Goal: Task Accomplishment & Management: Manage account settings

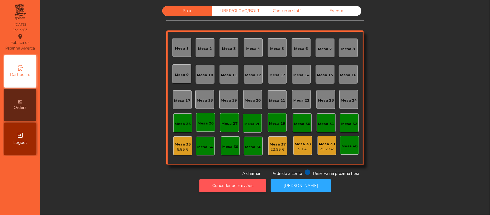
click at [253, 187] on button "Conceder permissões" at bounding box center [232, 185] width 67 height 13
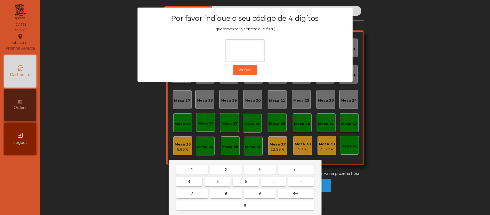
click at [226, 170] on span "2" at bounding box center [226, 169] width 2 height 4
click at [245, 179] on span "6" at bounding box center [246, 181] width 2 height 4
click at [197, 174] on button "1" at bounding box center [192, 170] width 32 height 10
click at [218, 181] on span "5" at bounding box center [217, 181] width 2 height 4
type input "****"
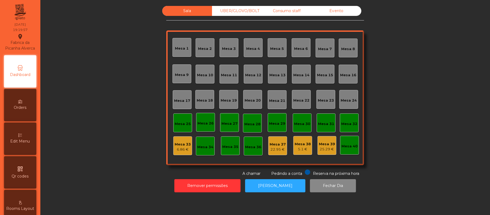
click at [25, 138] on div "Edit Menu" at bounding box center [20, 138] width 32 height 32
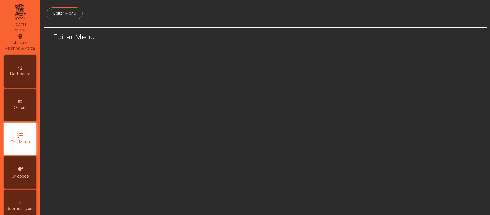
scroll to position [37, 0]
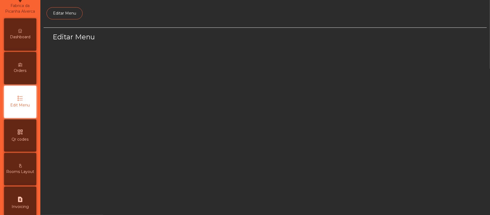
select select "*"
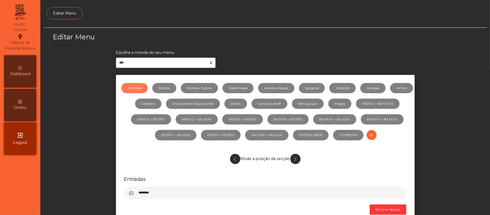
scroll to position [0, 0]
click at [17, 67] on div "Dashboard" at bounding box center [20, 71] width 32 height 32
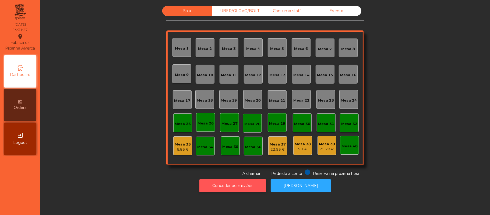
click at [244, 187] on button "Conceder permissões" at bounding box center [232, 185] width 67 height 13
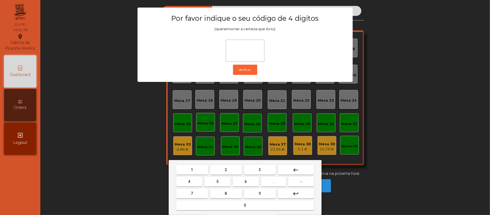
click at [230, 168] on button "2" at bounding box center [226, 170] width 32 height 10
click at [250, 181] on button "6" at bounding box center [246, 182] width 26 height 10
click at [192, 170] on span "1" at bounding box center [192, 169] width 2 height 4
click at [217, 181] on span "5" at bounding box center [217, 181] width 2 height 4
type input "****"
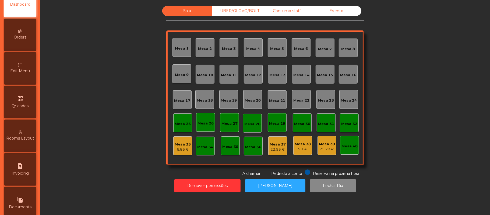
click at [25, 74] on span "Edit Menu" at bounding box center [20, 71] width 20 height 6
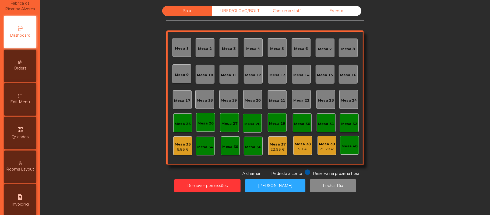
select select "*"
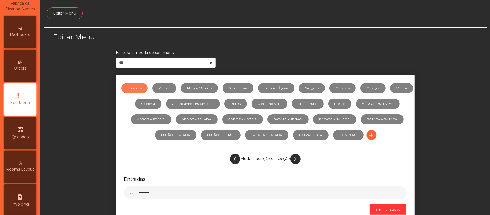
scroll to position [37, 0]
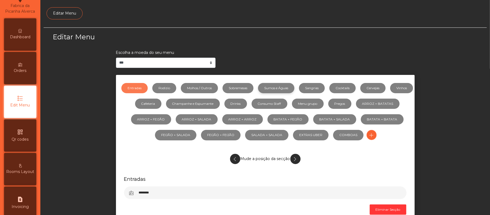
click at [292, 87] on link "Sumos e Águas" at bounding box center [276, 88] width 36 height 10
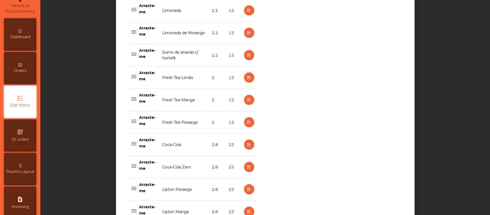
scroll to position [276, 0]
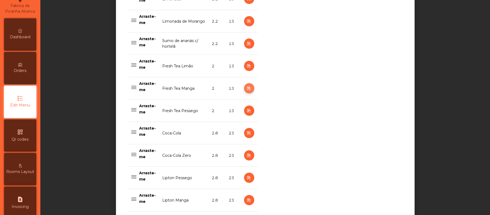
click at [246, 89] on icon "button" at bounding box center [249, 88] width 6 height 7
select select "***"
select select "**"
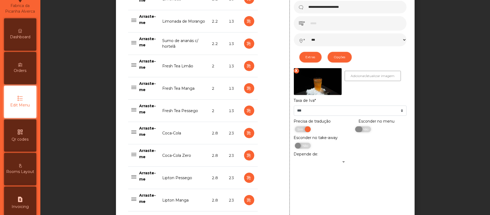
click at [360, 131] on span "Não" at bounding box center [364, 129] width 13 height 6
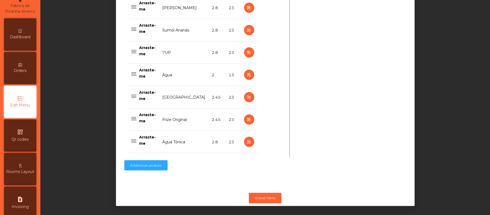
scroll to position [544, 0]
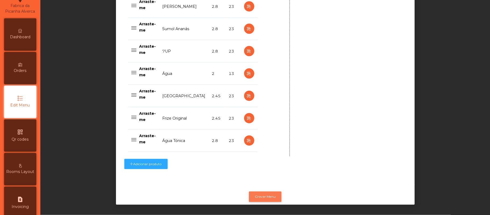
click at [268, 191] on button "Gravar Menu" at bounding box center [265, 196] width 33 height 10
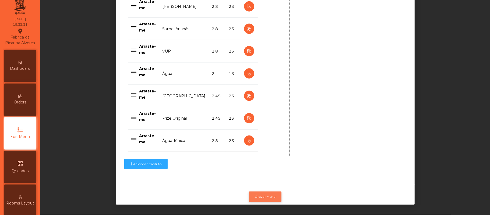
scroll to position [0, 0]
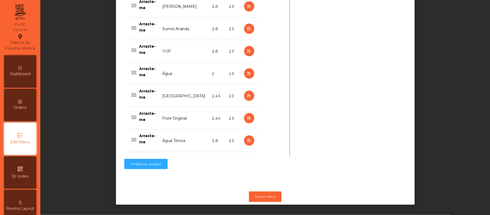
click at [22, 70] on icon at bounding box center [20, 68] width 4 height 4
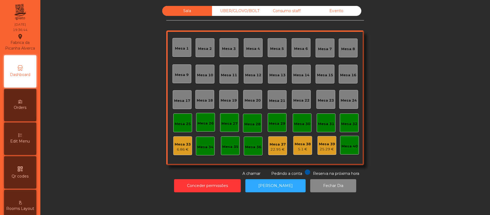
click at [183, 75] on div "Mesa 9" at bounding box center [182, 74] width 14 height 5
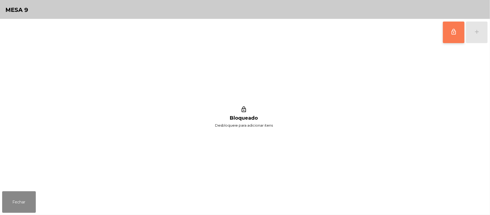
click at [449, 31] on button "lock_outline" at bounding box center [454, 33] width 22 height 22
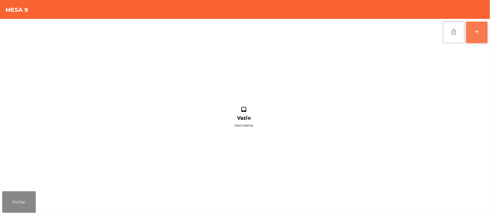
click at [485, 33] on button "add" at bounding box center [477, 33] width 22 height 22
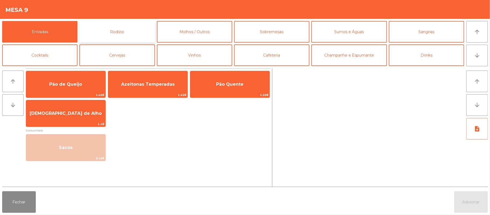
click at [126, 34] on button "Rodizio" at bounding box center [116, 32] width 75 height 22
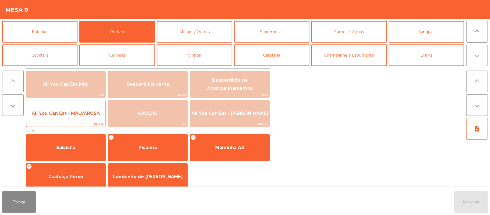
click at [65, 109] on span "All You Can Eat - MALVAROSA" at bounding box center [65, 113] width 79 height 15
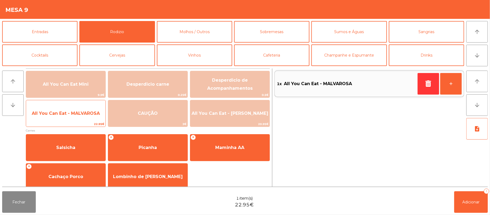
click at [68, 107] on span "All You Can Eat - MALVAROSA" at bounding box center [65, 113] width 79 height 15
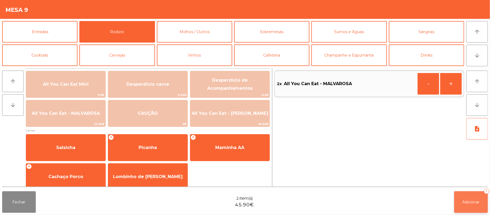
click at [462, 206] on button "Adicionar 2" at bounding box center [471, 202] width 34 height 22
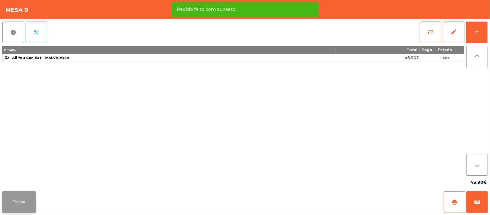
click at [22, 199] on button "Fechar" at bounding box center [19, 202] width 34 height 22
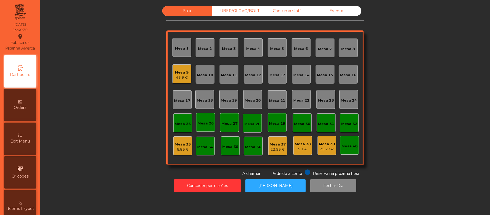
click at [237, 10] on div "UBER/GLOVO/BOLT" at bounding box center [237, 11] width 50 height 10
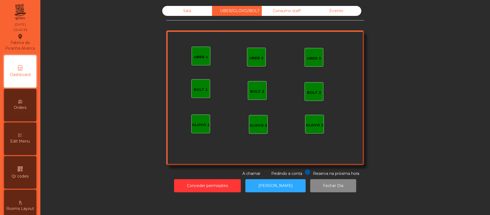
click at [206, 54] on div "UBER 1" at bounding box center [201, 56] width 19 height 19
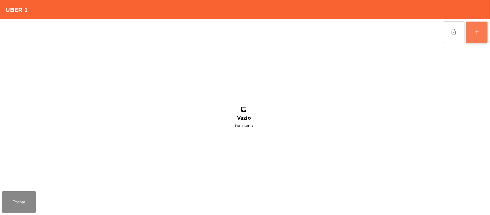
click at [472, 36] on button "add" at bounding box center [477, 33] width 22 height 22
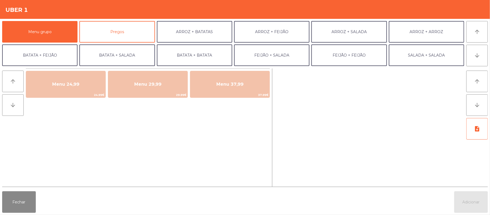
click at [490, 207] on div "Fechar Adicionar" at bounding box center [245, 202] width 490 height 26
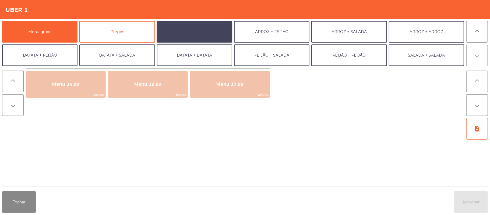
click at [202, 33] on button "ARROZ + BATATAS" at bounding box center [194, 32] width 75 height 22
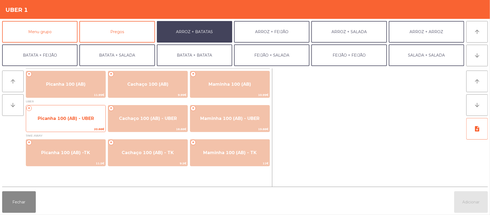
click at [90, 120] on span "Picanha 100 (AB) - UBER" at bounding box center [66, 118] width 56 height 5
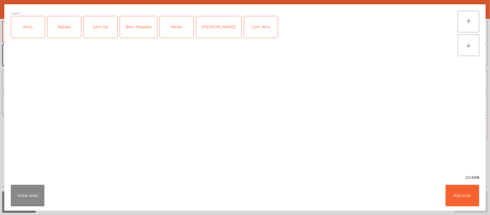
click at [31, 32] on div "Arroz" at bounding box center [28, 27] width 34 height 22
click at [69, 32] on div "Batata" at bounding box center [64, 27] width 34 height 22
click at [170, 25] on div "Medio" at bounding box center [177, 27] width 34 height 22
click at [462, 192] on button "Adicionar" at bounding box center [463, 196] width 34 height 22
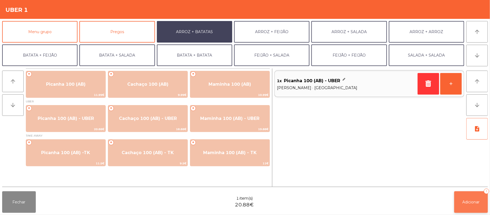
click at [463, 202] on span "Adicionar" at bounding box center [471, 201] width 17 height 5
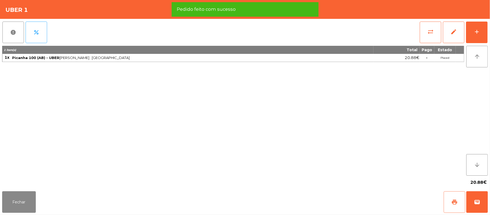
click at [455, 198] on button "print" at bounding box center [455, 202] width 22 height 22
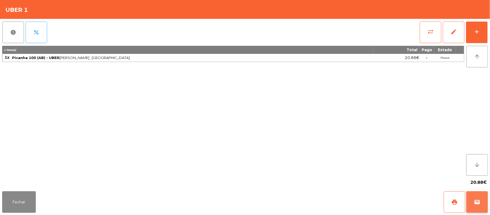
click at [476, 201] on span "wallet" at bounding box center [477, 202] width 6 height 6
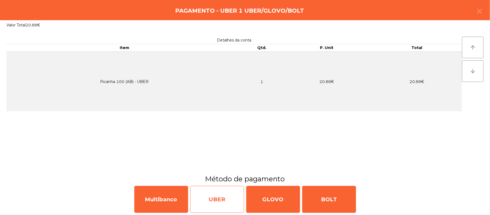
click at [221, 203] on div "UBER" at bounding box center [217, 199] width 54 height 27
select select "**"
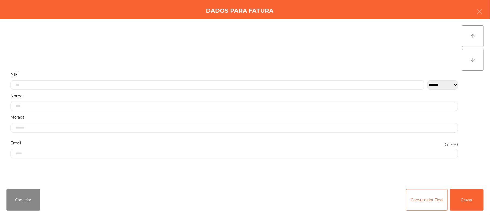
click at [216, 95] on label "Nome" at bounding box center [234, 95] width 448 height 7
click at [78, 57] on input "text" at bounding box center [217, 57] width 414 height 9
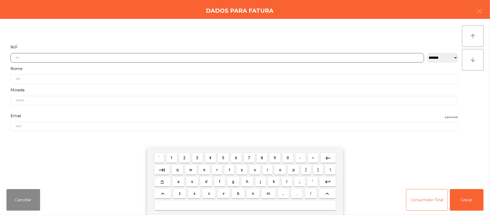
scroll to position [45, 0]
type input "*********"
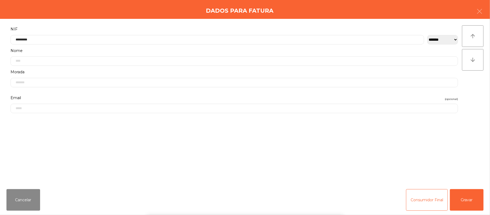
click at [473, 195] on div "` 1 2 3 4 5 6 7 8 9 0 - = keyboard_backspace keyboard_tab q w e r t y u i o p […" at bounding box center [245, 181] width 490 height 67
click at [466, 196] on button "Gravar" at bounding box center [467, 200] width 34 height 22
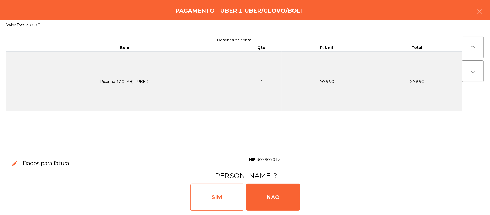
click at [221, 195] on div "SIM" at bounding box center [217, 197] width 54 height 27
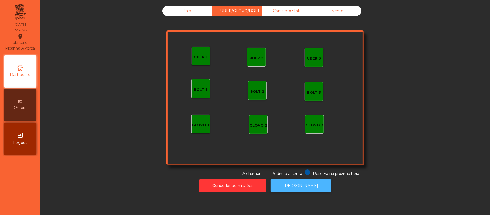
click at [294, 181] on button "[PERSON_NAME]" at bounding box center [301, 185] width 60 height 13
click at [221, 10] on div "UBER/GLOVO/BOLT" at bounding box center [237, 11] width 50 height 10
click at [200, 55] on div "UBER 1" at bounding box center [201, 56] width 14 height 5
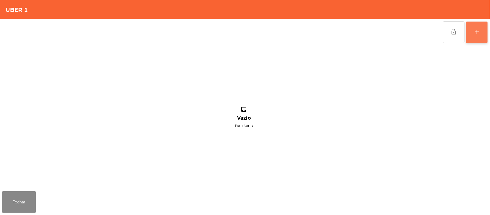
click at [481, 30] on button "add" at bounding box center [477, 33] width 22 height 22
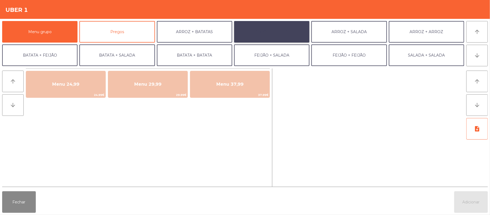
click at [287, 24] on button "ARROZ + FEIJÃO" at bounding box center [271, 32] width 75 height 22
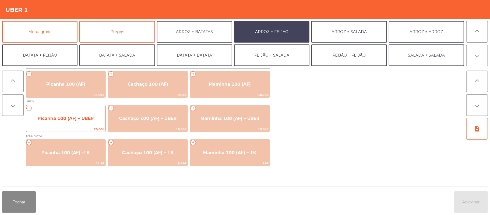
click at [63, 115] on span "Picanha 100 (AF) – UBER" at bounding box center [65, 118] width 79 height 15
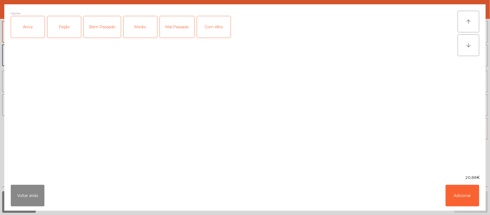
click at [138, 23] on div "Medio" at bounding box center [141, 27] width 34 height 22
click at [34, 28] on div "Arroz" at bounding box center [28, 27] width 34 height 22
click at [63, 22] on div "Feijão" at bounding box center [64, 27] width 34 height 22
click at [458, 191] on button "Adicionar" at bounding box center [463, 196] width 34 height 22
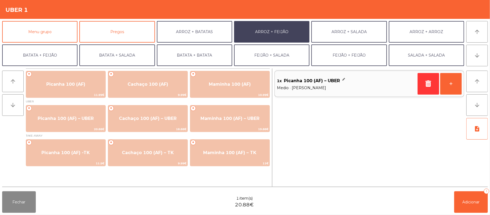
scroll to position [23, 0]
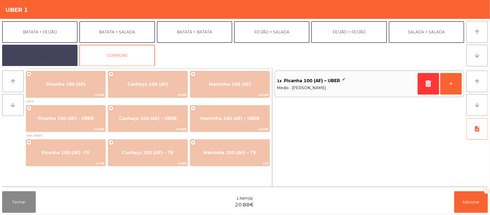
click at [56, 61] on button "EXTRAS UBER" at bounding box center [39, 56] width 75 height 22
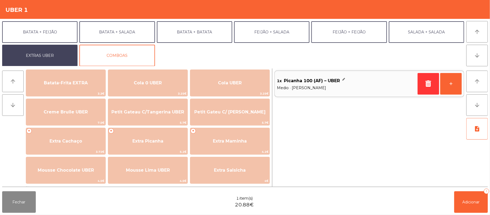
scroll to position [97, 0]
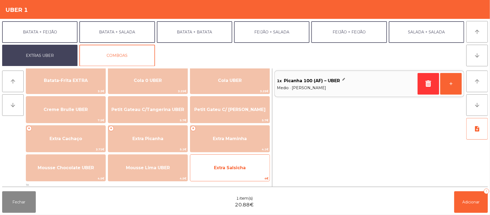
click at [233, 167] on span "Extra Salsicha" at bounding box center [230, 167] width 32 height 5
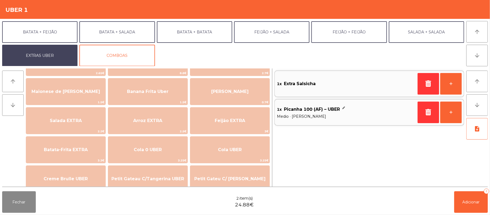
scroll to position [0, 0]
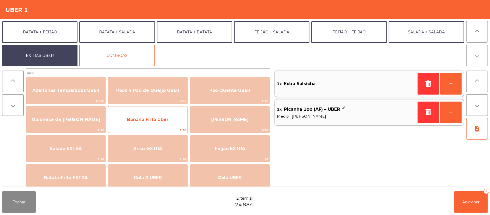
click at [149, 128] on span "1.5€" at bounding box center [147, 130] width 79 height 5
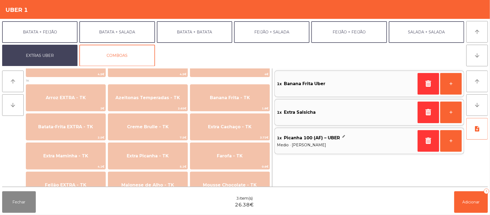
scroll to position [202, 0]
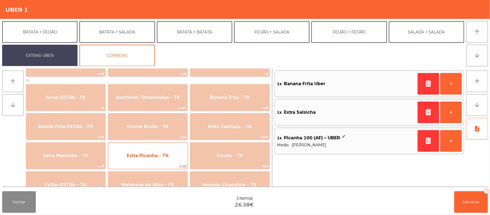
click at [153, 156] on span "Extra Picanha - TK" at bounding box center [148, 155] width 42 height 5
click at [151, 159] on span "Extra Picanha - TK" at bounding box center [147, 155] width 79 height 15
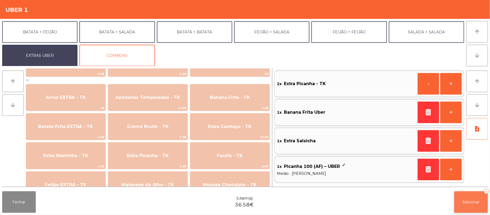
click at [463, 204] on span "Adicionar" at bounding box center [471, 201] width 17 height 5
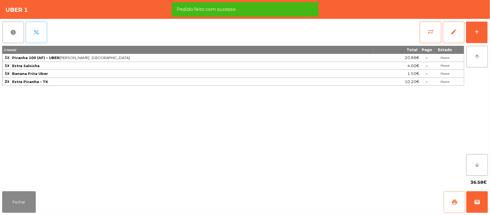
click at [444, 202] on button "print" at bounding box center [455, 202] width 22 height 22
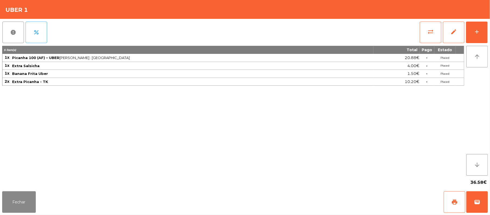
click at [489, 199] on div "Fechar print wallet" at bounding box center [245, 202] width 490 height 26
click at [476, 197] on button "wallet" at bounding box center [477, 202] width 22 height 22
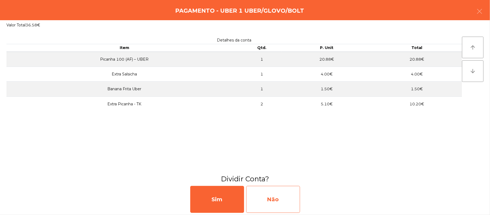
click at [278, 193] on div "Não" at bounding box center [273, 199] width 54 height 27
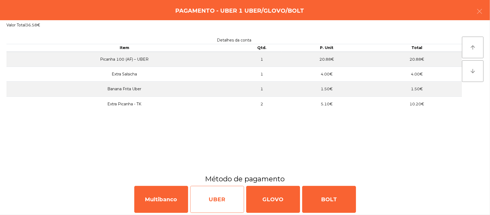
click at [219, 202] on div "UBER" at bounding box center [217, 199] width 54 height 27
select select "**"
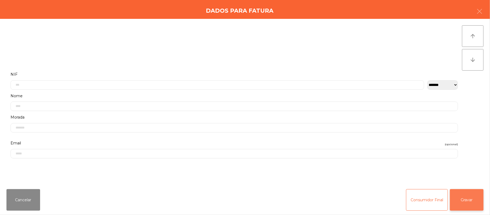
click at [472, 195] on button "Gravar" at bounding box center [467, 200] width 34 height 22
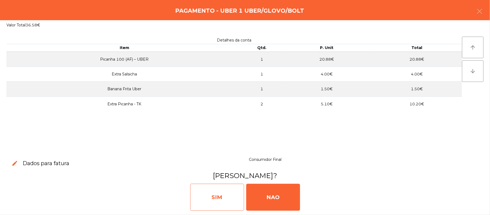
click at [221, 191] on div "SIM" at bounding box center [217, 197] width 54 height 27
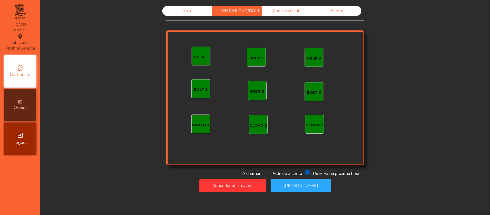
click at [191, 14] on div "Sala" at bounding box center [187, 11] width 50 height 10
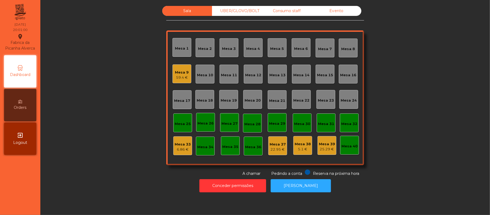
click at [203, 74] on div "Mesa 10" at bounding box center [205, 74] width 16 height 5
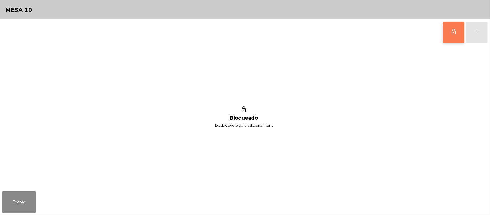
click at [451, 27] on button "lock_outline" at bounding box center [454, 33] width 22 height 22
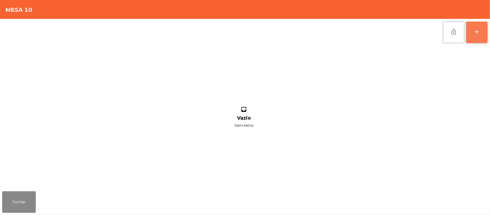
click at [473, 30] on button "add" at bounding box center [477, 33] width 22 height 22
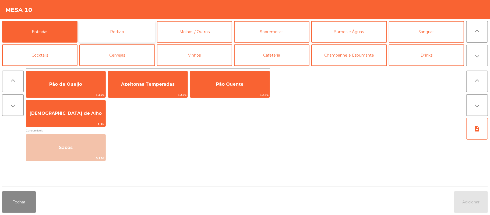
click at [136, 33] on button "Rodizio" at bounding box center [116, 32] width 75 height 22
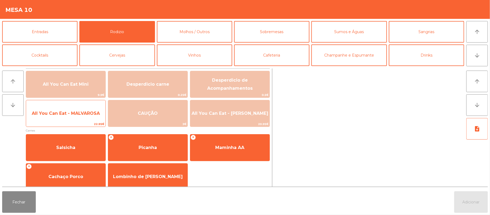
click at [62, 117] on span "All You Can Eat - MALVAROSA" at bounding box center [65, 113] width 79 height 15
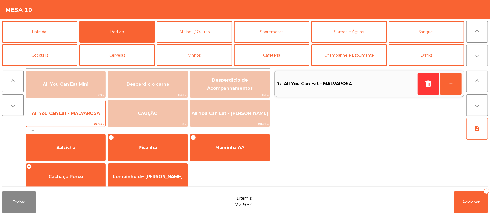
click at [64, 111] on span "All You Can Eat - MALVAROSA" at bounding box center [66, 113] width 68 height 5
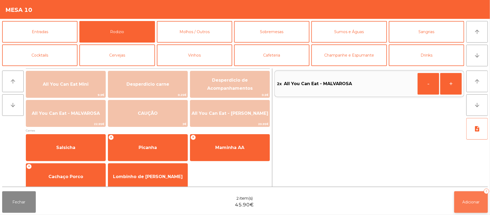
click at [471, 196] on button "Adicionar 2" at bounding box center [471, 202] width 34 height 22
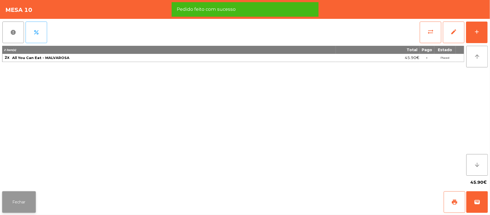
click at [27, 201] on button "Fechar" at bounding box center [19, 202] width 34 height 22
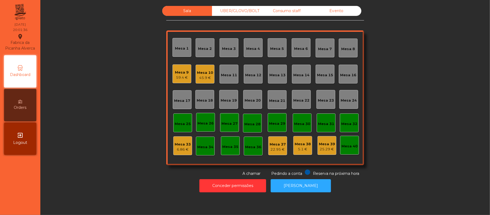
click at [272, 45] on div "Mesa 5" at bounding box center [277, 48] width 14 height 8
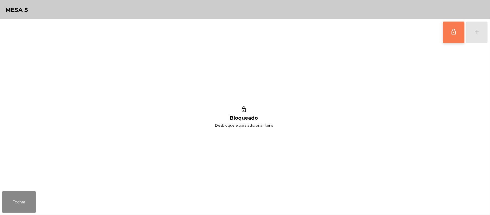
click at [447, 29] on button "lock_outline" at bounding box center [454, 33] width 22 height 22
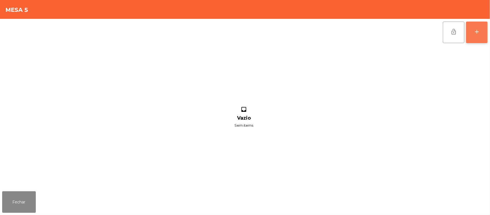
click at [472, 29] on button "add" at bounding box center [477, 33] width 22 height 22
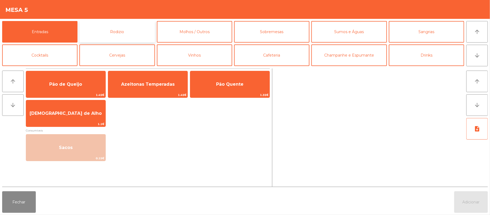
click at [113, 26] on button "Rodizio" at bounding box center [116, 32] width 75 height 22
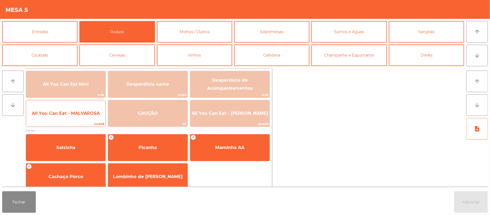
click at [54, 113] on span "All You Can Eat - MALVAROSA" at bounding box center [66, 113] width 68 height 5
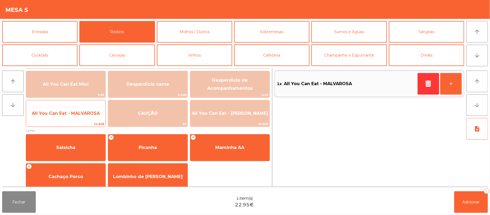
click at [54, 108] on span "All You Can Eat - MALVAROSA" at bounding box center [65, 113] width 79 height 15
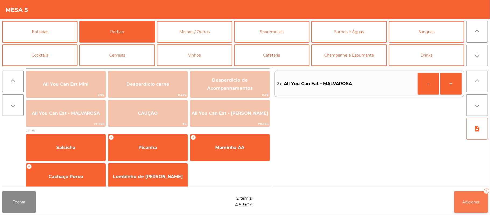
click at [471, 197] on button "Adicionar 2" at bounding box center [471, 202] width 34 height 22
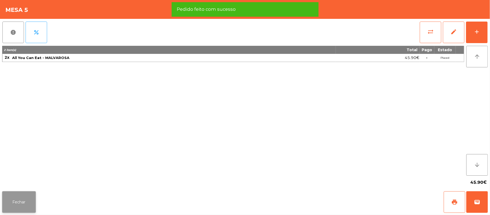
click at [20, 193] on button "Fechar" at bounding box center [19, 202] width 34 height 22
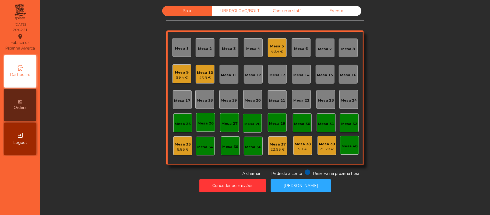
click at [229, 47] on div "Mesa 3" at bounding box center [229, 48] width 14 height 5
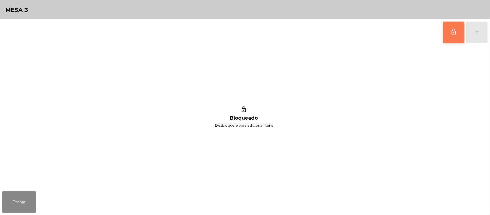
click at [452, 29] on span "lock_outline" at bounding box center [454, 32] width 6 height 6
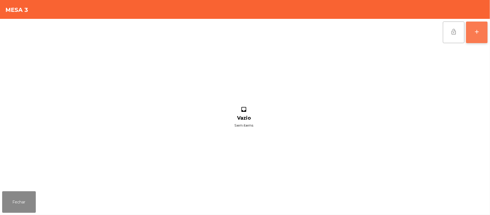
click at [475, 25] on button "add" at bounding box center [477, 33] width 22 height 22
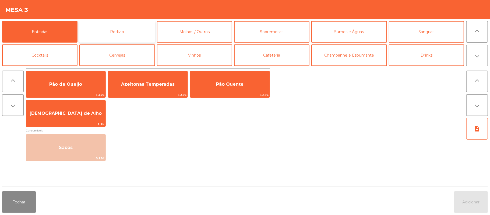
click at [124, 25] on button "Rodizio" at bounding box center [116, 32] width 75 height 22
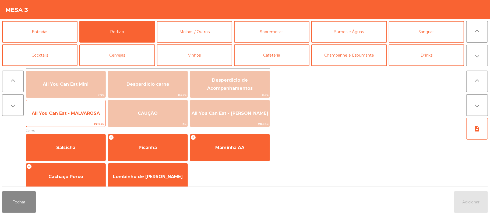
click at [64, 115] on span "All You Can Eat - MALVAROSA" at bounding box center [66, 113] width 68 height 5
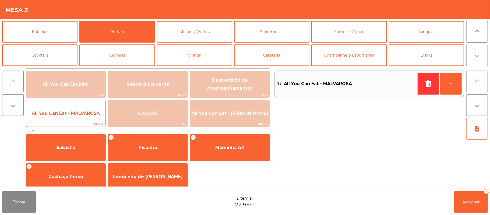
click at [58, 113] on span "All You Can Eat - MALVAROSA" at bounding box center [66, 113] width 68 height 5
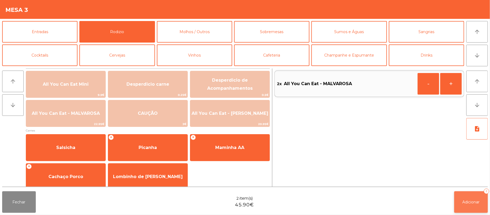
click at [470, 202] on span "Adicionar" at bounding box center [471, 201] width 17 height 5
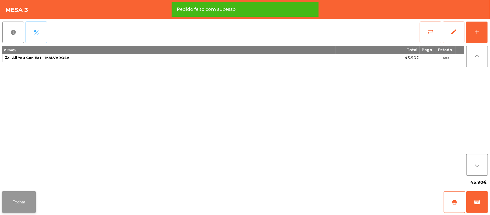
click at [24, 200] on button "Fechar" at bounding box center [19, 202] width 34 height 22
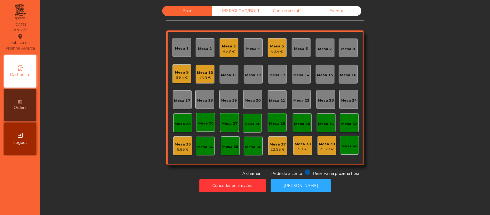
click at [225, 74] on div "Mesa 11" at bounding box center [229, 74] width 16 height 5
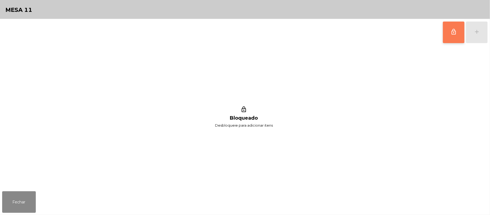
click at [452, 34] on span "lock_outline" at bounding box center [454, 32] width 6 height 6
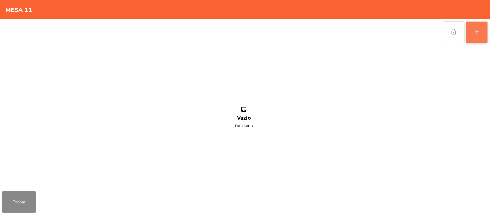
click at [475, 30] on div "add" at bounding box center [477, 32] width 6 height 6
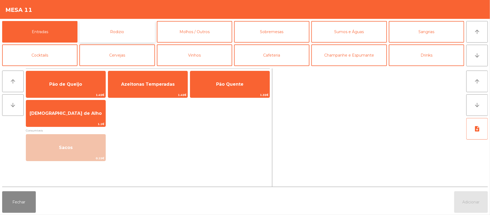
click at [113, 36] on button "Rodizio" at bounding box center [116, 32] width 75 height 22
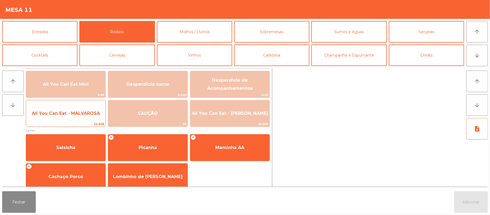
click at [64, 116] on span "All You Can Eat - MALVAROSA" at bounding box center [65, 113] width 79 height 15
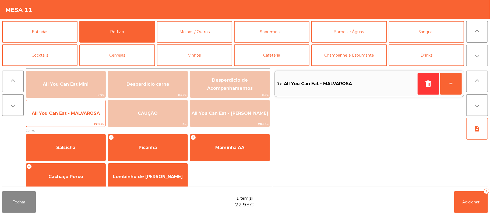
click at [60, 118] on span "All You Can Eat - MALVAROSA" at bounding box center [65, 113] width 79 height 15
click at [61, 115] on span "All You Can Eat - MALVAROSA" at bounding box center [66, 113] width 68 height 5
click at [55, 114] on span "All You Can Eat - MALVAROSA" at bounding box center [66, 113] width 68 height 5
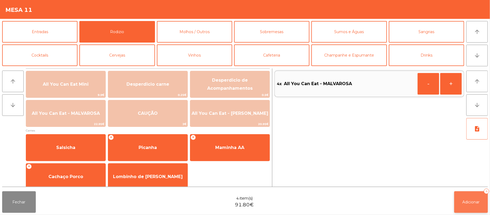
click at [466, 199] on span "Adicionar" at bounding box center [471, 201] width 17 height 5
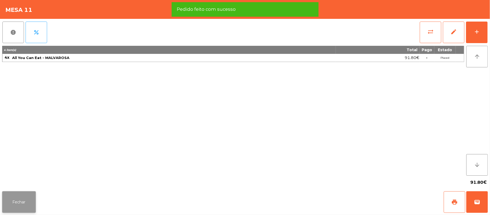
click at [27, 205] on button "Fechar" at bounding box center [19, 202] width 34 height 22
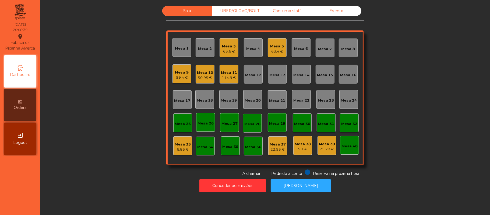
click at [206, 46] on div "Mesa 2" at bounding box center [205, 48] width 14 height 5
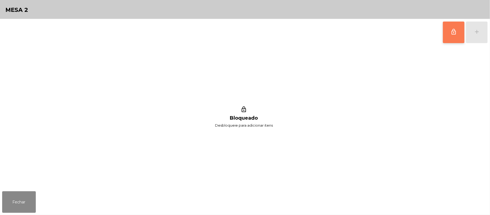
click at [451, 35] on button "lock_outline" at bounding box center [454, 33] width 22 height 22
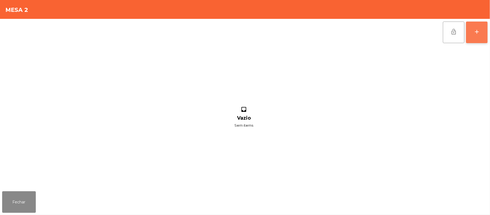
click at [476, 31] on div "add" at bounding box center [477, 32] width 6 height 6
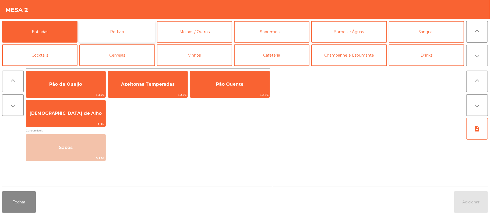
click at [125, 34] on button "Rodizio" at bounding box center [116, 32] width 75 height 22
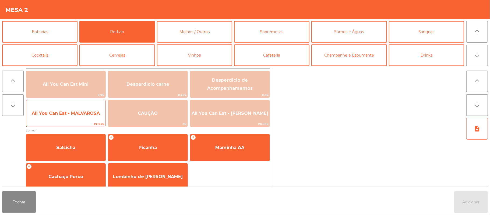
click at [75, 111] on span "All You Can Eat - MALVAROSA" at bounding box center [66, 113] width 68 height 5
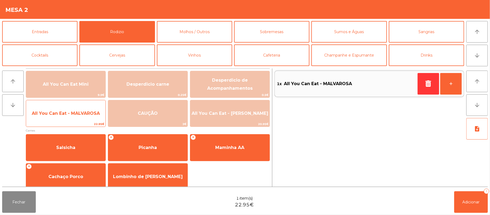
click at [69, 113] on span "All You Can Eat - MALVAROSA" at bounding box center [66, 113] width 68 height 5
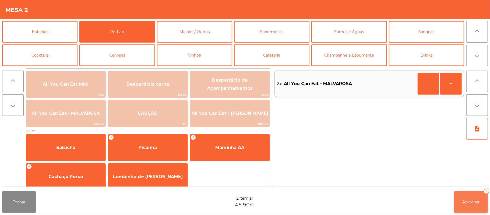
click at [467, 202] on span "Adicionar" at bounding box center [471, 201] width 17 height 5
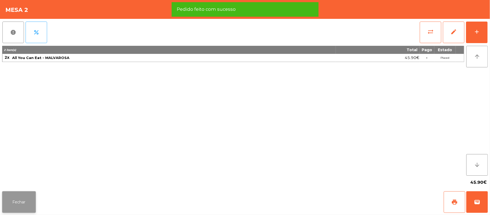
click at [19, 201] on button "Fechar" at bounding box center [19, 202] width 34 height 22
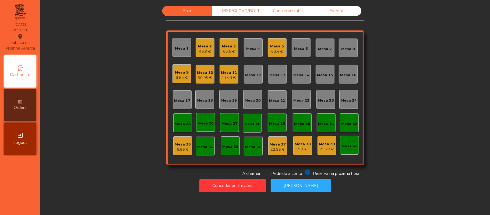
click at [254, 73] on div "Mesa 12" at bounding box center [253, 74] width 16 height 5
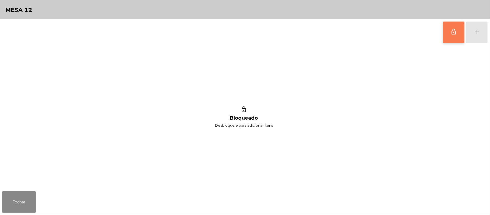
click at [446, 35] on button "lock_outline" at bounding box center [454, 33] width 22 height 22
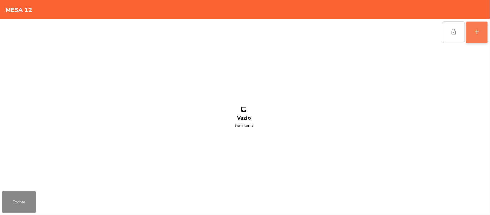
click at [473, 31] on button "add" at bounding box center [477, 33] width 22 height 22
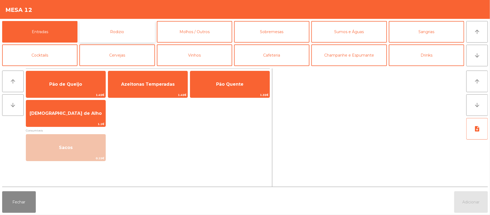
click at [123, 36] on button "Rodizio" at bounding box center [116, 32] width 75 height 22
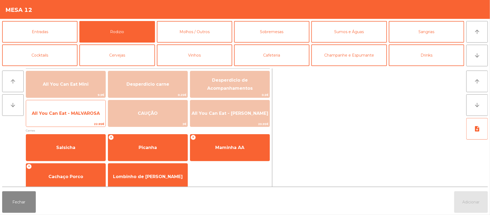
click at [58, 118] on span "All You Can Eat - MALVAROSA" at bounding box center [65, 113] width 79 height 15
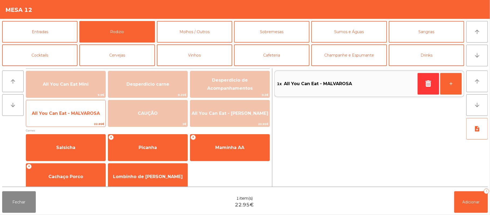
click at [62, 117] on span "All You Can Eat - MALVAROSA" at bounding box center [65, 113] width 79 height 15
click at [63, 117] on span "All You Can Eat - MALVAROSA" at bounding box center [65, 113] width 79 height 15
click at [63, 113] on span "All You Can Eat - MALVAROSA" at bounding box center [66, 113] width 68 height 5
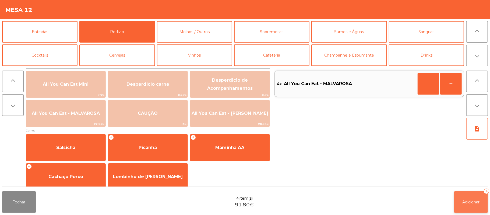
click at [466, 192] on button "Adicionar 4" at bounding box center [471, 202] width 34 height 22
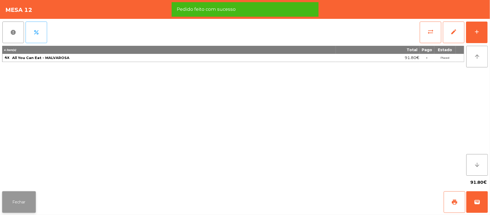
click at [17, 200] on button "Fechar" at bounding box center [19, 202] width 34 height 22
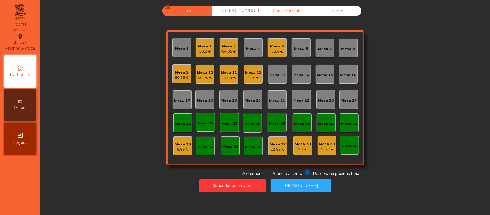
click at [183, 70] on div "Mesa 9" at bounding box center [182, 72] width 14 height 5
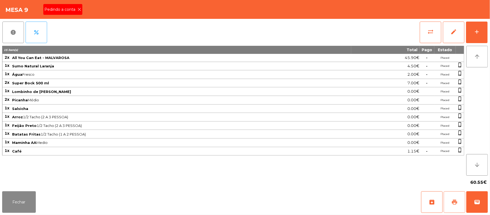
click at [453, 199] on span "print" at bounding box center [454, 202] width 6 height 6
click at [79, 9] on icon at bounding box center [80, 10] width 4 height 4
click at [449, 196] on button "print" at bounding box center [455, 202] width 22 height 22
click at [26, 202] on button "Fechar" at bounding box center [19, 202] width 34 height 22
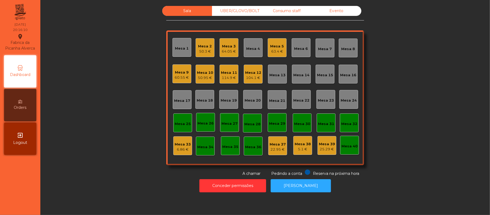
click at [176, 74] on div "Mesa 9" at bounding box center [182, 72] width 14 height 5
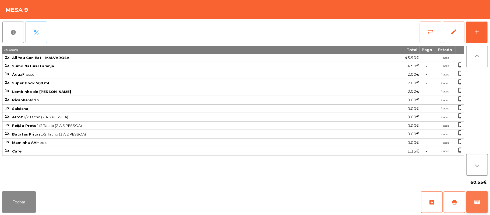
click at [475, 193] on button "wallet" at bounding box center [477, 202] width 22 height 22
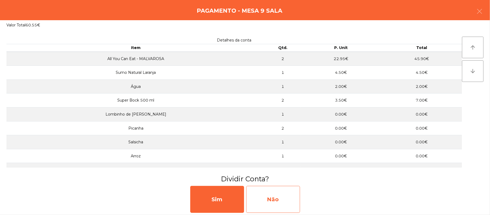
click at [283, 195] on div "Não" at bounding box center [273, 199] width 54 height 27
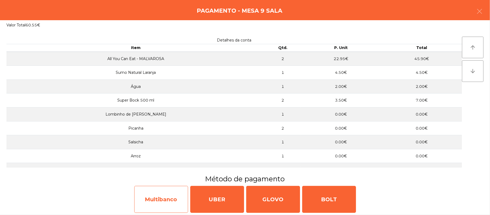
click at [159, 198] on div "Multibanco" at bounding box center [161, 199] width 54 height 27
select select "**"
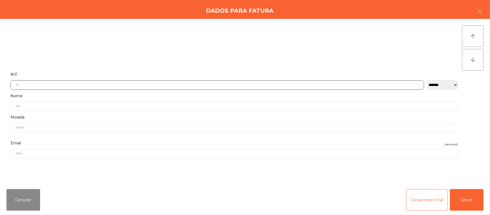
click at [169, 85] on input "text" at bounding box center [217, 84] width 414 height 9
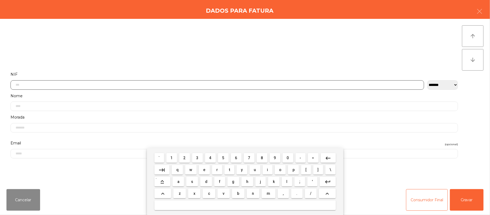
scroll to position [45, 0]
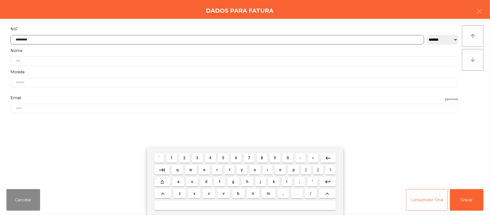
type input "*********"
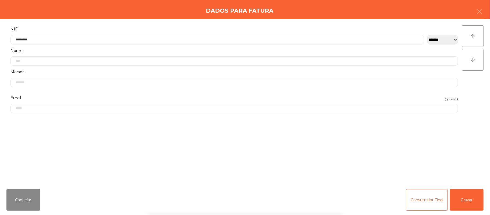
click at [467, 198] on div "` 1 2 3 4 5 6 7 8 9 0 - = keyboard_backspace keyboard_tab q w e r t y u i o p […" at bounding box center [245, 181] width 490 height 67
click at [471, 201] on button "Gravar" at bounding box center [467, 200] width 34 height 22
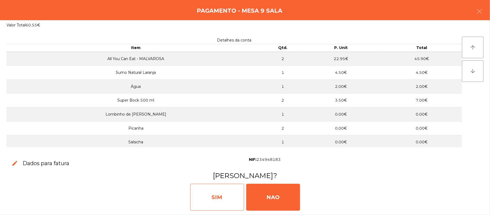
click at [226, 188] on div "SIM" at bounding box center [217, 197] width 54 height 27
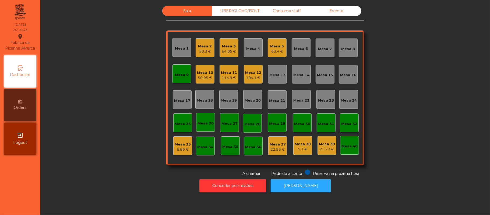
click at [173, 71] on div "Mesa 9" at bounding box center [182, 73] width 19 height 19
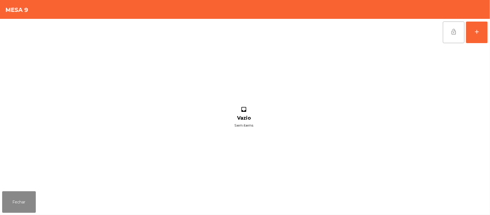
click at [445, 32] on button "lock_open" at bounding box center [454, 33] width 22 height 22
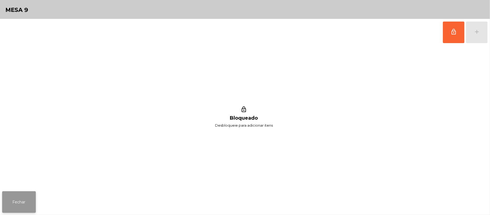
click at [6, 194] on button "Fechar" at bounding box center [19, 202] width 34 height 22
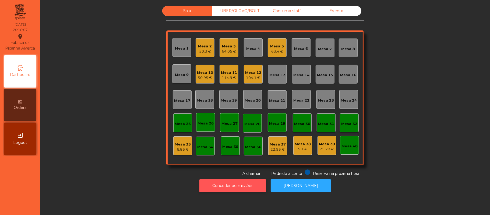
click at [244, 185] on button "Conceder permissões" at bounding box center [232, 185] width 67 height 13
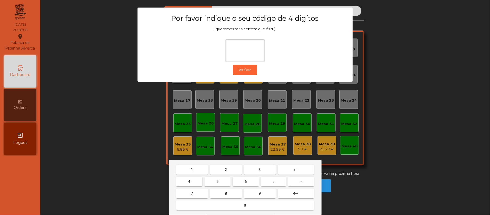
click at [226, 169] on span "2" at bounding box center [226, 169] width 2 height 4
click at [249, 181] on button "6" at bounding box center [246, 182] width 26 height 10
click at [192, 170] on span "1" at bounding box center [192, 169] width 2 height 4
click at [220, 181] on button "5" at bounding box center [218, 182] width 26 height 10
type input "****"
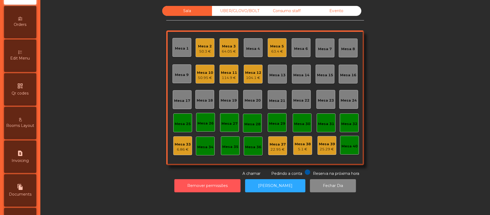
scroll to position [114, 0]
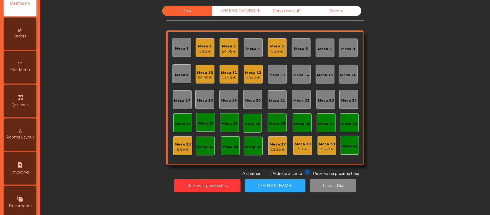
click at [27, 72] on div "Edit Menu" at bounding box center [20, 67] width 32 height 32
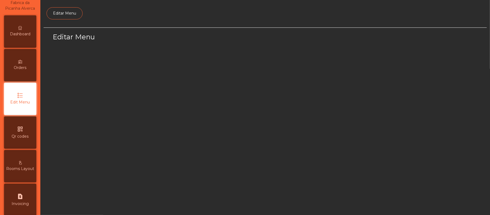
scroll to position [37, 0]
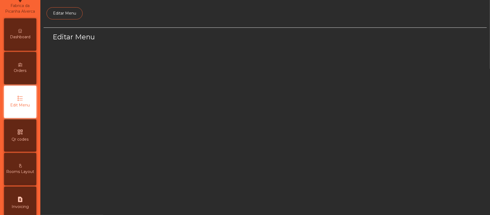
select select "*"
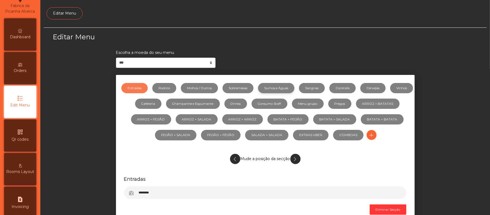
click at [287, 88] on link "Sumos e Águas" at bounding box center [276, 88] width 36 height 10
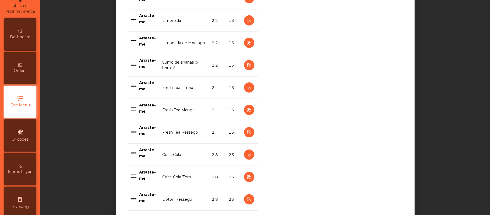
scroll to position [254, 0]
click at [246, 44] on icon "button" at bounding box center [249, 43] width 6 height 7
select select "***"
select select "**"
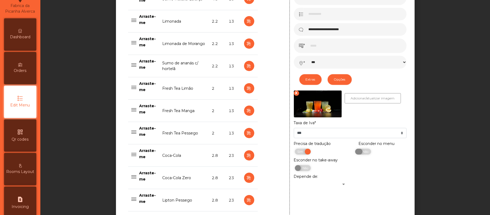
click at [361, 153] on span "Não" at bounding box center [364, 152] width 13 height 6
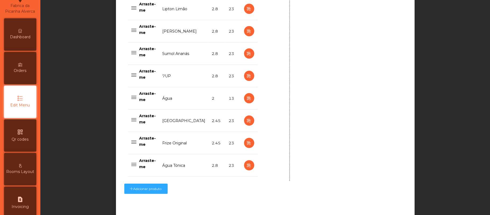
scroll to position [544, 0]
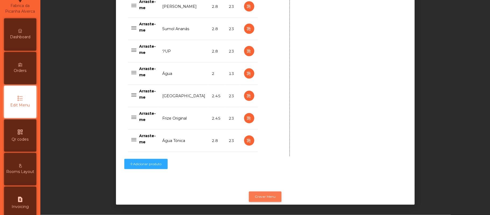
click at [267, 191] on button "Gravar Menu" at bounding box center [265, 196] width 33 height 10
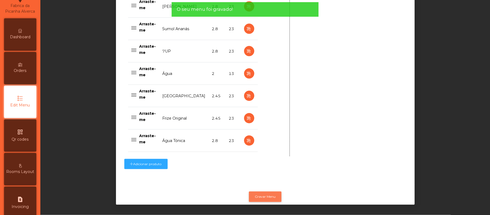
scroll to position [0, 0]
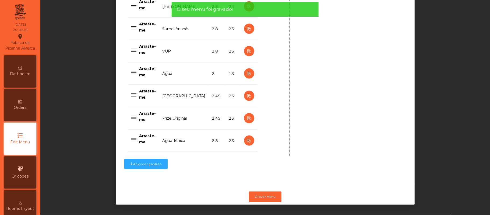
click at [27, 76] on div "Dashboard" at bounding box center [20, 71] width 32 height 32
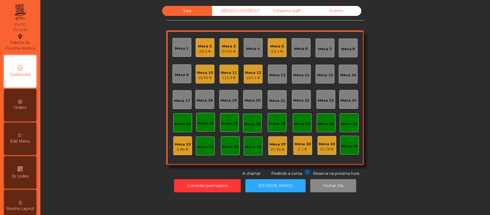
click at [255, 50] on div "Mesa 4" at bounding box center [254, 48] width 14 height 5
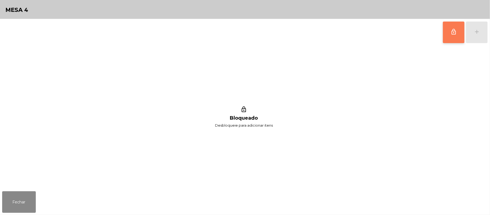
click at [450, 33] on button "lock_outline" at bounding box center [454, 33] width 22 height 22
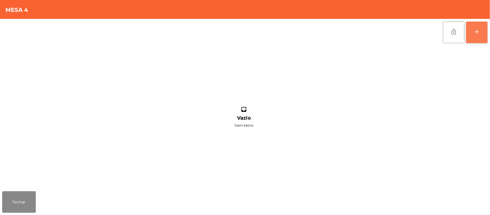
click at [479, 30] on div "add" at bounding box center [477, 32] width 6 height 6
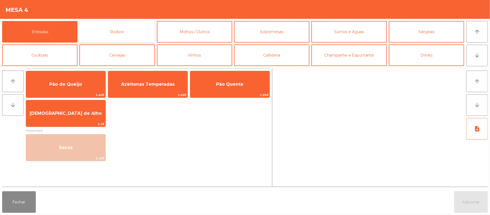
click at [126, 34] on button "Rodizio" at bounding box center [116, 32] width 75 height 22
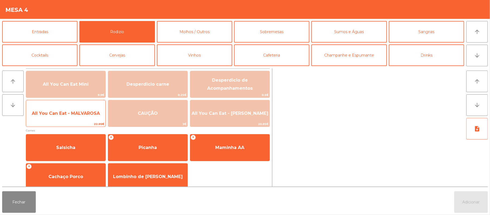
click at [79, 113] on span "All You Can Eat - MALVAROSA" at bounding box center [66, 113] width 68 height 5
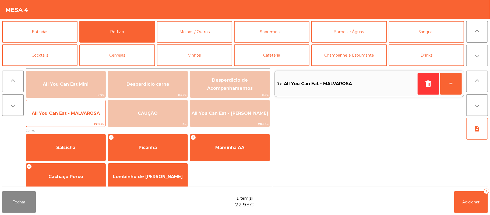
click at [79, 108] on span "All You Can Eat - MALVAROSA" at bounding box center [65, 113] width 79 height 15
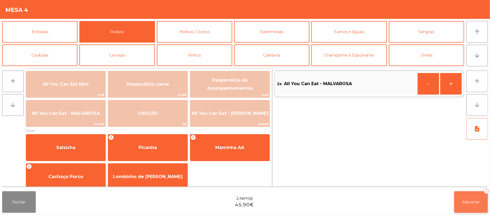
click at [463, 202] on span "Adicionar" at bounding box center [471, 201] width 17 height 5
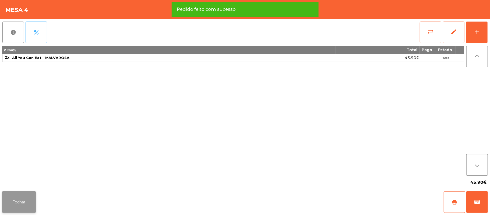
click at [17, 200] on button "Fechar" at bounding box center [19, 202] width 34 height 22
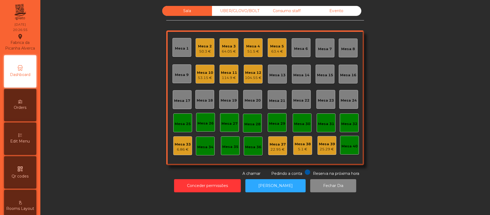
click at [319, 141] on div "Mesa 39" at bounding box center [327, 143] width 16 height 5
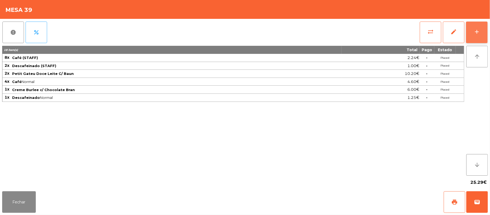
click at [478, 29] on div "add" at bounding box center [477, 32] width 6 height 6
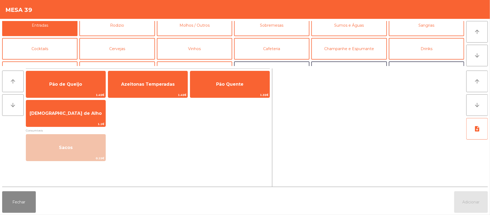
scroll to position [2, 0]
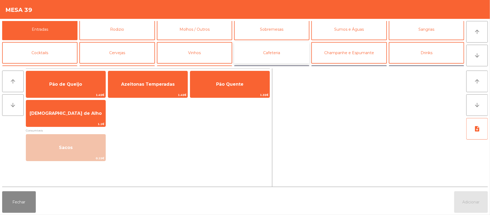
click at [289, 53] on button "Cafeteria" at bounding box center [271, 53] width 75 height 22
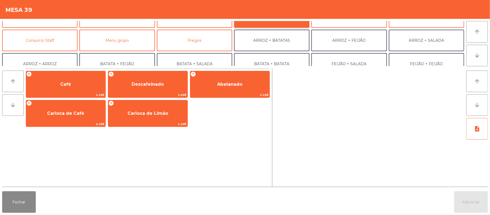
scroll to position [40, 0]
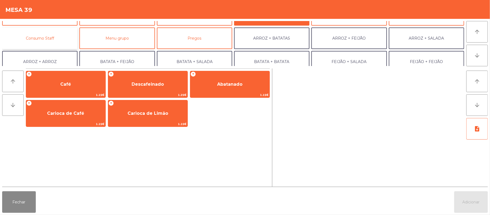
click at [54, 37] on button "Consumo Staff" at bounding box center [39, 38] width 75 height 22
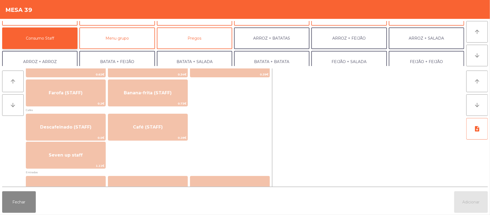
scroll to position [276, 0]
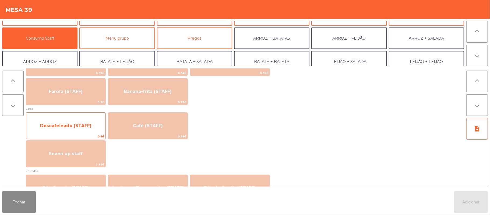
click at [67, 125] on span "Descafeinado (STAFF)" at bounding box center [65, 125] width 51 height 5
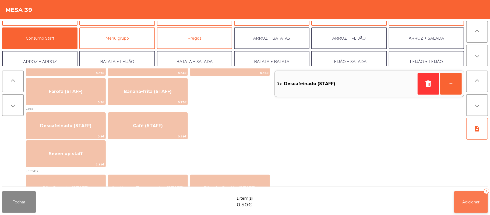
click at [472, 199] on span "Adicionar" at bounding box center [471, 201] width 17 height 5
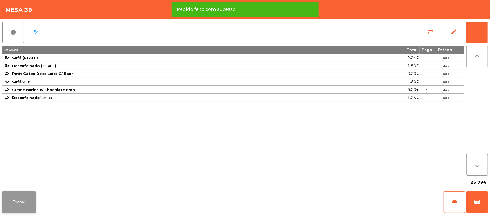
click at [11, 200] on button "Fechar" at bounding box center [19, 202] width 34 height 22
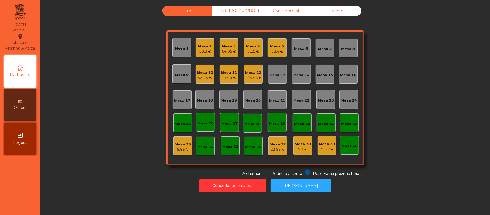
click at [320, 73] on div "Mesa 15" at bounding box center [325, 74] width 16 height 5
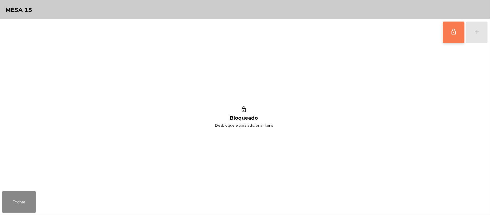
click at [455, 36] on button "lock_outline" at bounding box center [454, 33] width 22 height 22
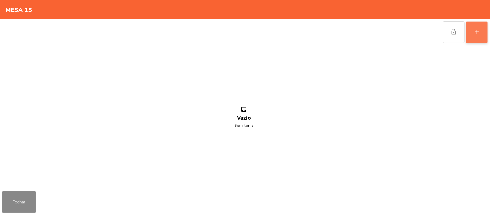
click at [479, 32] on div "add" at bounding box center [477, 32] width 6 height 6
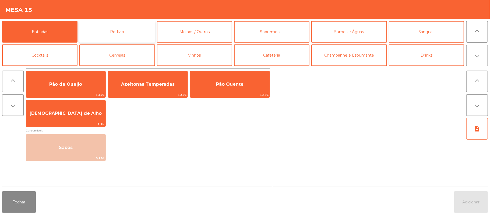
click at [117, 33] on button "Rodizio" at bounding box center [116, 32] width 75 height 22
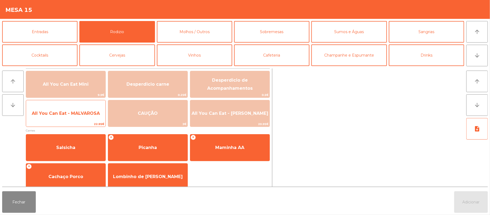
click at [76, 117] on span "All You Can Eat - MALVAROSA" at bounding box center [65, 113] width 79 height 15
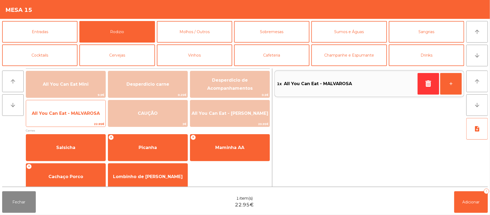
click at [76, 114] on span "All You Can Eat - MALVAROSA" at bounding box center [66, 113] width 68 height 5
click at [76, 110] on span "All You Can Eat - MALVAROSA" at bounding box center [65, 113] width 79 height 15
click at [74, 113] on span "All You Can Eat - MALVAROSA" at bounding box center [66, 113] width 68 height 5
click at [71, 111] on span "All You Can Eat - MALVAROSA" at bounding box center [66, 113] width 68 height 5
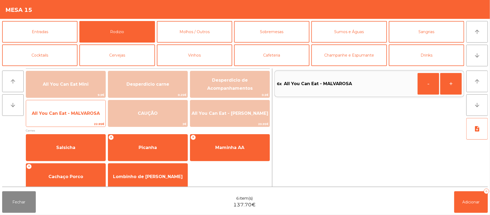
click at [69, 109] on span "All You Can Eat - MALVAROSA" at bounding box center [65, 113] width 79 height 15
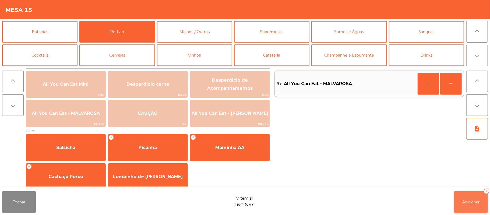
click at [472, 197] on button "Adicionar 7" at bounding box center [471, 202] width 34 height 22
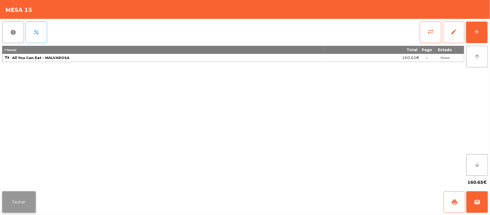
click at [20, 212] on button "Fechar" at bounding box center [19, 202] width 34 height 22
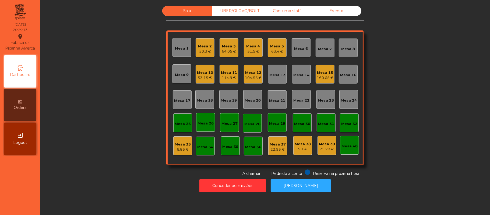
click at [196, 56] on div "Mesa 2 50.3 €" at bounding box center [205, 47] width 19 height 19
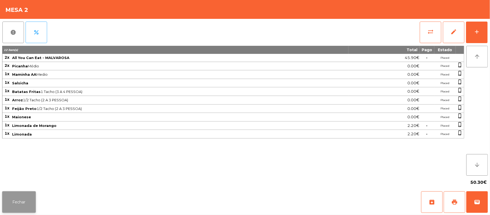
click at [20, 207] on button "Fechar" at bounding box center [19, 202] width 34 height 22
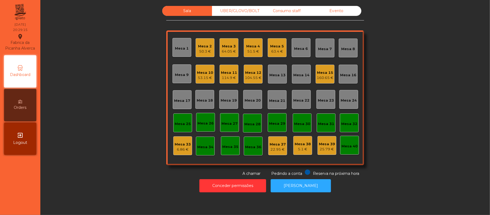
click at [226, 46] on div "Mesa 3" at bounding box center [229, 46] width 14 height 5
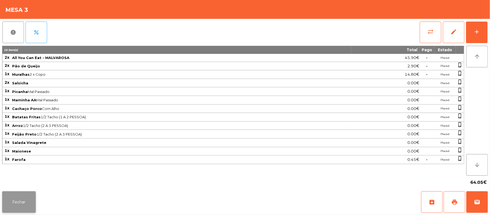
click at [26, 205] on button "Fechar" at bounding box center [19, 202] width 34 height 22
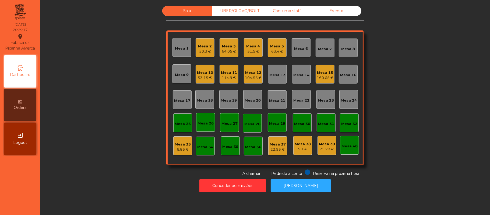
click at [250, 47] on div "Mesa 4" at bounding box center [254, 46] width 14 height 5
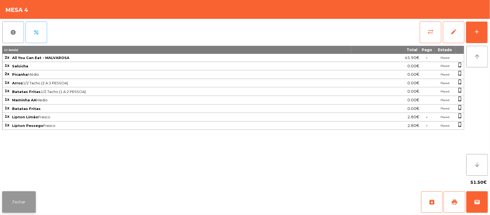
click at [25, 205] on button "Fechar" at bounding box center [19, 202] width 34 height 22
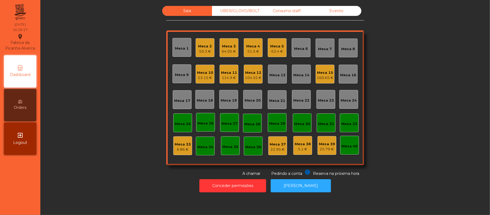
click at [270, 49] on div "63.4 €" at bounding box center [277, 51] width 14 height 5
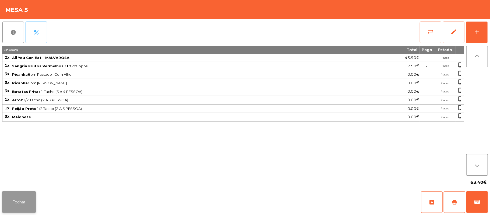
click at [22, 202] on button "Fechar" at bounding box center [19, 202] width 34 height 22
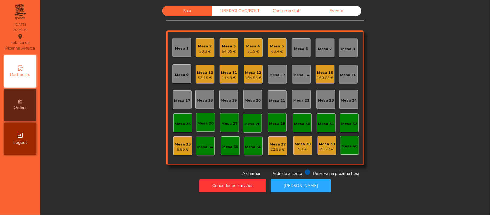
click at [202, 72] on div "Mesa 10" at bounding box center [205, 72] width 16 height 5
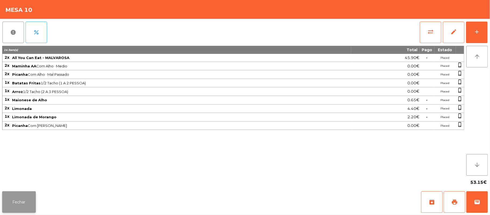
click at [24, 199] on button "Fechar" at bounding box center [19, 202] width 34 height 22
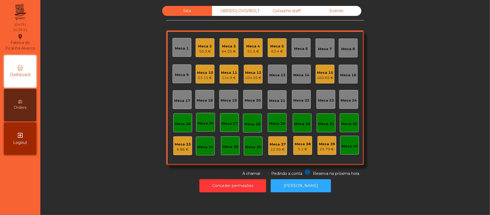
click at [232, 74] on div "Mesa 11" at bounding box center [229, 72] width 16 height 5
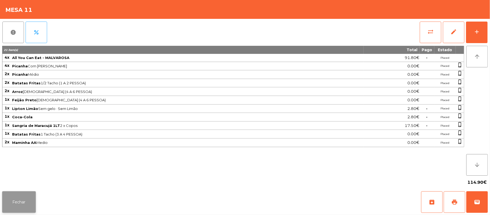
click at [21, 204] on button "Fechar" at bounding box center [19, 202] width 34 height 22
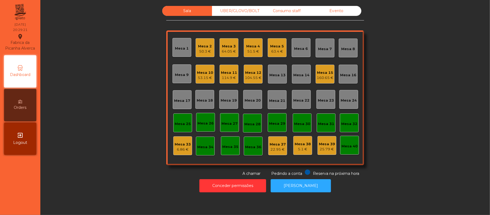
click at [249, 75] on div "104.55 €" at bounding box center [253, 77] width 17 height 5
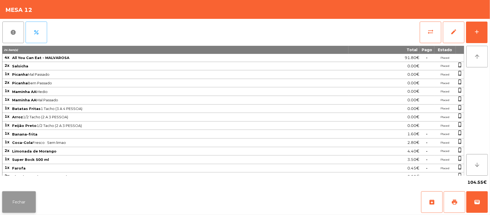
click at [21, 202] on button "Fechar" at bounding box center [19, 202] width 34 height 22
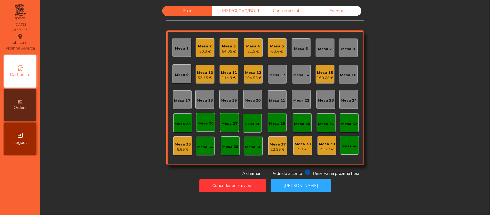
click at [319, 74] on div "Mesa 15" at bounding box center [325, 72] width 17 height 5
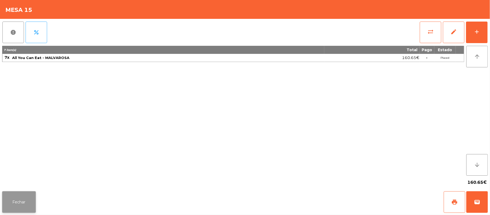
click at [17, 206] on button "Fechar" at bounding box center [19, 202] width 34 height 22
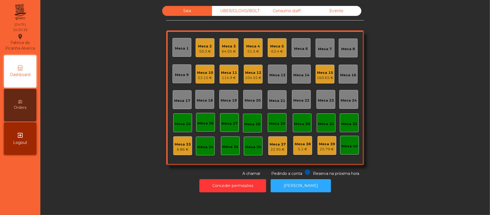
click at [184, 72] on div "Mesa 9" at bounding box center [182, 74] width 14 height 5
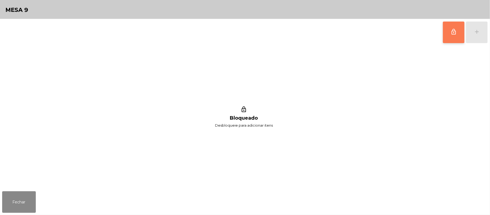
click at [449, 35] on button "lock_outline" at bounding box center [454, 33] width 22 height 22
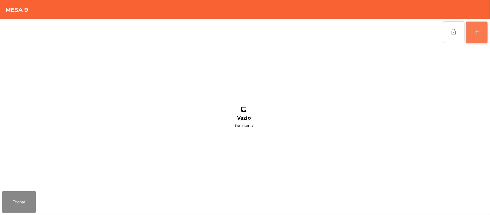
click at [479, 29] on div "add" at bounding box center [477, 32] width 6 height 6
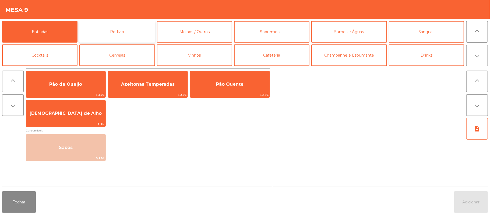
click at [117, 31] on button "Rodizio" at bounding box center [116, 32] width 75 height 22
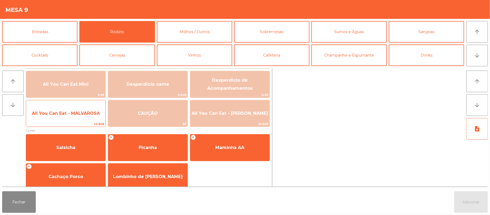
click at [65, 113] on span "All You Can Eat - MALVAROSA" at bounding box center [66, 113] width 68 height 5
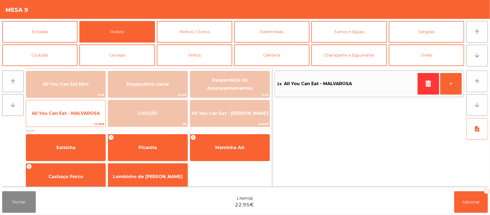
click at [65, 110] on span "All You Can Eat - MALVAROSA" at bounding box center [65, 113] width 79 height 15
click at [66, 109] on span "All You Can Eat - MALVAROSA" at bounding box center [65, 113] width 79 height 15
click at [66, 108] on span "All You Can Eat - MALVAROSA" at bounding box center [65, 113] width 79 height 15
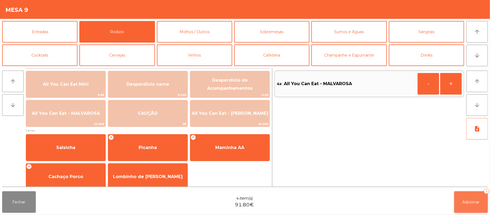
click at [468, 193] on button "Adicionar 4" at bounding box center [471, 202] width 34 height 22
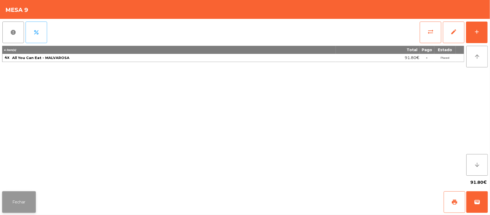
click at [16, 205] on button "Fechar" at bounding box center [19, 202] width 34 height 22
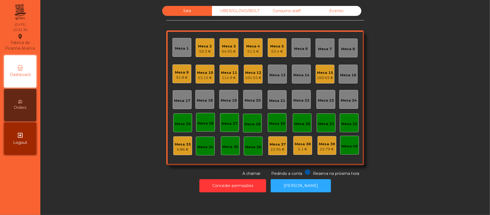
click at [238, 11] on div "UBER/GLOVO/BOLT" at bounding box center [237, 11] width 50 height 10
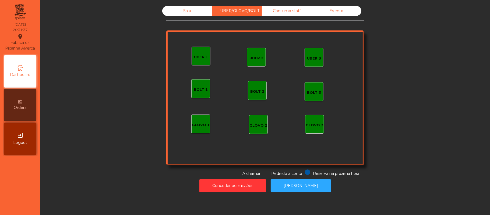
click at [193, 61] on div "UBER 1" at bounding box center [201, 56] width 19 height 19
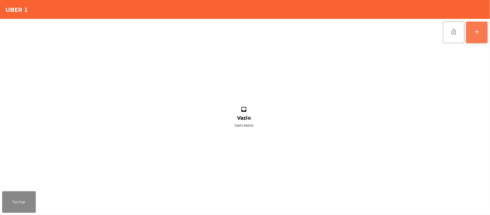
click at [469, 36] on button "add" at bounding box center [477, 33] width 22 height 22
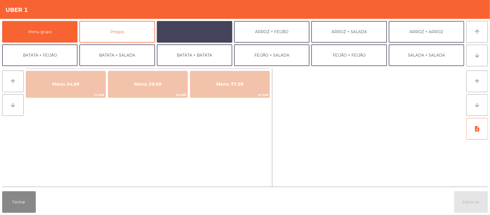
click at [209, 35] on button "ARROZ + BATATAS" at bounding box center [194, 32] width 75 height 22
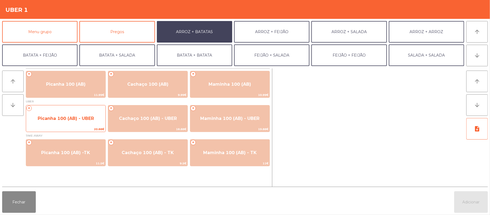
click at [69, 119] on span "Picanha 100 (AB) - UBER" at bounding box center [66, 118] width 56 height 5
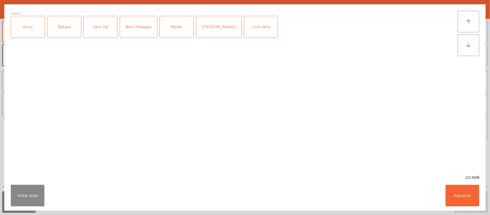
click at [30, 37] on div "Arroz" at bounding box center [28, 27] width 34 height 22
click at [61, 34] on div "Batata" at bounding box center [64, 27] width 34 height 22
click at [174, 29] on div "Medio" at bounding box center [177, 27] width 34 height 22
click at [244, 24] on div "Com Alho" at bounding box center [261, 27] width 34 height 22
click at [457, 198] on button "Adicionar" at bounding box center [463, 196] width 34 height 22
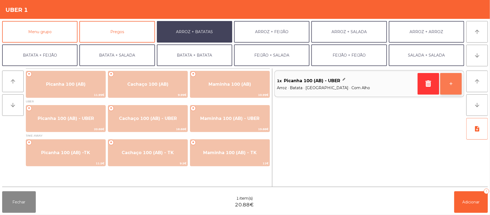
click at [454, 89] on button "+" at bounding box center [451, 84] width 22 height 22
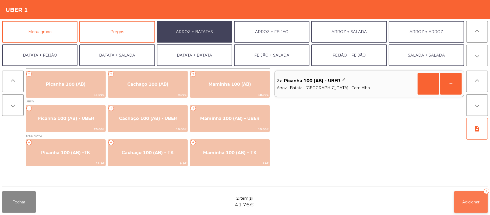
click at [471, 202] on span "Adicionar" at bounding box center [471, 201] width 17 height 5
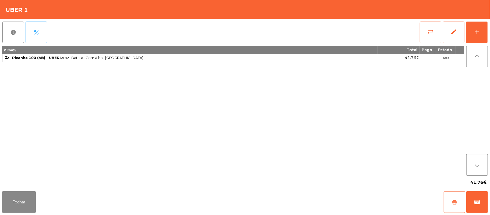
click at [456, 204] on span "print" at bounding box center [454, 202] width 6 height 6
click at [475, 194] on button "wallet" at bounding box center [477, 202] width 22 height 22
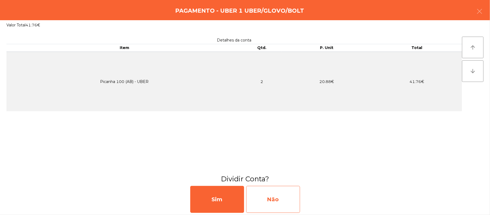
click at [278, 204] on div "Não" at bounding box center [273, 199] width 54 height 27
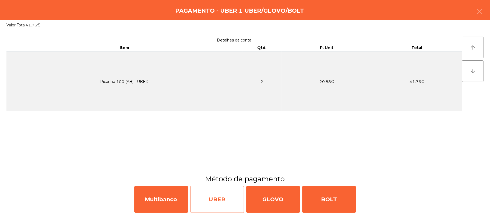
click at [223, 202] on div "UBER" at bounding box center [217, 199] width 54 height 27
select select "**"
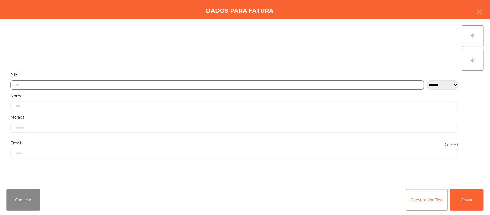
click at [101, 82] on input "text" at bounding box center [217, 84] width 414 height 9
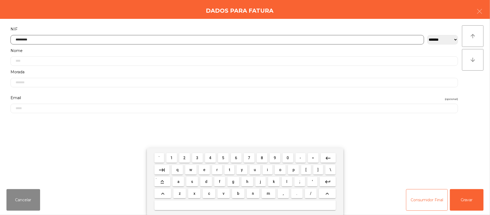
type input "*********"
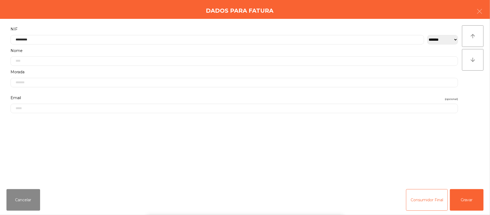
click at [473, 197] on div "` 1 2 3 4 5 6 7 8 9 0 - = keyboard_backspace keyboard_tab q w e r t y u i o p […" at bounding box center [245, 181] width 490 height 67
click at [475, 203] on button "Gravar" at bounding box center [467, 200] width 34 height 22
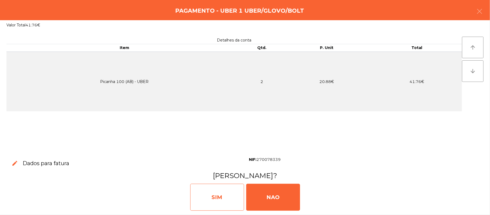
click at [221, 204] on div "SIM" at bounding box center [217, 197] width 54 height 27
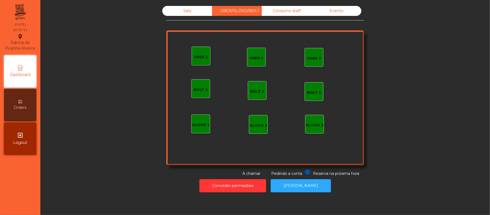
click at [194, 10] on div "Sala" at bounding box center [187, 11] width 50 height 10
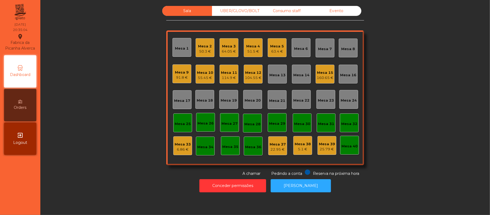
click at [323, 48] on div "Mesa 7" at bounding box center [325, 48] width 14 height 5
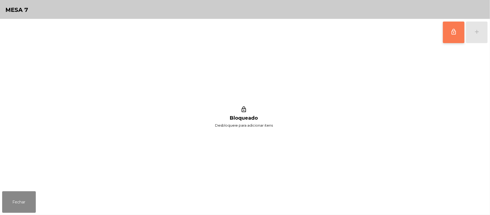
click at [449, 37] on button "lock_outline" at bounding box center [454, 33] width 22 height 22
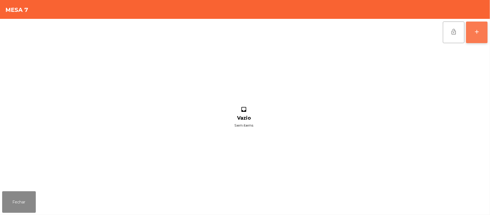
click at [485, 31] on button "add" at bounding box center [477, 33] width 22 height 22
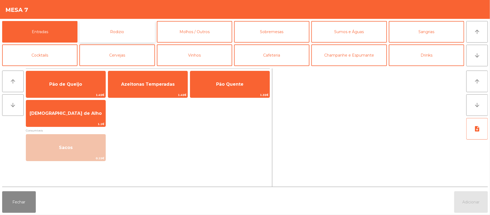
click at [126, 28] on button "Rodizio" at bounding box center [116, 32] width 75 height 22
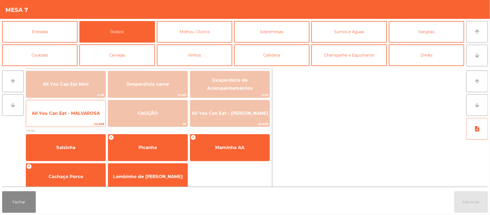
click at [59, 118] on span "All You Can Eat - MALVAROSA" at bounding box center [65, 113] width 79 height 15
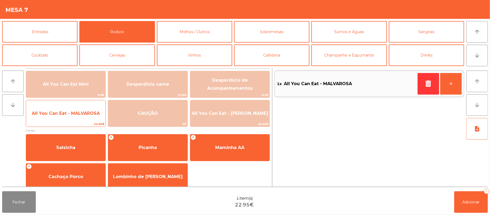
click at [66, 113] on span "All You Can Eat - MALVAROSA" at bounding box center [66, 113] width 68 height 5
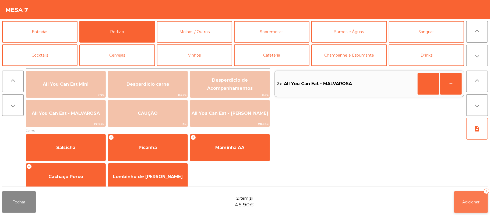
click at [460, 202] on button "Adicionar 2" at bounding box center [471, 202] width 34 height 22
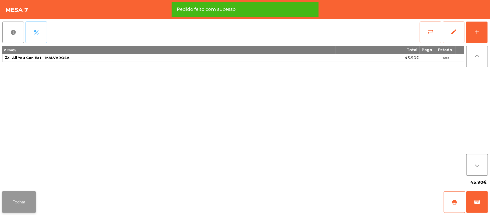
click at [17, 202] on button "Fechar" at bounding box center [19, 202] width 34 height 22
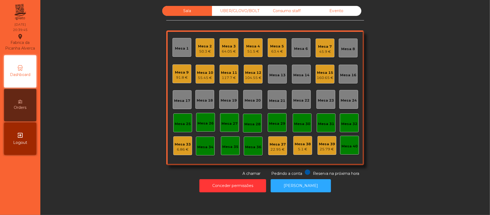
click at [346, 49] on div "Mesa 8" at bounding box center [349, 48] width 14 height 5
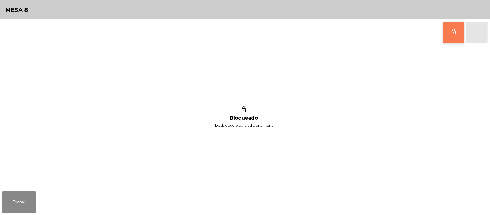
click at [458, 34] on button "lock_outline" at bounding box center [454, 33] width 22 height 22
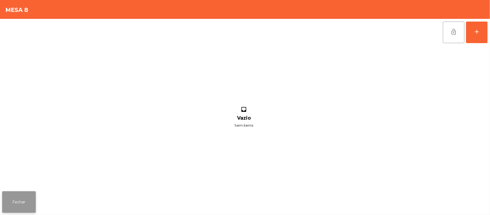
click at [22, 201] on button "Fechar" at bounding box center [19, 202] width 34 height 22
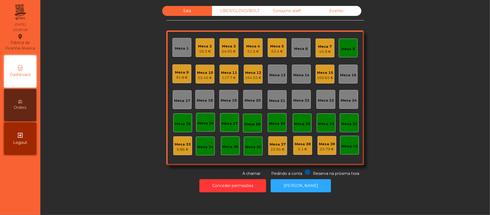
click at [324, 48] on div "Mesa 7" at bounding box center [325, 46] width 14 height 5
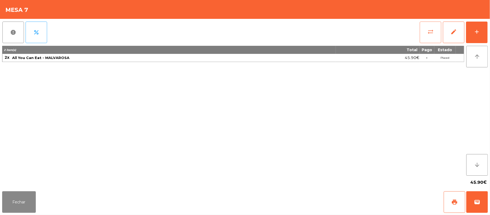
click at [424, 33] on button "sync_alt" at bounding box center [431, 33] width 22 height 22
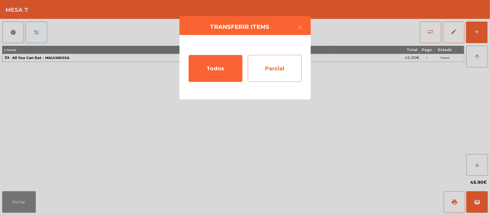
click at [284, 69] on div "Parcial" at bounding box center [275, 68] width 54 height 27
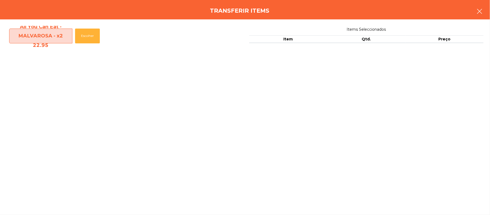
click at [476, 13] on icon "button" at bounding box center [479, 11] width 6 height 6
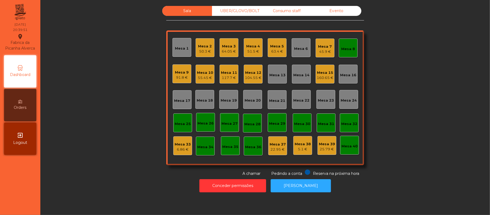
click at [319, 48] on div "Mesa 7" at bounding box center [325, 46] width 14 height 5
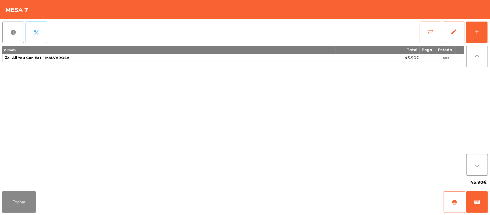
click at [425, 32] on button "sync_alt" at bounding box center [431, 33] width 22 height 22
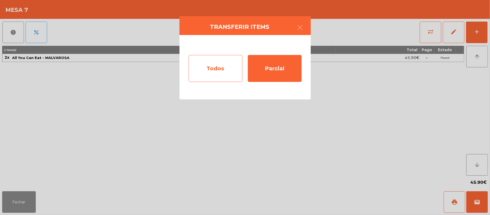
click at [222, 69] on div "Todos" at bounding box center [216, 68] width 54 height 27
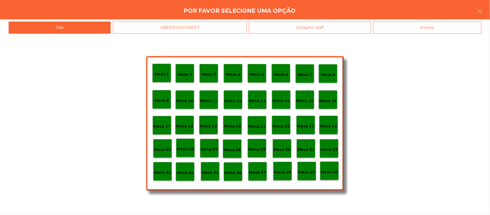
click at [329, 72] on p "Mesa 8" at bounding box center [328, 75] width 15 height 6
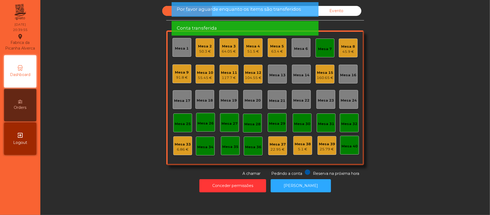
click at [321, 47] on div "Mesa 7" at bounding box center [325, 48] width 14 height 5
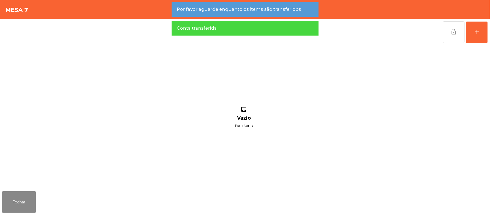
click at [451, 30] on span "lock_open" at bounding box center [454, 32] width 6 height 6
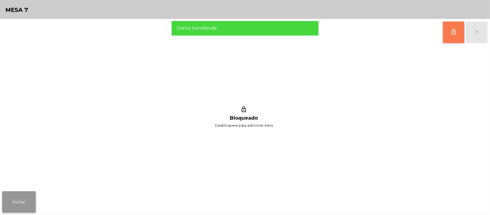
click at [27, 199] on button "Fechar" at bounding box center [19, 202] width 34 height 22
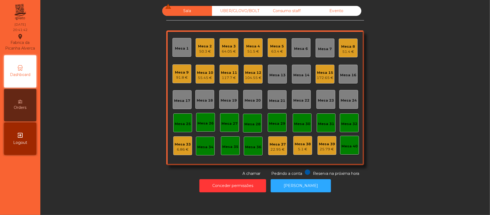
click at [198, 71] on div "Mesa 10" at bounding box center [205, 72] width 16 height 5
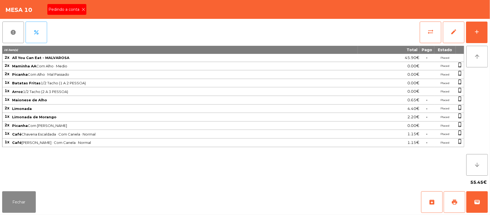
click at [75, 11] on span "Pedindo a conta" at bounding box center [64, 10] width 33 height 6
click at [452, 199] on span "print" at bounding box center [454, 202] width 6 height 6
click at [14, 201] on button "Fechar" at bounding box center [19, 202] width 34 height 22
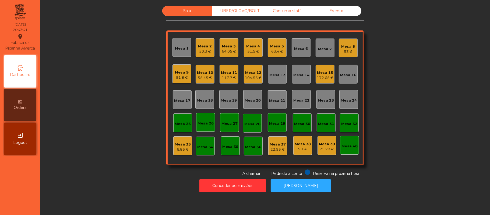
click at [198, 76] on div "55.45 €" at bounding box center [205, 77] width 16 height 5
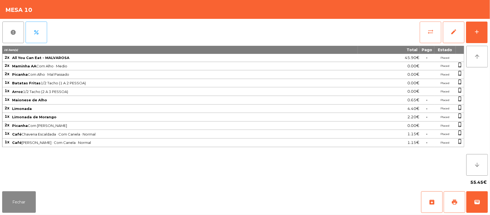
click at [427, 33] on button "sync_alt" at bounding box center [431, 33] width 22 height 22
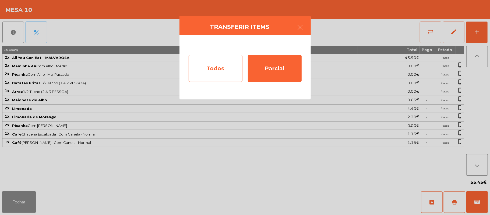
click at [223, 67] on div "Todos" at bounding box center [216, 68] width 54 height 27
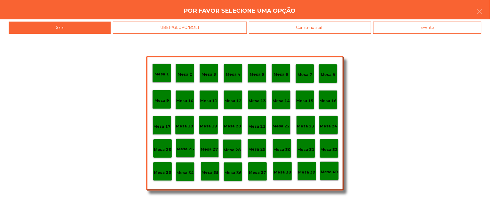
click at [448, 31] on div "Evento" at bounding box center [427, 28] width 108 height 12
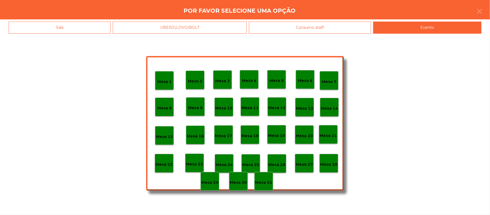
click at [329, 161] on p "Mesa 28" at bounding box center [328, 164] width 17 height 6
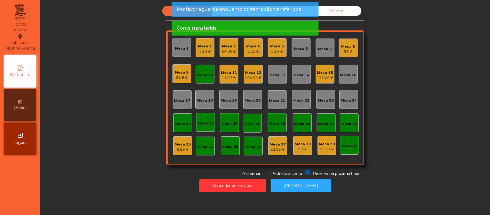
click at [206, 72] on div "Mesa 10" at bounding box center [205, 74] width 16 height 5
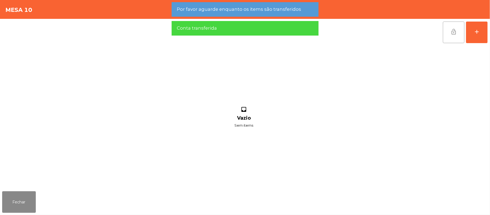
click at [450, 34] on button "lock_open" at bounding box center [454, 33] width 22 height 22
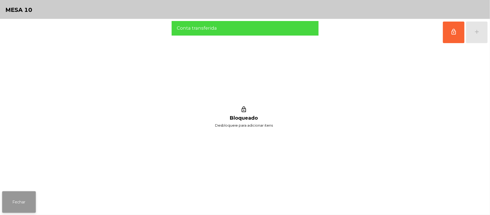
click at [20, 196] on button "Fechar" at bounding box center [19, 202] width 34 height 22
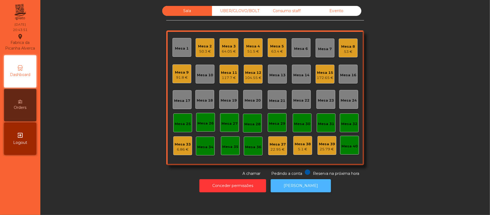
click at [305, 186] on button "[PERSON_NAME]" at bounding box center [301, 185] width 60 height 13
click at [204, 72] on div "Mesa 10" at bounding box center [205, 74] width 16 height 5
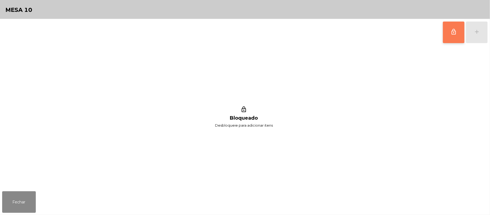
click at [448, 31] on button "lock_outline" at bounding box center [454, 33] width 22 height 22
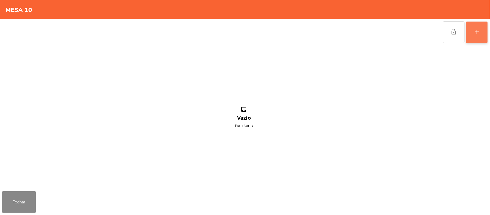
click at [474, 29] on div "add" at bounding box center [477, 32] width 6 height 6
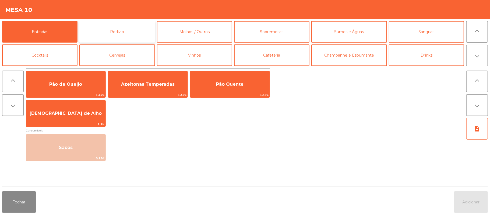
click at [132, 31] on button "Rodizio" at bounding box center [116, 32] width 75 height 22
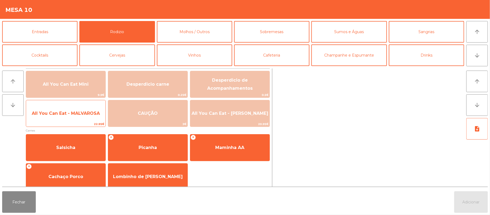
click at [59, 113] on span "All You Can Eat - MALVAROSA" at bounding box center [66, 113] width 68 height 5
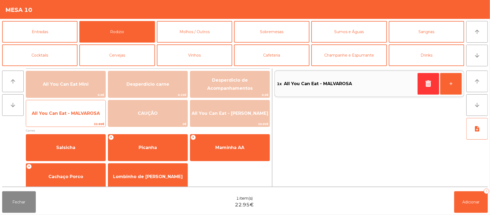
click at [61, 111] on span "All You Can Eat - MALVAROSA" at bounding box center [66, 113] width 68 height 5
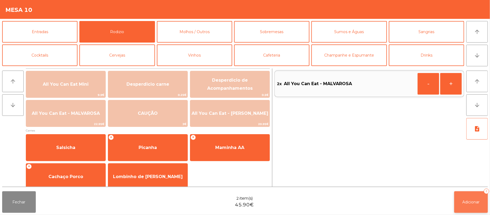
click at [470, 196] on button "Adicionar 2" at bounding box center [471, 202] width 34 height 22
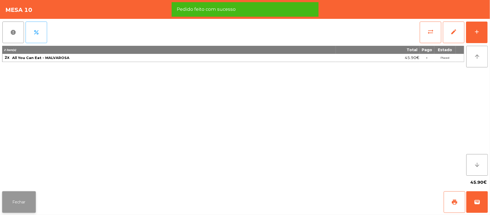
click at [16, 206] on button "Fechar" at bounding box center [19, 202] width 34 height 22
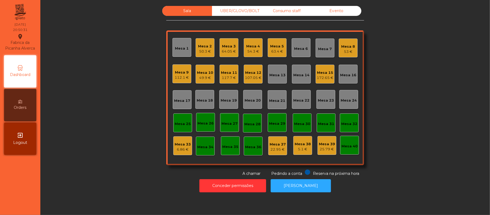
click at [298, 48] on div "Mesa 6" at bounding box center [301, 48] width 14 height 5
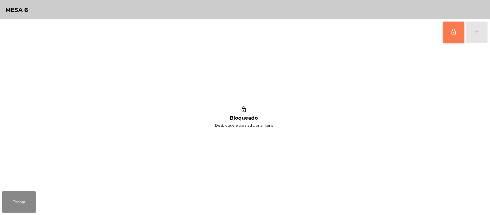
click at [458, 34] on button "lock_outline" at bounding box center [454, 33] width 22 height 22
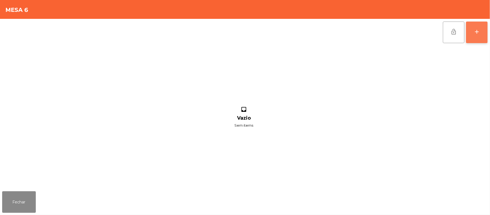
click at [482, 32] on button "add" at bounding box center [477, 33] width 22 height 22
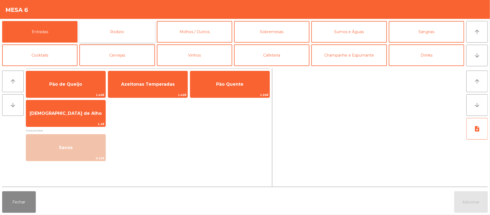
click at [136, 34] on button "Rodizio" at bounding box center [116, 32] width 75 height 22
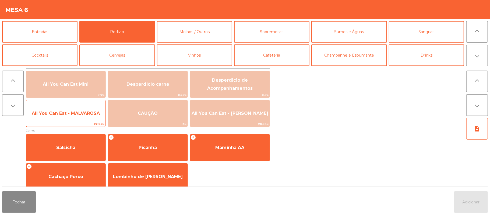
click at [79, 117] on span "All You Can Eat - MALVAROSA" at bounding box center [65, 113] width 79 height 15
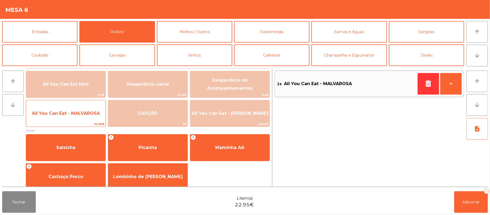
click at [78, 111] on span "All You Can Eat - MALVAROSA" at bounding box center [66, 113] width 68 height 5
click at [77, 115] on span "All You Can Eat - MALVAROSA" at bounding box center [66, 113] width 68 height 5
click at [79, 109] on span "All You Can Eat - MALVAROSA" at bounding box center [65, 113] width 79 height 15
click at [78, 110] on span "All You Can Eat - MALVAROSA" at bounding box center [65, 113] width 79 height 15
click at [78, 111] on span "All You Can Eat - MALVAROSA" at bounding box center [66, 113] width 68 height 5
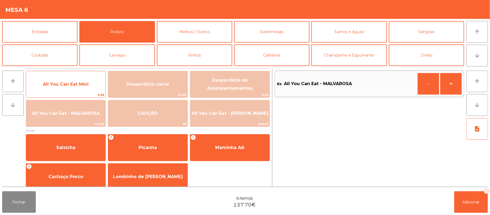
click at [71, 83] on span "All You Can Eat Mini" at bounding box center [66, 84] width 46 height 5
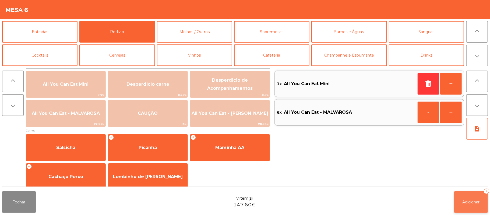
click at [472, 198] on button "Adicionar 7" at bounding box center [471, 202] width 34 height 22
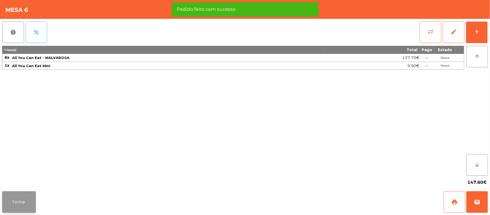
click at [20, 204] on button "Fechar" at bounding box center [19, 202] width 34 height 22
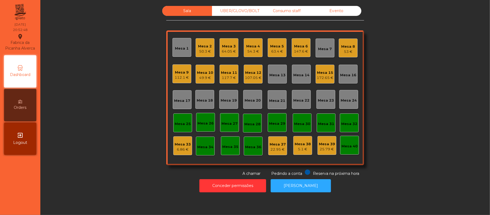
click at [301, 48] on div "Mesa 6" at bounding box center [301, 46] width 14 height 5
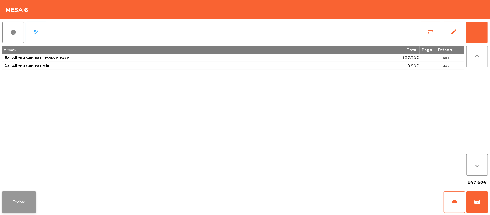
click at [30, 200] on button "Fechar" at bounding box center [19, 202] width 34 height 22
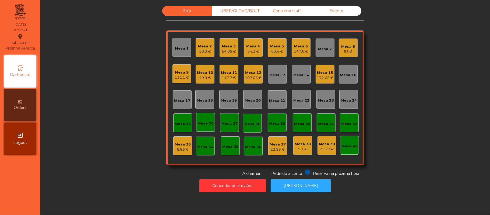
click at [283, 11] on div "Consumo staff" at bounding box center [287, 11] width 50 height 10
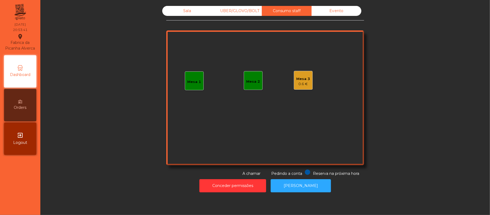
click at [235, 12] on div "UBER/GLOVO/BOLT" at bounding box center [237, 11] width 50 height 10
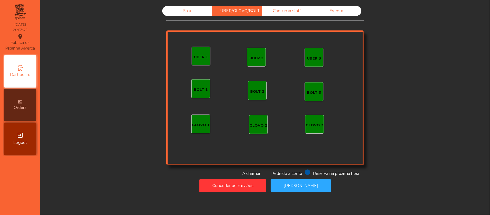
click at [196, 58] on div "UBER 1" at bounding box center [201, 56] width 14 height 5
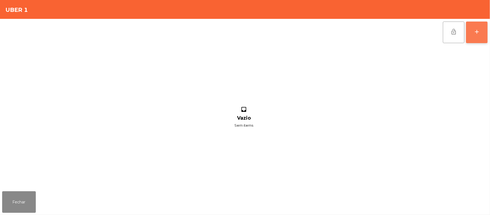
click at [473, 33] on button "add" at bounding box center [477, 33] width 22 height 22
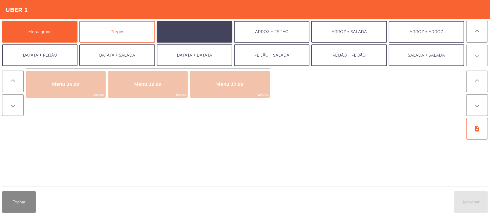
click at [207, 36] on button "ARROZ + BATATAS" at bounding box center [194, 32] width 75 height 22
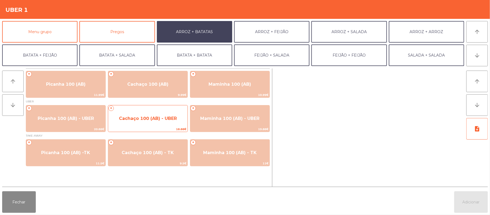
click at [149, 120] on span "Cachaço 100 (AB) - UBER" at bounding box center [148, 118] width 58 height 5
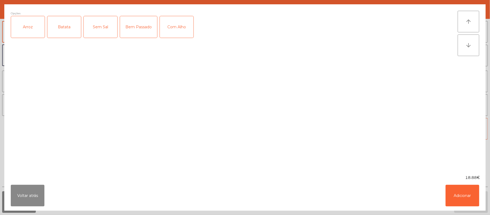
click at [33, 29] on div "Arroz" at bounding box center [28, 27] width 34 height 22
click at [65, 30] on div "Batata" at bounding box center [64, 27] width 34 height 22
click at [149, 31] on div "Bem Passado" at bounding box center [138, 27] width 37 height 22
click at [459, 189] on button "Adicionar" at bounding box center [463, 196] width 34 height 22
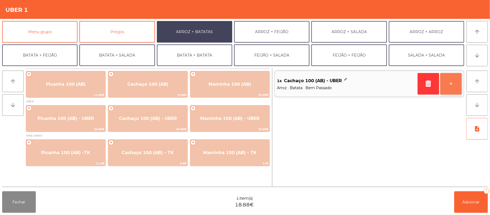
click at [460, 87] on button "+" at bounding box center [451, 84] width 22 height 22
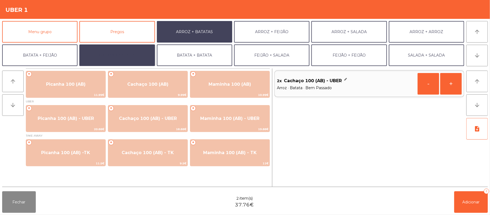
click at [131, 61] on button "BATATA + SALADA" at bounding box center [116, 55] width 75 height 22
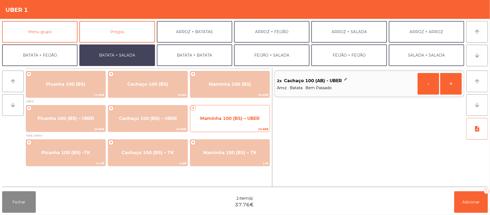
click at [223, 125] on span "Maminha 100 (BS) – UBER" at bounding box center [229, 118] width 79 height 15
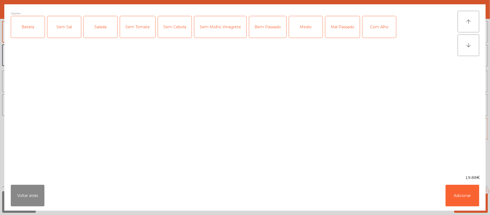
click at [29, 27] on div "Batata" at bounding box center [28, 27] width 34 height 22
click at [99, 30] on div "Salada" at bounding box center [101, 27] width 34 height 22
click at [269, 27] on div "Bem Passado" at bounding box center [267, 27] width 37 height 22
click at [460, 195] on button "Adicionar" at bounding box center [463, 196] width 34 height 22
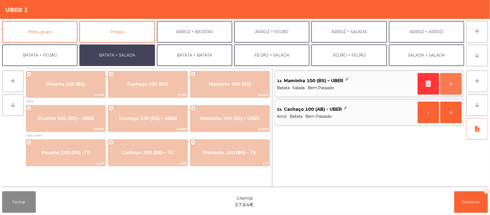
click at [452, 88] on button "+" at bounding box center [451, 84] width 22 height 22
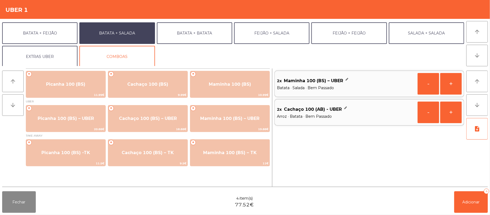
scroll to position [23, 0]
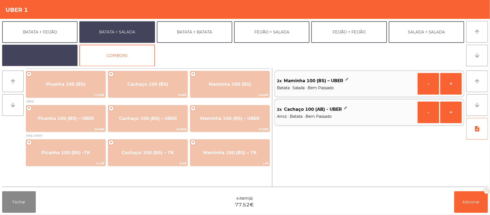
click at [46, 55] on button "EXTRAS UBER" at bounding box center [39, 56] width 75 height 22
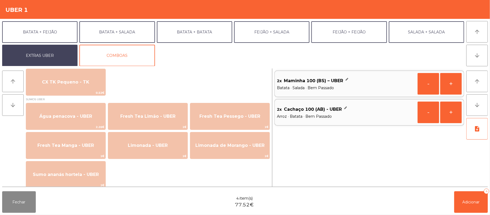
scroll to position [424, 0]
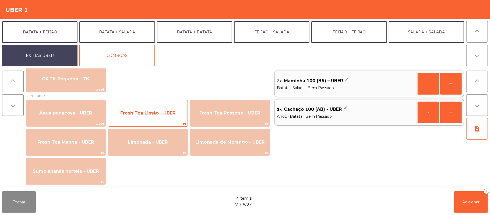
click at [173, 117] on span "Fresh Tea Limão - UBER" at bounding box center [147, 113] width 79 height 15
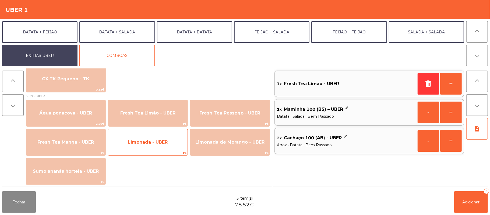
click at [174, 144] on span "Limonada - UBER" at bounding box center [147, 142] width 79 height 15
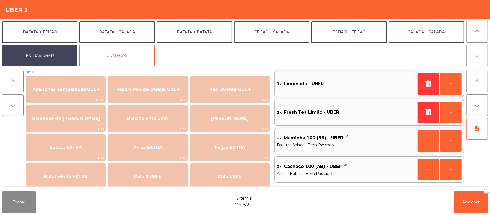
scroll to position [1, 0]
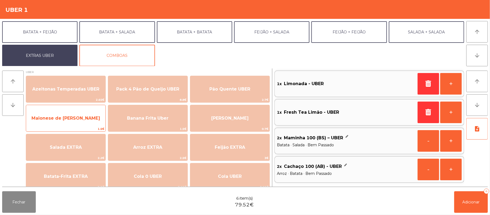
click at [92, 123] on span "Maionese de [PERSON_NAME]" at bounding box center [65, 118] width 79 height 15
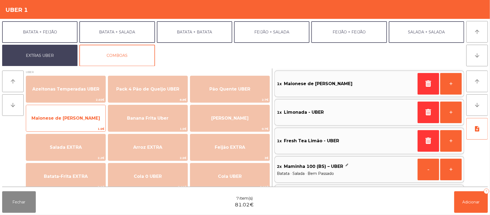
click at [90, 124] on span "Maionese de [PERSON_NAME]" at bounding box center [65, 118] width 79 height 15
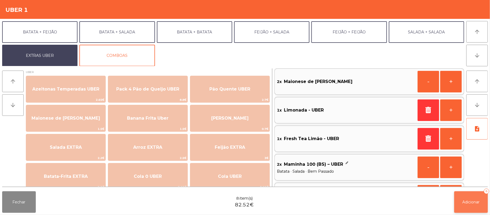
click at [477, 200] on span "Adicionar" at bounding box center [471, 201] width 17 height 5
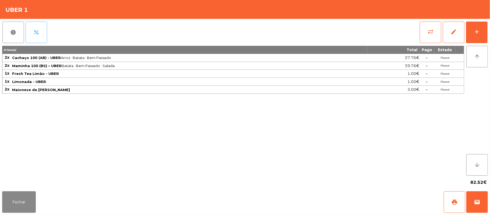
click at [38, 37] on button "percent" at bounding box center [37, 33] width 22 height 22
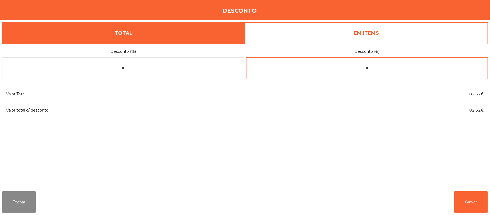
click at [389, 68] on input "*" at bounding box center [367, 68] width 242 height 22
click at [23, 195] on div "1 2 3 keyboard_backspace 4 5 6 . - 7 8 9 keyboard_return 0" at bounding box center [245, 187] width 490 height 55
click at [393, 66] on input "*" at bounding box center [367, 68] width 242 height 22
click at [4, 192] on div "1 2 3 keyboard_backspace 4 5 6 . - 7 8 9 keyboard_return 0" at bounding box center [245, 187] width 490 height 55
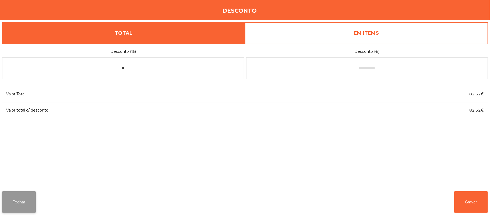
click at [16, 204] on button "Fechar" at bounding box center [19, 202] width 34 height 22
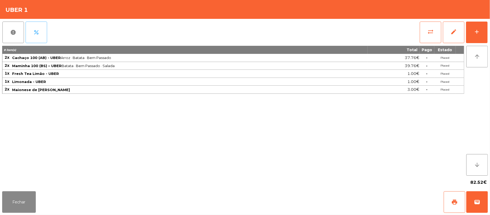
click at [32, 30] on button "percent" at bounding box center [37, 33] width 22 height 22
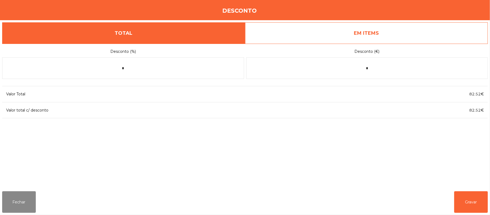
click at [350, 32] on link "EM ITEMS" at bounding box center [366, 33] width 243 height 22
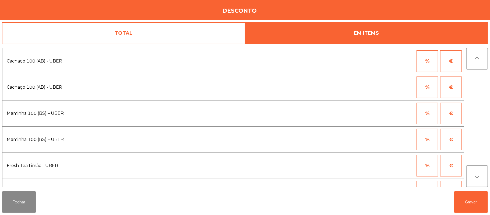
click at [424, 88] on button "%" at bounding box center [428, 87] width 22 height 22
click at [20, 202] on button "Fechar" at bounding box center [19, 202] width 34 height 22
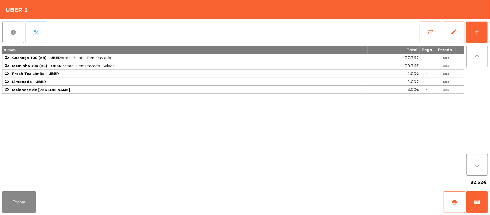
click at [19, 32] on button "report" at bounding box center [13, 33] width 22 height 22
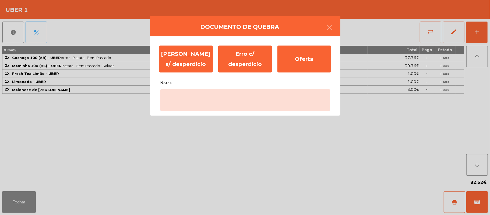
click at [16, 203] on ngb-modal-window "Documento de [PERSON_NAME] s/ desperdício Erro c/ desperdício Oferta Notas" at bounding box center [245, 107] width 490 height 215
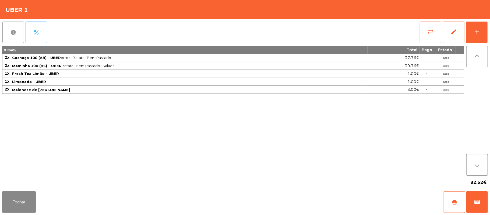
click at [16, 32] on button "report" at bounding box center [13, 33] width 22 height 22
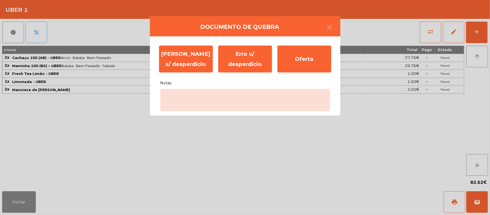
click at [52, 151] on ngb-modal-window "Documento de [PERSON_NAME] s/ desperdício Erro c/ desperdício Oferta Notas" at bounding box center [245, 107] width 490 height 215
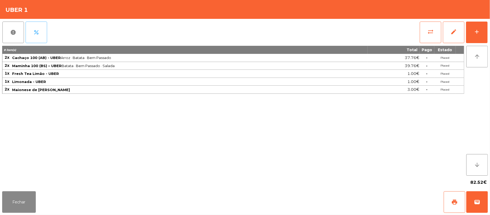
click at [41, 33] on button "percent" at bounding box center [37, 33] width 22 height 22
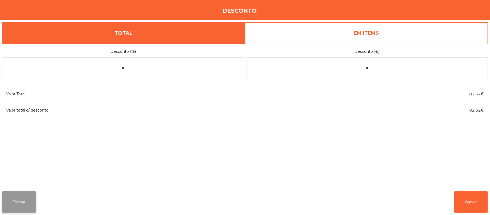
click at [16, 203] on button "Fechar" at bounding box center [19, 202] width 34 height 22
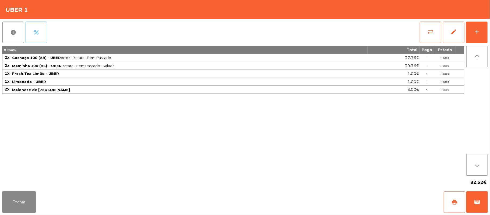
click at [39, 35] on span "percent" at bounding box center [36, 32] width 6 height 6
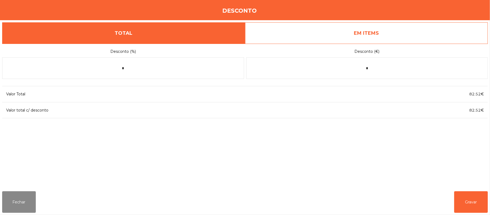
click at [388, 37] on link "EM ITEMS" at bounding box center [366, 33] width 243 height 22
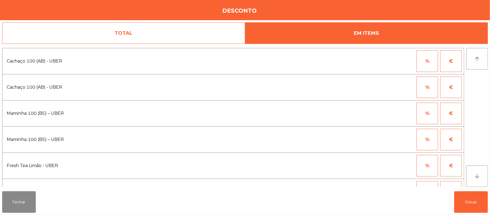
click at [419, 61] on button "%" at bounding box center [428, 61] width 22 height 22
click at [402, 59] on input "*" at bounding box center [401, 61] width 27 height 22
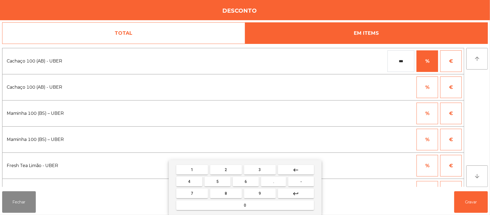
type input "***"
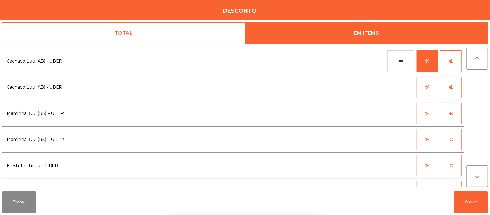
click at [426, 113] on button "%" at bounding box center [428, 114] width 22 height 22
click at [404, 113] on input "*" at bounding box center [401, 114] width 27 height 22
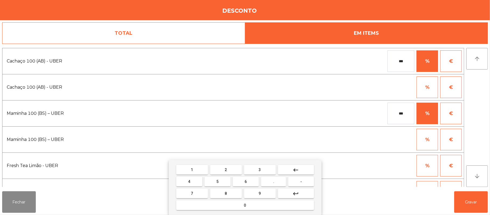
type input "***"
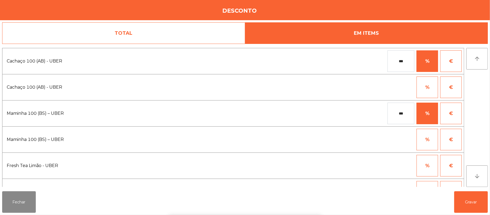
click at [471, 199] on div "1 2 3 keyboard_backspace 4 5 6 . - 7 8 9 keyboard_return 0" at bounding box center [245, 187] width 490 height 55
click at [468, 200] on button "Gravar" at bounding box center [471, 202] width 34 height 22
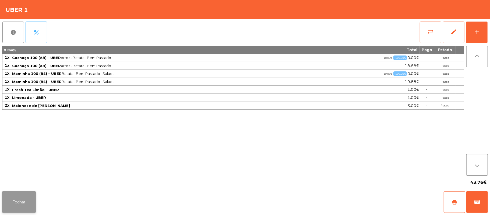
click at [16, 200] on button "Fechar" at bounding box center [19, 202] width 34 height 22
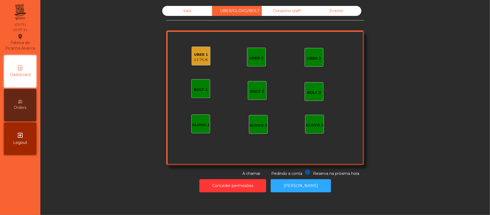
click at [197, 59] on div "43.76 €" at bounding box center [201, 59] width 14 height 5
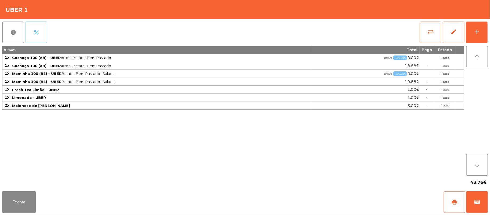
click at [39, 29] on span "percent" at bounding box center [36, 32] width 6 height 6
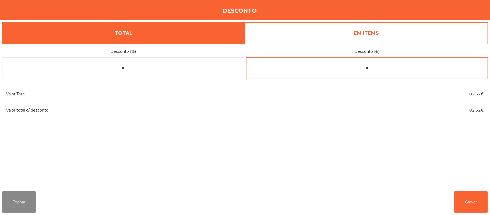
click at [385, 69] on input "*" at bounding box center [367, 68] width 242 height 22
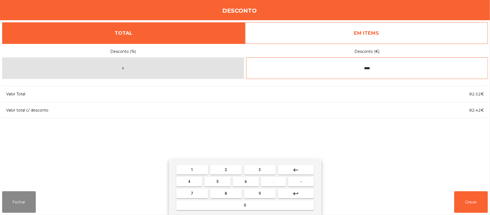
type input "****"
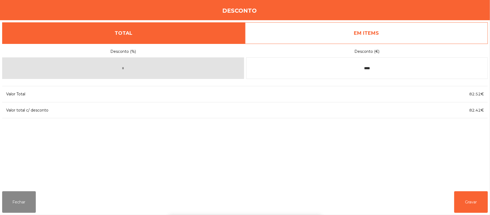
click at [468, 199] on div "1 2 3 keyboard_backspace 4 5 6 . - 7 8 9 keyboard_return 0" at bounding box center [245, 187] width 490 height 55
click at [472, 199] on button "Gravar" at bounding box center [471, 202] width 34 height 22
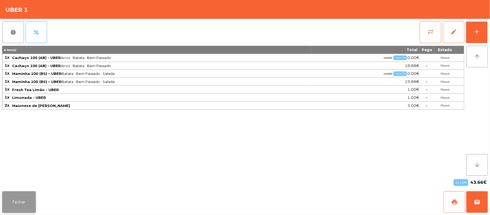
click at [28, 200] on button "Fechar" at bounding box center [19, 202] width 34 height 22
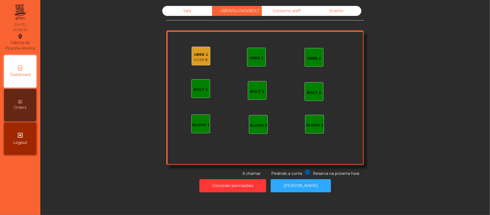
click at [199, 58] on div "43.66 €" at bounding box center [201, 59] width 14 height 5
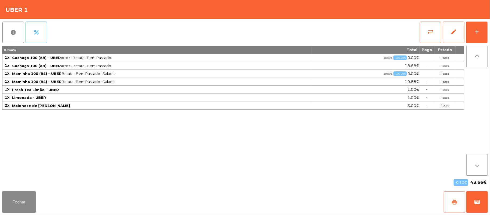
click at [449, 205] on button "print" at bounding box center [455, 202] width 22 height 22
click at [486, 199] on button "wallet" at bounding box center [477, 202] width 22 height 22
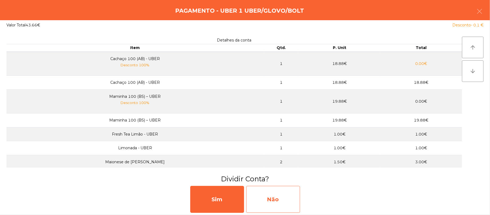
click at [290, 196] on div "Não" at bounding box center [273, 199] width 54 height 27
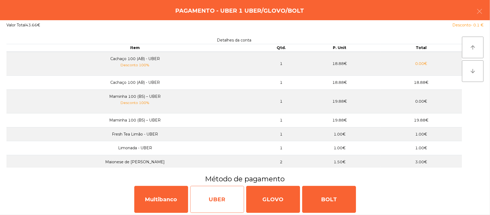
click at [212, 190] on div "UBER" at bounding box center [217, 199] width 54 height 27
select select "**"
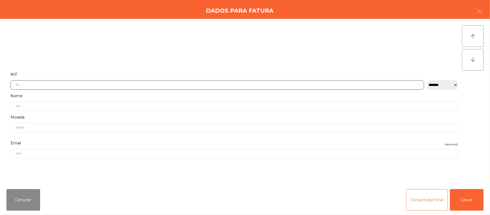
click at [137, 85] on input "text" at bounding box center [217, 84] width 414 height 9
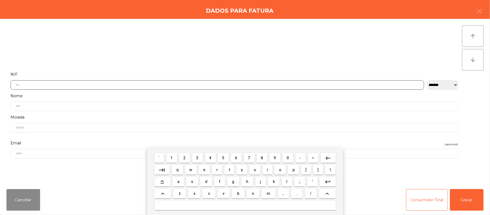
scroll to position [45, 0]
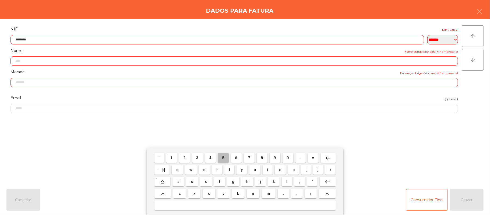
type input "*********"
type input "**********"
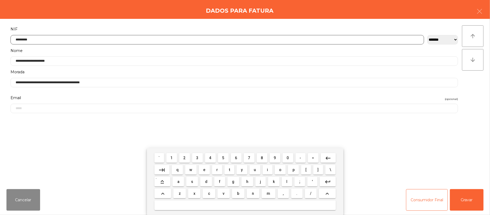
type input "*********"
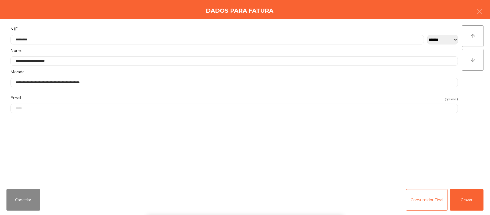
click at [460, 198] on div "` 1 2 3 4 5 6 7 8 9 0 - = keyboard_backspace keyboard_tab q w e r t y u i o p […" at bounding box center [245, 181] width 490 height 67
click at [461, 194] on button "Gravar" at bounding box center [467, 200] width 34 height 22
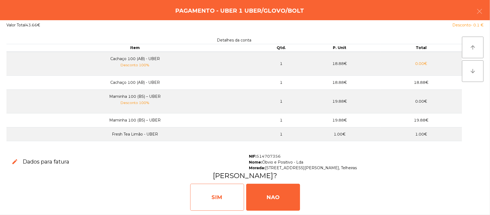
click at [216, 202] on div "SIM" at bounding box center [217, 197] width 54 height 27
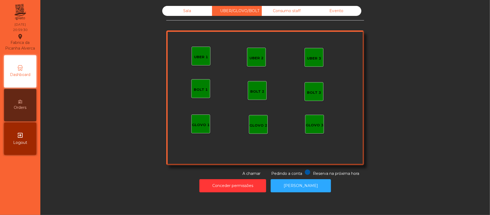
click at [194, 11] on div "Sala" at bounding box center [187, 11] width 50 height 10
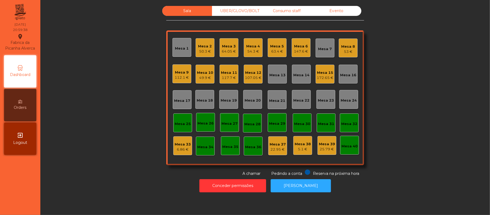
click at [251, 72] on div "Mesa 12" at bounding box center [253, 72] width 17 height 5
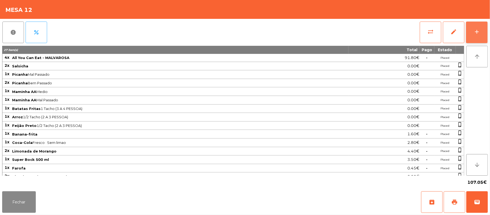
click at [472, 36] on button "add" at bounding box center [477, 33] width 22 height 22
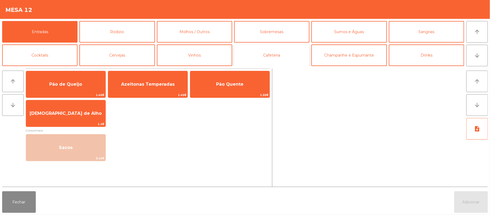
click at [278, 51] on button "Cafeteria" at bounding box center [271, 55] width 75 height 22
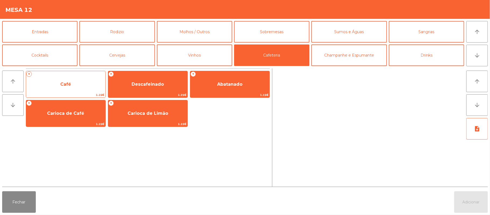
click at [86, 85] on span "Café" at bounding box center [65, 84] width 79 height 15
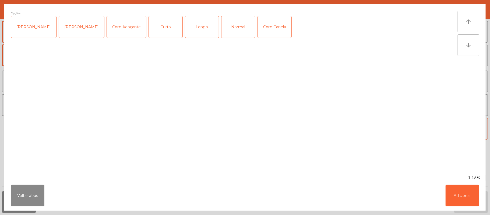
click at [233, 30] on div "Normal" at bounding box center [239, 27] width 34 height 22
click at [461, 199] on button "Adicionar" at bounding box center [463, 196] width 34 height 22
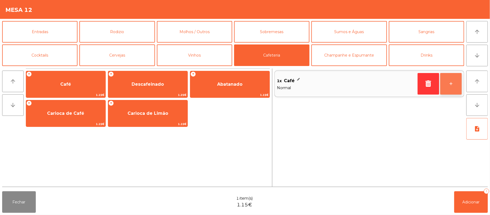
click at [448, 83] on button "+" at bounding box center [451, 84] width 22 height 22
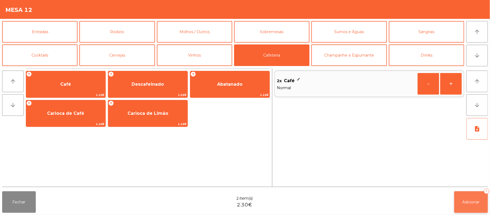
click at [460, 202] on button "Adicionar 2" at bounding box center [471, 202] width 34 height 22
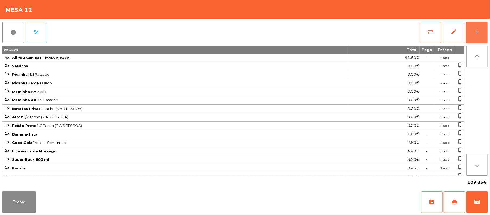
click at [473, 30] on button "add" at bounding box center [477, 33] width 22 height 22
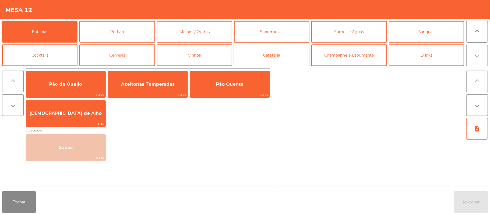
click at [280, 58] on button "Cafeteria" at bounding box center [271, 55] width 75 height 22
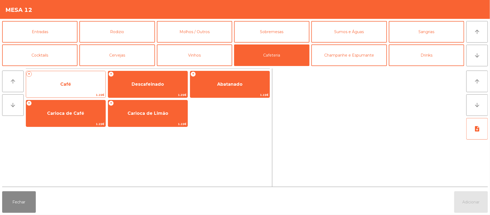
click at [72, 90] on span "Café" at bounding box center [65, 84] width 79 height 15
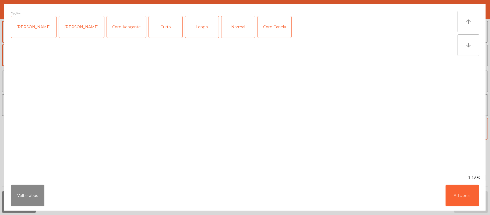
click at [231, 31] on div "Normal" at bounding box center [239, 27] width 34 height 22
click at [459, 191] on button "Adicionar" at bounding box center [463, 196] width 34 height 22
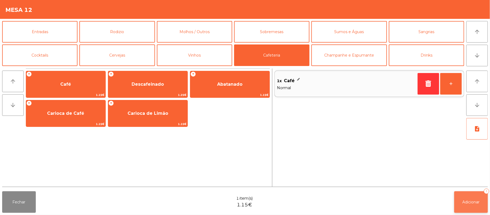
click at [469, 206] on button "Adicionar 1" at bounding box center [471, 202] width 34 height 22
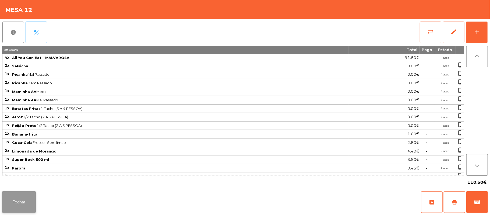
click at [19, 194] on button "Fechar" at bounding box center [19, 202] width 34 height 22
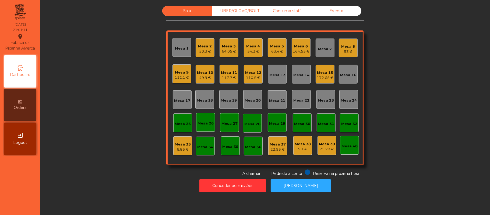
click at [300, 98] on div "Mesa 22" at bounding box center [301, 100] width 16 height 5
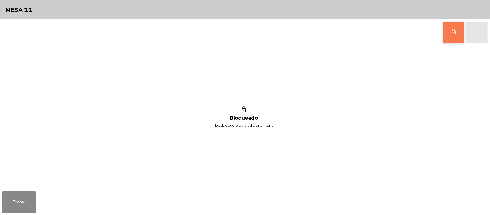
click at [456, 34] on span "lock_outline" at bounding box center [454, 32] width 6 height 6
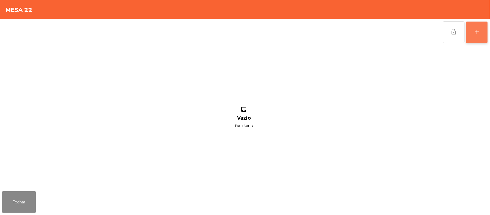
click at [474, 31] on div "add" at bounding box center [477, 32] width 6 height 6
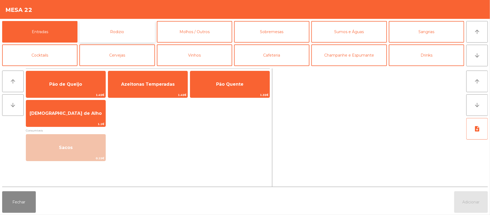
click at [127, 32] on button "Rodizio" at bounding box center [116, 32] width 75 height 22
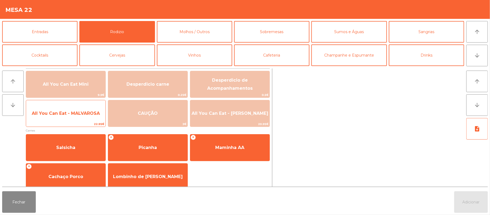
click at [79, 115] on span "All You Can Eat - MALVAROSA" at bounding box center [66, 113] width 68 height 5
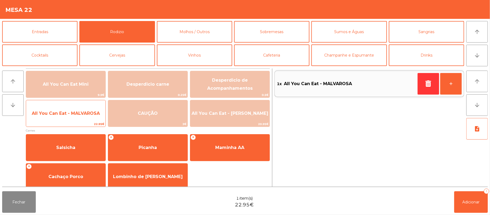
click at [75, 116] on span "All You Can Eat - MALVAROSA" at bounding box center [65, 113] width 79 height 15
click at [73, 112] on span "All You Can Eat - MALVAROSA" at bounding box center [66, 113] width 68 height 5
click at [69, 110] on span "All You Can Eat - MALVAROSA" at bounding box center [65, 113] width 79 height 15
click at [66, 111] on span "All You Can Eat - MALVAROSA" at bounding box center [66, 113] width 68 height 5
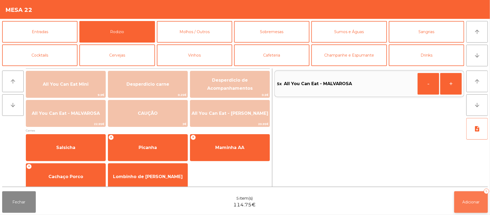
click at [476, 196] on button "Adicionar 5" at bounding box center [471, 202] width 34 height 22
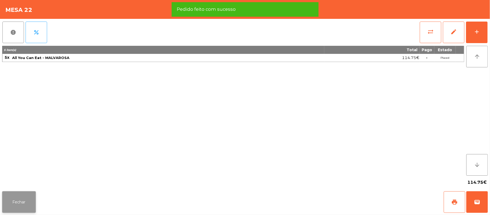
click at [18, 202] on button "Fechar" at bounding box center [19, 202] width 34 height 22
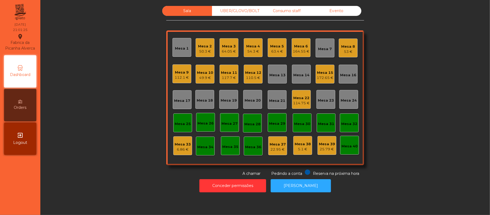
click at [249, 99] on div "Mesa 20" at bounding box center [253, 100] width 16 height 5
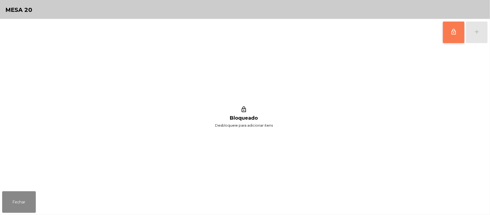
click at [459, 33] on button "lock_outline" at bounding box center [454, 33] width 22 height 22
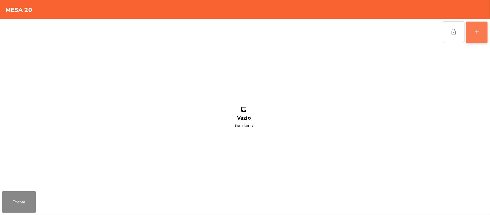
click at [482, 33] on button "add" at bounding box center [477, 33] width 22 height 22
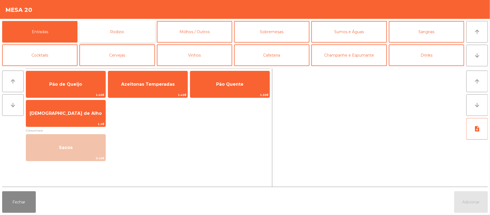
click at [125, 31] on button "Rodizio" at bounding box center [116, 32] width 75 height 22
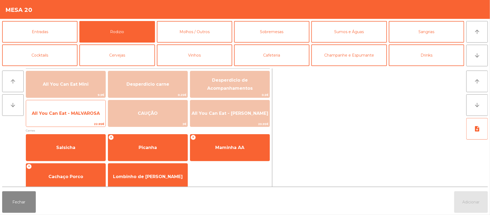
click at [62, 115] on span "All You Can Eat - MALVAROSA" at bounding box center [66, 113] width 68 height 5
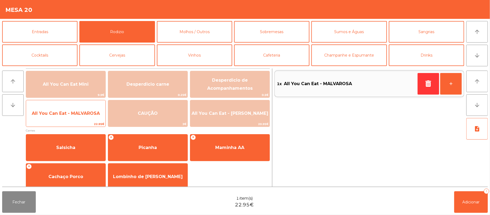
click at [62, 114] on span "All You Can Eat - MALVAROSA" at bounding box center [66, 113] width 68 height 5
click at [64, 114] on span "All You Can Eat - MALVAROSA" at bounding box center [66, 113] width 68 height 5
click at [64, 111] on span "All You Can Eat - MALVAROSA" at bounding box center [66, 113] width 68 height 5
click at [63, 111] on span "All You Can Eat - MALVAROSA" at bounding box center [66, 113] width 68 height 5
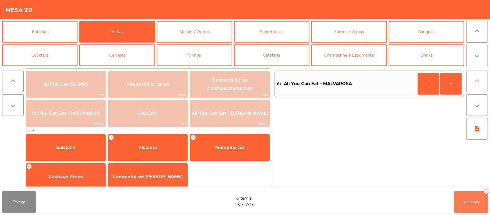
click at [463, 202] on span "Adicionar" at bounding box center [471, 201] width 17 height 5
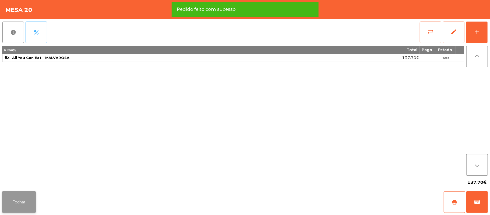
click at [17, 196] on button "Fechar" at bounding box center [19, 202] width 34 height 22
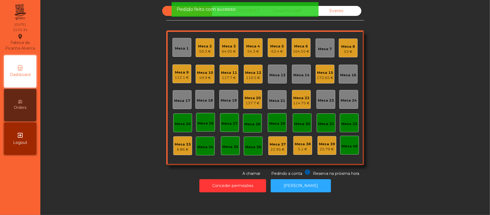
click at [253, 97] on div "Mesa 20" at bounding box center [253, 97] width 16 height 5
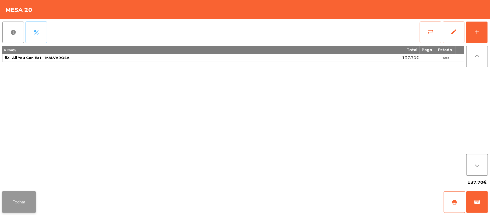
click at [15, 195] on button "Fechar" at bounding box center [19, 202] width 34 height 22
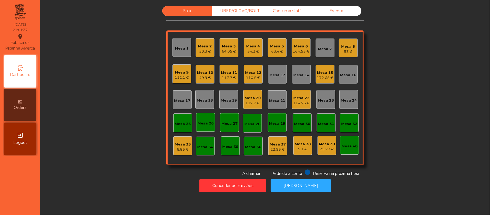
click at [300, 103] on div "114.75 €" at bounding box center [301, 102] width 17 height 5
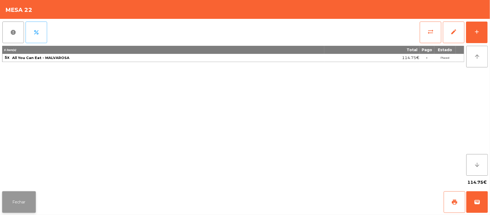
click at [18, 205] on button "Fechar" at bounding box center [19, 202] width 34 height 22
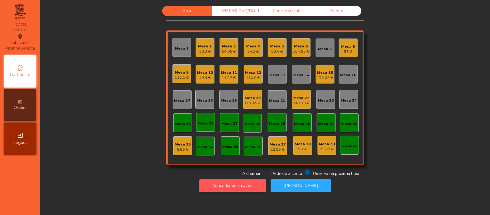
click at [248, 185] on button "Conceder permissões" at bounding box center [232, 185] width 67 height 13
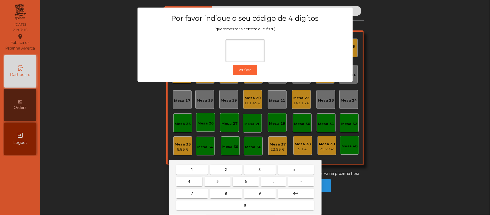
click at [226, 170] on span "2" at bounding box center [226, 169] width 2 height 4
click at [251, 179] on button "6" at bounding box center [246, 182] width 26 height 10
click at [197, 166] on button "1" at bounding box center [192, 170] width 32 height 10
click at [217, 181] on span "5" at bounding box center [217, 181] width 2 height 4
type input "****"
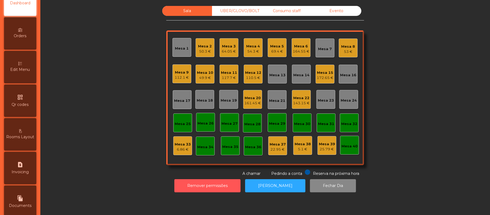
scroll to position [109, 0]
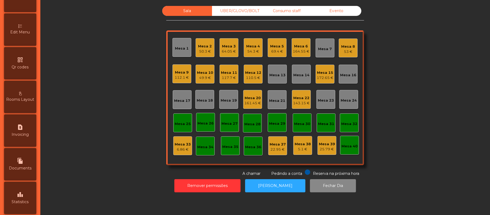
click at [28, 128] on div "request_page Invoicing" at bounding box center [20, 130] width 32 height 32
select select "**"
select select "****"
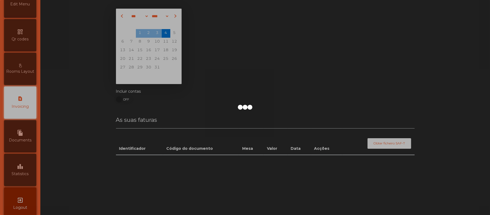
scroll to position [138, 0]
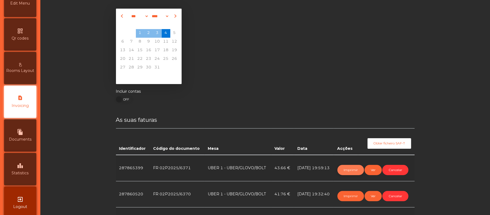
click at [347, 167] on button "Imprimir" at bounding box center [351, 170] width 27 height 10
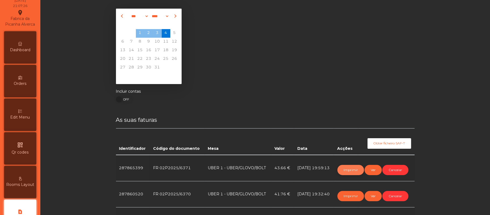
scroll to position [0, 0]
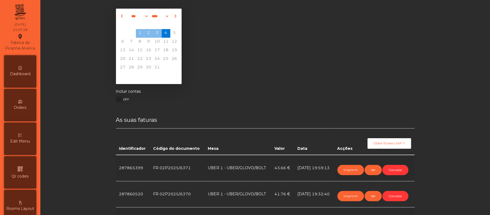
click at [20, 71] on div "Dashboard" at bounding box center [20, 71] width 32 height 32
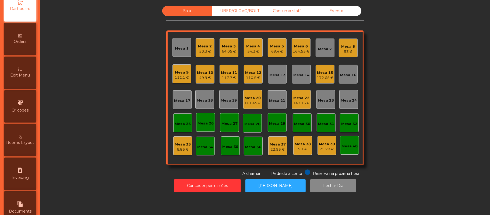
scroll to position [97, 0]
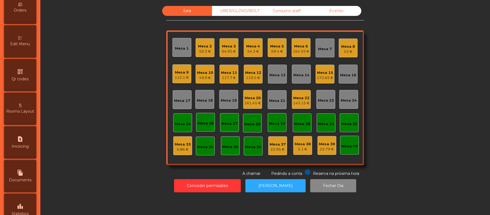
click at [22, 142] on icon "request_page" at bounding box center [20, 139] width 6 height 6
select select "**"
select select "****"
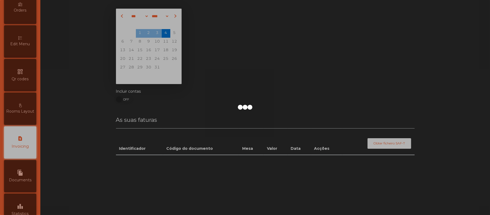
scroll to position [138, 0]
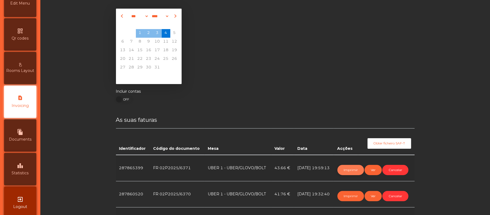
click at [343, 167] on button "Imprimir" at bounding box center [351, 170] width 27 height 10
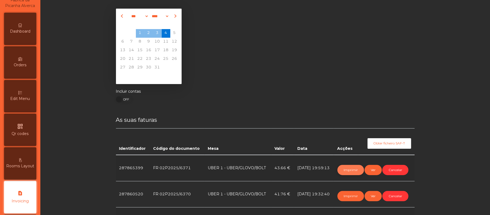
scroll to position [9, 0]
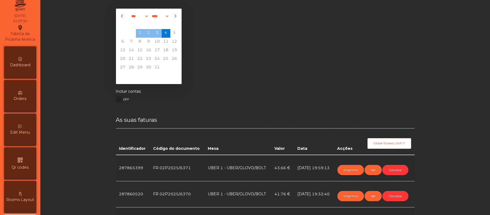
click at [20, 68] on span "Dashboard" at bounding box center [20, 65] width 20 height 6
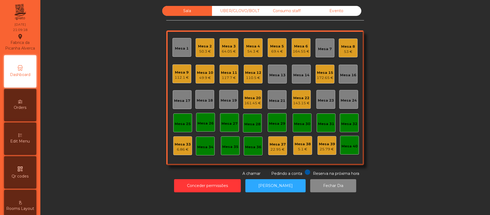
click at [255, 76] on div "110.5 €" at bounding box center [253, 77] width 16 height 5
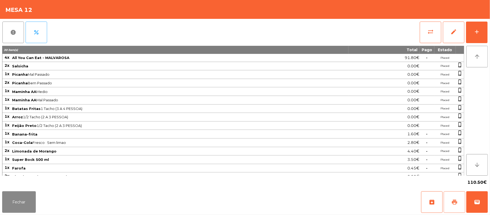
click at [451, 199] on button "print" at bounding box center [455, 202] width 22 height 22
click at [451, 200] on span "print" at bounding box center [454, 202] width 6 height 6
click at [475, 201] on span "wallet" at bounding box center [477, 202] width 6 height 6
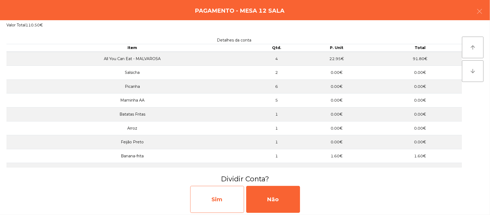
click at [217, 199] on div "Sim" at bounding box center [217, 199] width 54 height 27
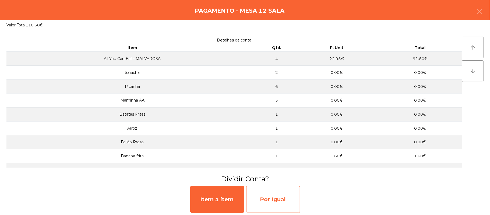
click at [281, 194] on div "Por Igual" at bounding box center [273, 199] width 54 height 27
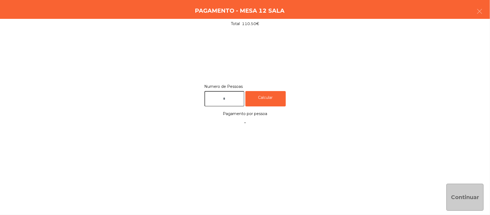
click at [233, 98] on input "text" at bounding box center [225, 98] width 40 height 15
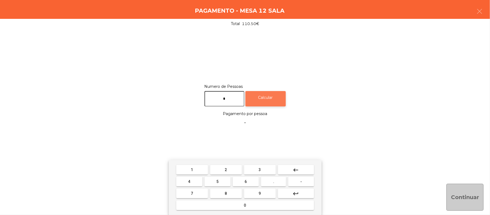
type input "*"
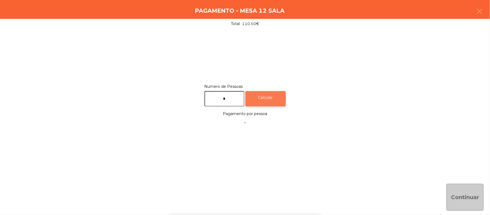
click at [270, 97] on div "Calcular" at bounding box center [265, 98] width 40 height 15
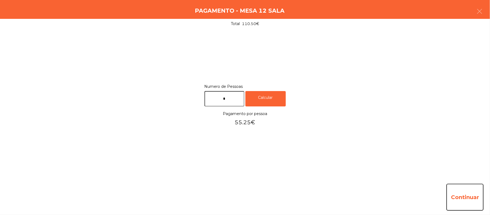
click at [462, 191] on button "Continuar" at bounding box center [465, 197] width 37 height 27
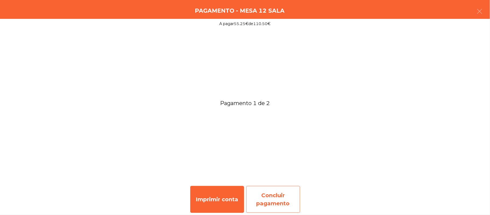
click at [279, 196] on div "Concluir pagamento" at bounding box center [273, 199] width 54 height 27
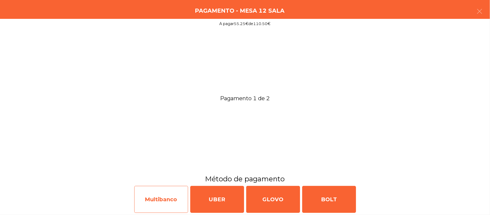
click at [166, 195] on div "Multibanco" at bounding box center [161, 199] width 54 height 27
select select "**"
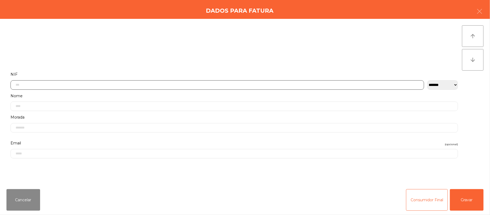
click at [219, 82] on input "text" at bounding box center [217, 84] width 414 height 9
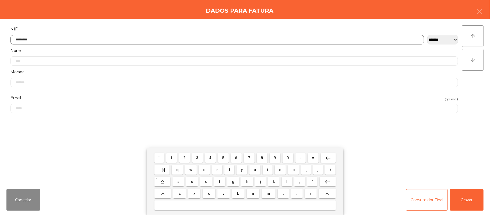
type input "*********"
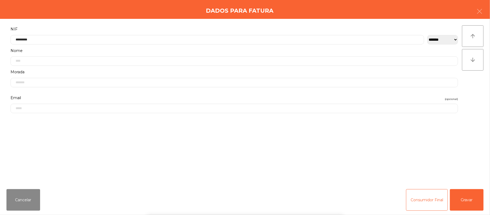
click at [469, 201] on div "` 1 2 3 4 5 6 7 8 9 0 - = keyboard_backspace keyboard_tab q w e r t y u i o p […" at bounding box center [245, 181] width 490 height 67
click at [466, 199] on button "Gravar" at bounding box center [467, 200] width 34 height 22
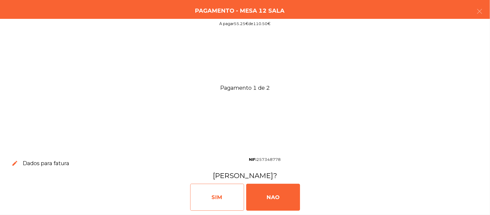
click at [220, 203] on div "SIM" at bounding box center [217, 197] width 54 height 27
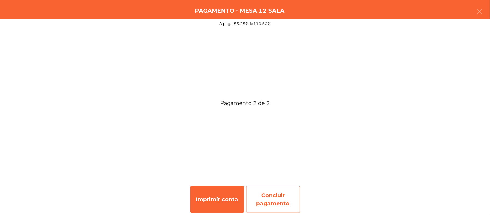
click at [284, 195] on div "Concluir pagamento" at bounding box center [273, 199] width 54 height 27
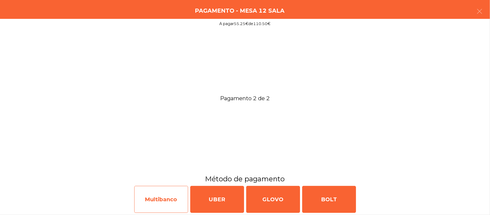
click at [162, 195] on div "Multibanco" at bounding box center [161, 199] width 54 height 27
select select "**"
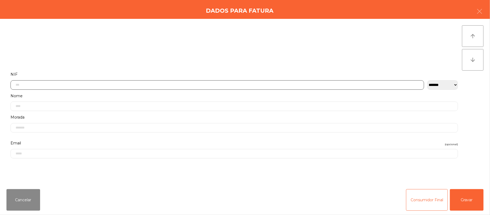
click at [100, 86] on input "text" at bounding box center [217, 84] width 414 height 9
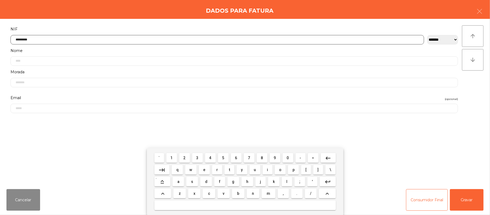
type input "*********"
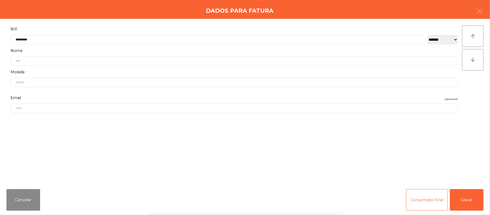
click at [469, 198] on div "` 1 2 3 4 5 6 7 8 9 0 - = keyboard_backspace keyboard_tab q w e r t y u i o p […" at bounding box center [245, 181] width 490 height 67
click at [470, 198] on button "Gravar" at bounding box center [467, 200] width 34 height 22
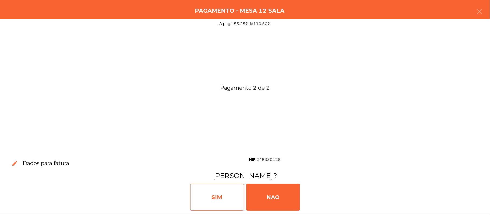
click at [211, 193] on div "SIM" at bounding box center [217, 197] width 54 height 27
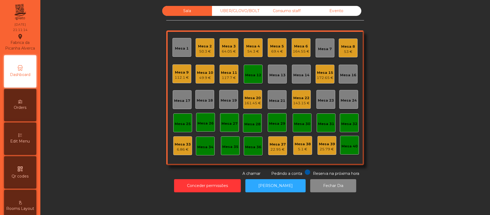
click at [255, 73] on div "Mesa 12" at bounding box center [253, 74] width 16 height 5
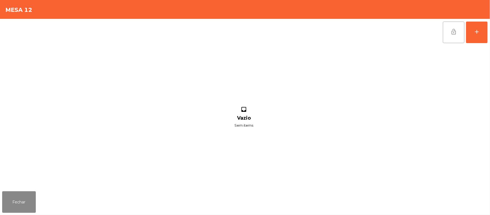
click at [451, 29] on span "lock_open" at bounding box center [454, 32] width 6 height 6
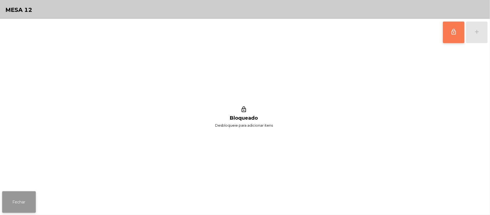
click at [5, 202] on button "Fechar" at bounding box center [19, 202] width 34 height 22
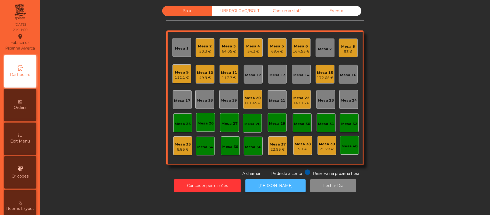
click at [280, 183] on button "[PERSON_NAME]" at bounding box center [275, 185] width 60 height 13
click at [204, 47] on div "Mesa 2" at bounding box center [205, 46] width 14 height 5
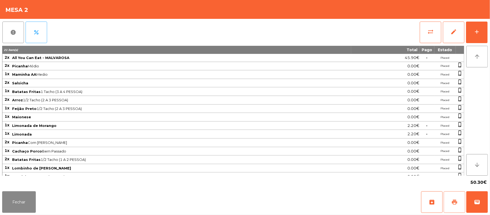
click at [446, 198] on button "print" at bounding box center [455, 202] width 22 height 22
click at [476, 201] on span "wallet" at bounding box center [477, 202] width 6 height 6
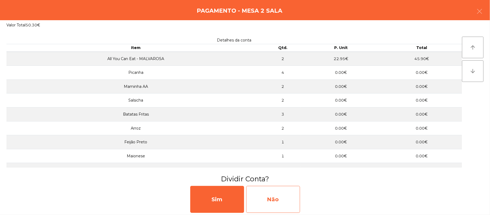
click at [288, 196] on div "Não" at bounding box center [273, 199] width 54 height 27
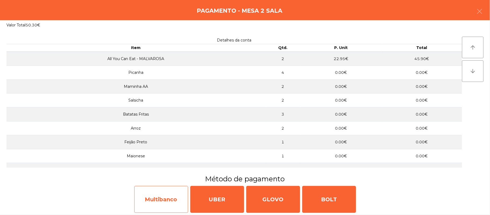
click at [166, 201] on div "Multibanco" at bounding box center [161, 199] width 54 height 27
select select "**"
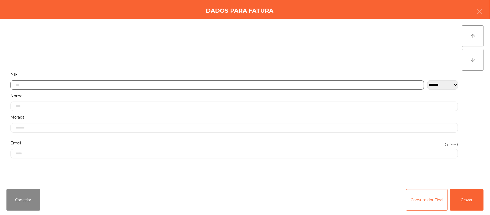
click at [235, 84] on input "text" at bounding box center [217, 84] width 414 height 9
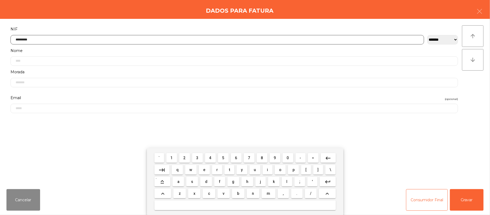
type input "*********"
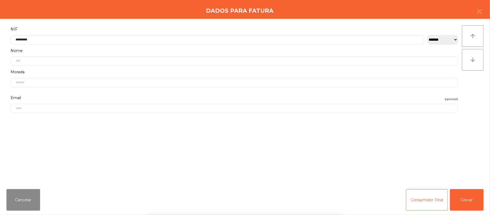
click at [466, 201] on div "` 1 2 3 4 5 6 7 8 9 0 - = keyboard_backspace keyboard_tab q w e r t y u i o p […" at bounding box center [245, 181] width 490 height 67
click at [466, 198] on button "Gravar" at bounding box center [467, 200] width 34 height 22
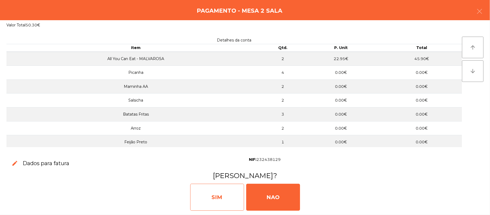
click at [217, 197] on div "SIM" at bounding box center [217, 197] width 54 height 27
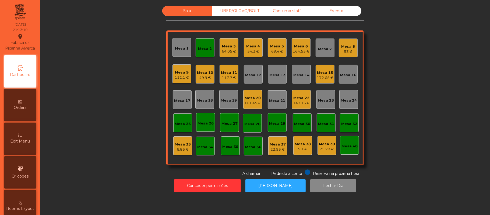
click at [198, 48] on div "Mesa 2" at bounding box center [205, 48] width 14 height 5
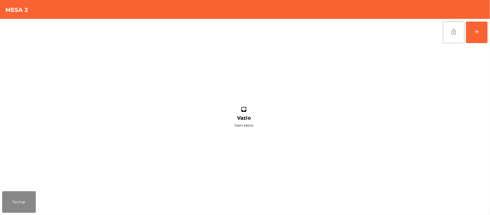
click at [444, 36] on button "lock_open" at bounding box center [454, 33] width 22 height 22
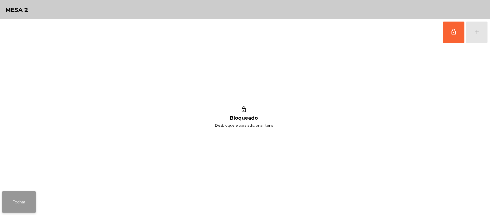
click at [12, 198] on button "Fechar" at bounding box center [19, 202] width 34 height 22
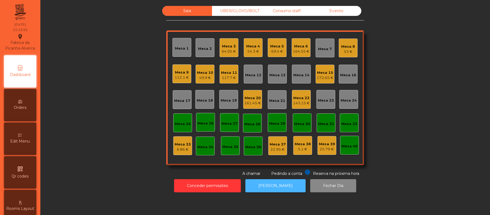
click at [278, 184] on button "[PERSON_NAME]" at bounding box center [275, 185] width 60 height 13
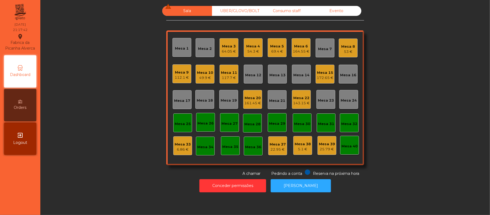
click at [224, 76] on div "117.7 €" at bounding box center [229, 77] width 16 height 5
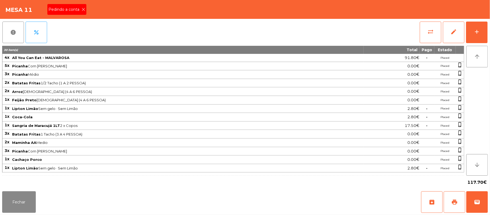
click at [64, 9] on span "Pedindo a conta" at bounding box center [64, 10] width 33 height 6
click at [24, 200] on button "Fechar" at bounding box center [19, 202] width 34 height 22
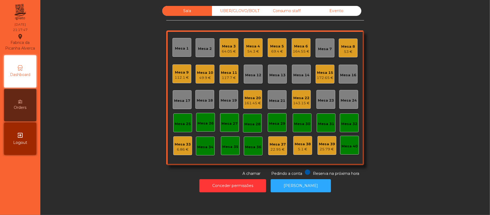
click at [233, 74] on div "Mesa 11" at bounding box center [229, 72] width 16 height 5
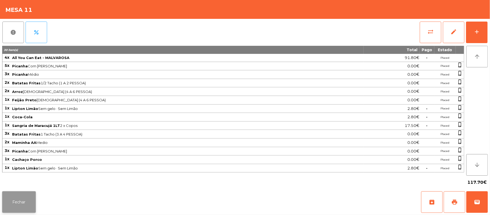
click at [15, 200] on button "Fechar" at bounding box center [19, 202] width 34 height 22
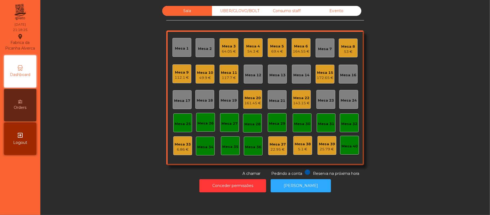
click at [229, 79] on div "117.7 €" at bounding box center [229, 77] width 16 height 5
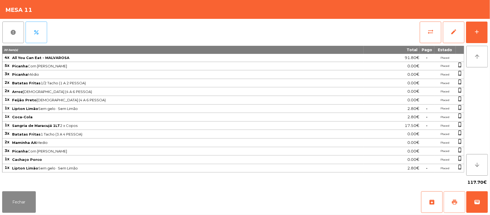
click at [451, 200] on span "print" at bounding box center [454, 202] width 6 height 6
click at [28, 204] on button "Fechar" at bounding box center [19, 202] width 34 height 22
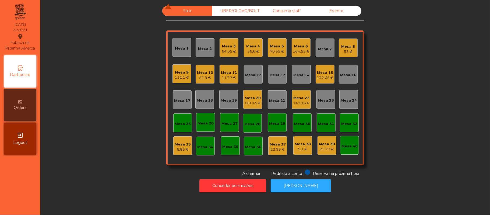
click at [224, 78] on div "117.7 €" at bounding box center [229, 77] width 16 height 5
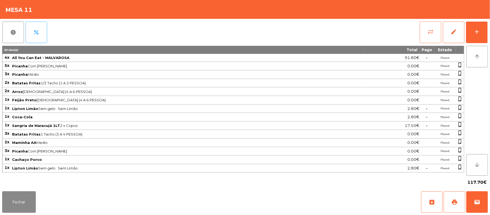
click at [431, 35] on button "sync_alt" at bounding box center [431, 33] width 22 height 22
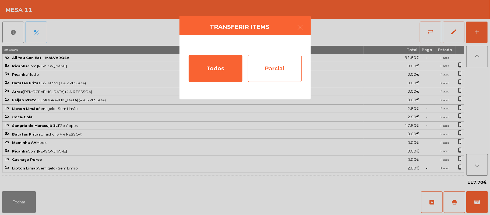
click at [287, 66] on div "Parcial" at bounding box center [275, 68] width 54 height 27
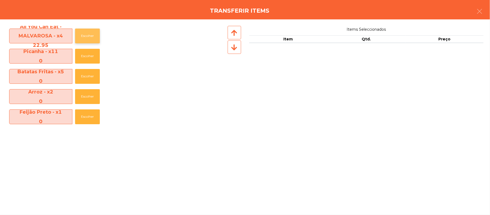
click at [92, 36] on button "Escolher" at bounding box center [87, 36] width 25 height 15
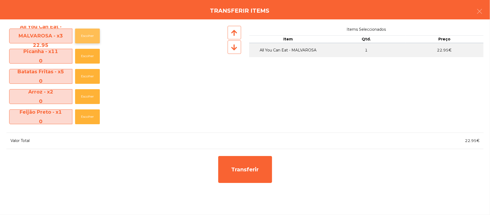
click at [90, 36] on button "Escolher" at bounding box center [87, 36] width 25 height 15
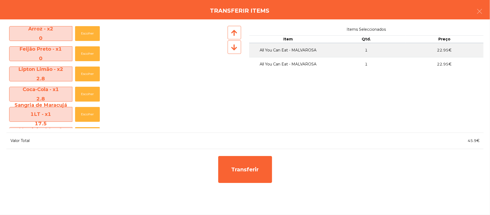
scroll to position [64, 0]
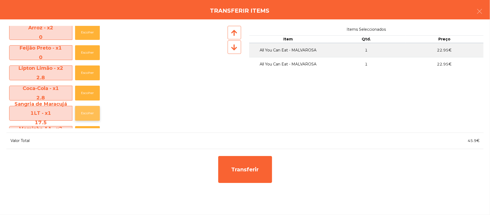
click at [92, 111] on button "Escolher" at bounding box center [87, 113] width 25 height 15
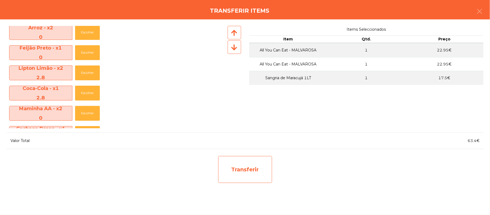
click at [247, 166] on div "Transferir" at bounding box center [245, 169] width 54 height 27
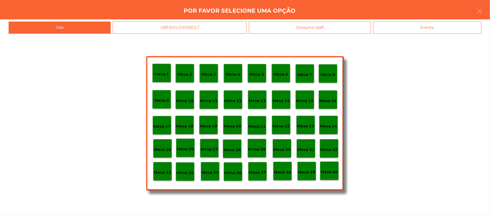
click at [163, 147] on p "Mesa 25" at bounding box center [162, 149] width 17 height 6
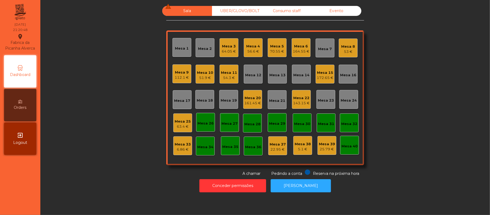
click at [177, 121] on div "Mesa 25" at bounding box center [183, 121] width 16 height 5
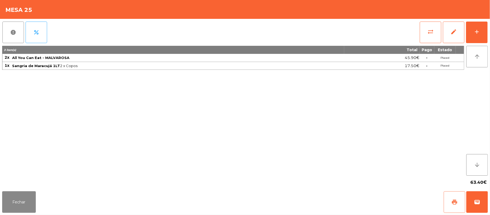
click at [448, 202] on button "print" at bounding box center [455, 202] width 22 height 22
click at [12, 198] on button "Fechar" at bounding box center [19, 202] width 34 height 22
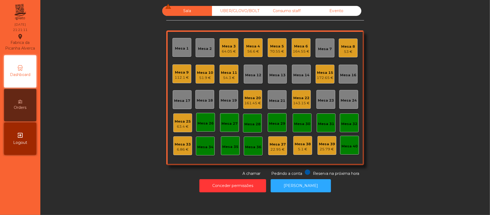
click at [229, 78] on div "54.3 €" at bounding box center [229, 77] width 16 height 5
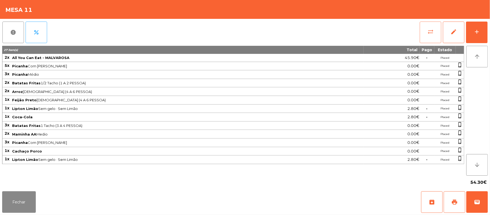
click at [428, 34] on span "sync_alt" at bounding box center [430, 32] width 6 height 6
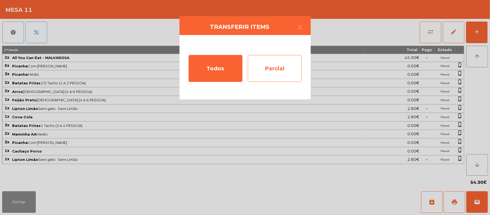
click at [284, 63] on div "Parcial" at bounding box center [275, 68] width 54 height 27
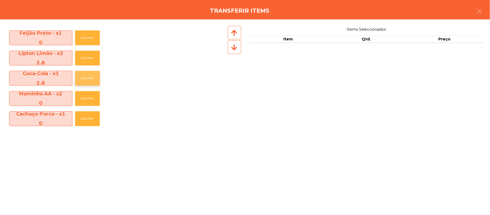
click at [88, 78] on button "Escolher" at bounding box center [87, 78] width 25 height 15
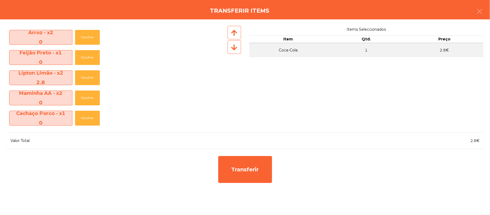
scroll to position [59, 0]
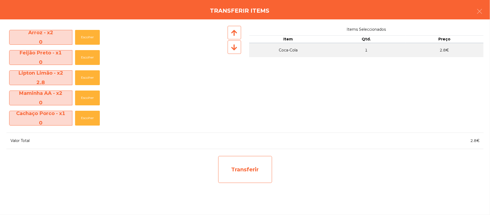
click at [250, 170] on div "Transferir" at bounding box center [245, 169] width 54 height 27
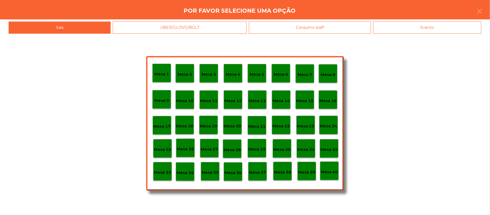
click at [164, 149] on p "Mesa 25" at bounding box center [162, 149] width 17 height 6
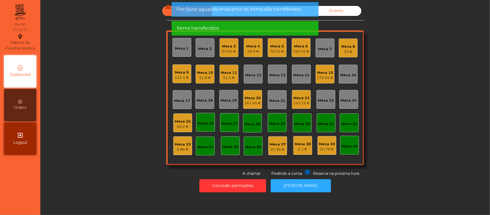
click at [183, 119] on div "Mesa 25" at bounding box center [183, 121] width 16 height 5
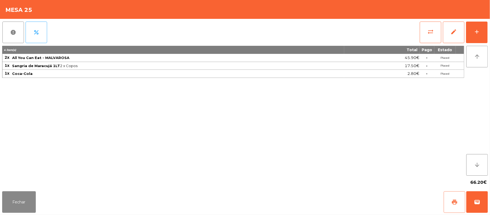
click at [452, 199] on span "print" at bounding box center [454, 202] width 6 height 6
click at [449, 201] on button "print" at bounding box center [455, 202] width 22 height 22
click at [423, 31] on button "sync_alt" at bounding box center [431, 33] width 22 height 22
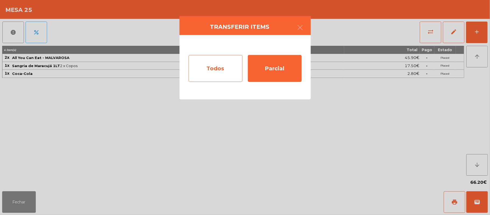
click at [217, 65] on div "Todos" at bounding box center [216, 68] width 54 height 27
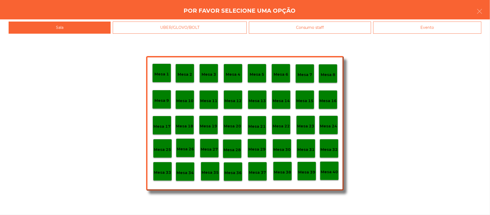
click at [438, 26] on div "Evento" at bounding box center [427, 28] width 108 height 12
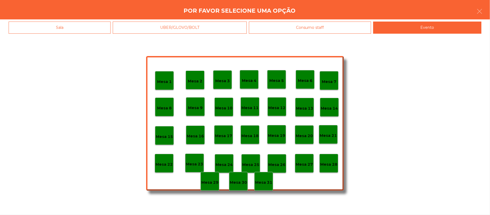
click at [332, 160] on div "Mesa 28" at bounding box center [328, 163] width 17 height 8
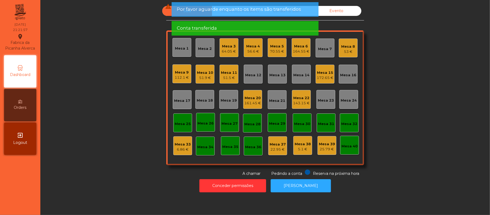
click at [232, 79] on div "51.5 €" at bounding box center [229, 77] width 16 height 5
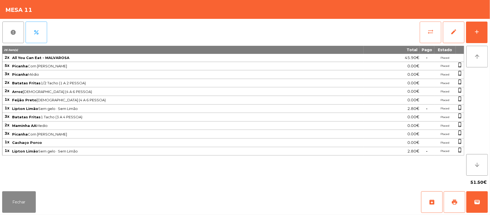
click at [436, 40] on button "sync_alt" at bounding box center [431, 33] width 22 height 22
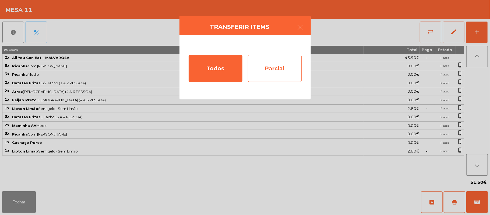
click at [282, 70] on div "Parcial" at bounding box center [275, 68] width 54 height 27
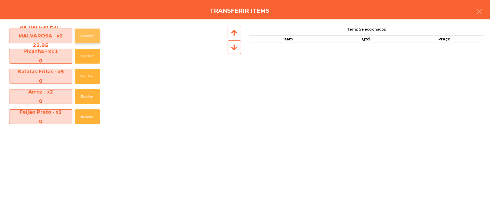
click at [91, 37] on button "Escolher" at bounding box center [87, 36] width 25 height 15
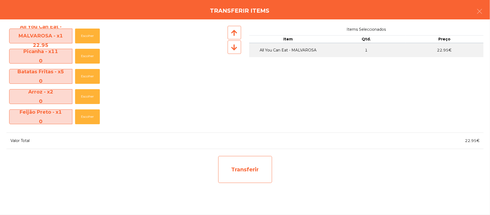
click at [258, 171] on div "Transferir" at bounding box center [245, 169] width 54 height 27
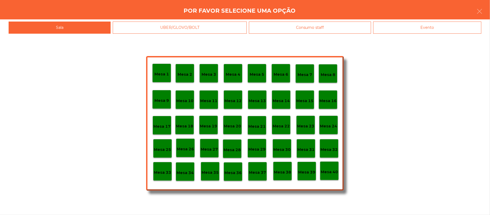
click at [164, 144] on div "Mesa 25" at bounding box center [162, 148] width 17 height 8
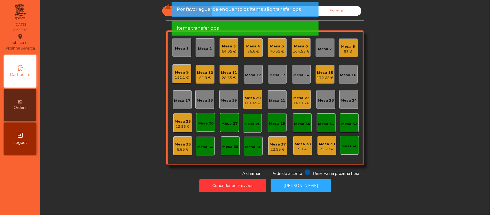
click at [182, 128] on div "22.95 €" at bounding box center [183, 126] width 16 height 5
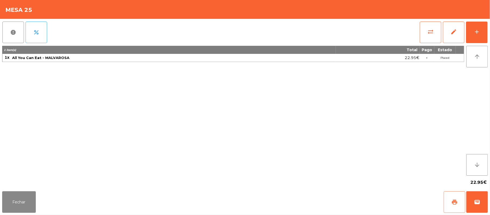
click at [451, 202] on span "print" at bounding box center [454, 202] width 6 height 6
click at [14, 197] on button "Fechar" at bounding box center [19, 202] width 34 height 22
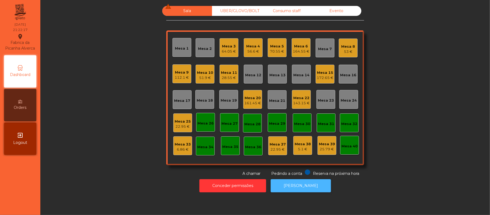
click at [296, 186] on button "[PERSON_NAME]" at bounding box center [301, 185] width 60 height 13
click at [222, 75] on div "28.55 €" at bounding box center [229, 77] width 16 height 5
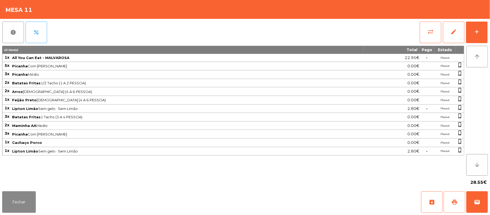
click at [450, 203] on button "print" at bounding box center [455, 202] width 22 height 22
click at [425, 30] on button "sync_alt" at bounding box center [431, 33] width 22 height 22
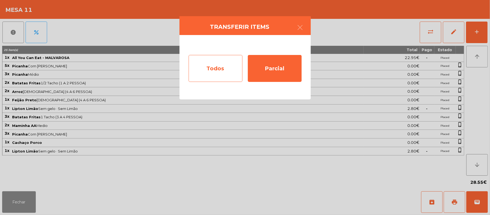
click at [221, 64] on div "Todos" at bounding box center [216, 68] width 54 height 27
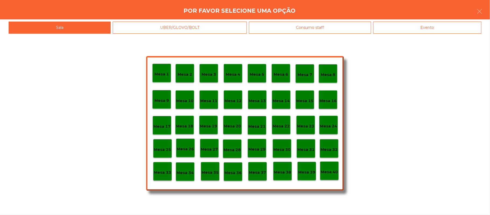
click at [437, 27] on div "Evento" at bounding box center [427, 28] width 108 height 12
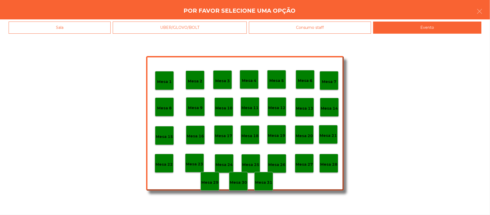
click at [331, 156] on div "Mesa 28" at bounding box center [328, 163] width 19 height 19
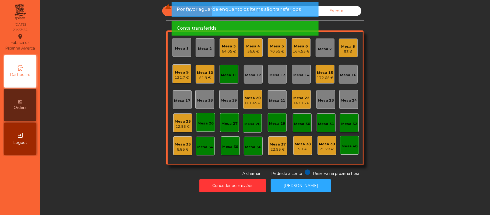
click at [222, 74] on div "Mesa 11" at bounding box center [229, 74] width 16 height 5
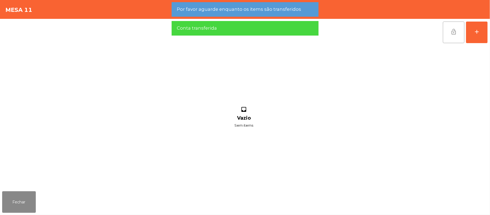
click at [449, 26] on button "lock_open" at bounding box center [454, 33] width 22 height 22
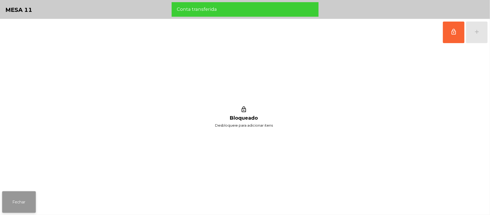
click at [17, 193] on button "Fechar" at bounding box center [19, 202] width 34 height 22
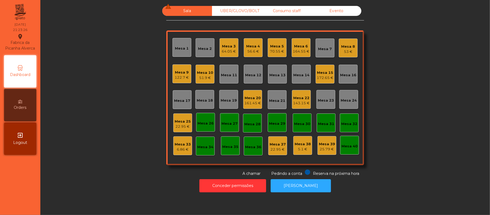
click at [175, 122] on div "Mesa 25" at bounding box center [183, 121] width 16 height 5
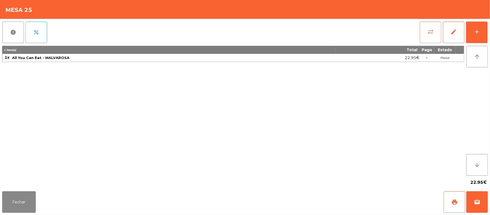
click at [426, 27] on button "sync_alt" at bounding box center [431, 33] width 22 height 22
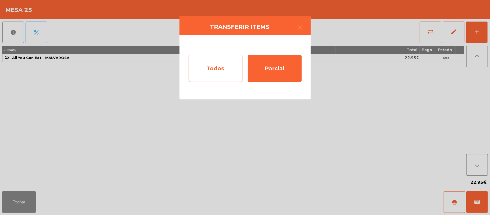
click at [205, 61] on div "Todos" at bounding box center [216, 68] width 54 height 27
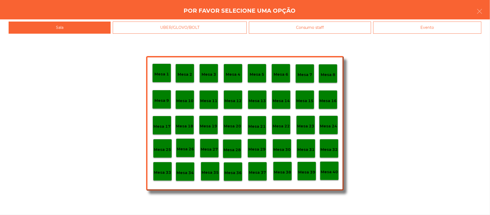
click at [427, 33] on div "Evento" at bounding box center [427, 28] width 108 height 12
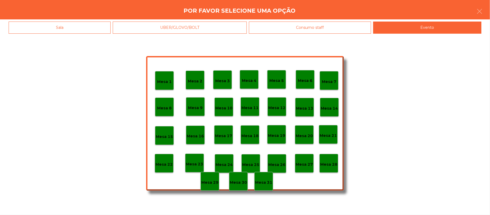
click at [330, 162] on p "Mesa 28" at bounding box center [328, 164] width 17 height 6
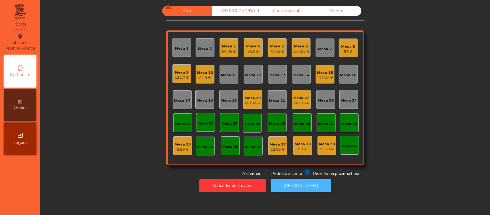
click at [300, 187] on button "[PERSON_NAME]" at bounding box center [301, 185] width 60 height 13
click at [272, 48] on div "Mesa 5" at bounding box center [277, 46] width 14 height 5
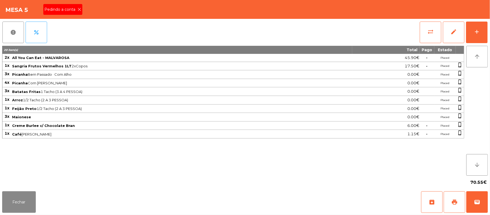
click at [67, 10] on span "Pedindo a conta" at bounding box center [60, 10] width 33 height 6
click at [452, 200] on span "print" at bounding box center [454, 202] width 6 height 6
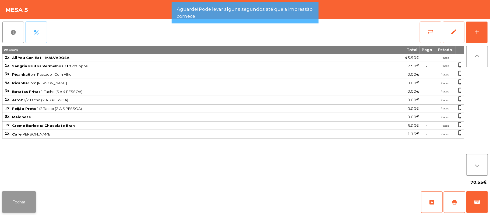
click at [21, 194] on button "Fechar" at bounding box center [19, 202] width 34 height 22
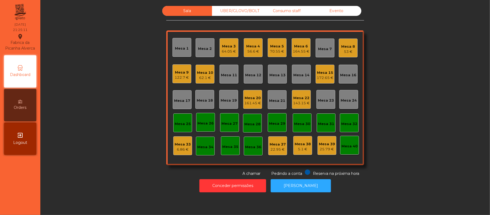
click at [273, 48] on div "Mesa 5" at bounding box center [277, 46] width 14 height 5
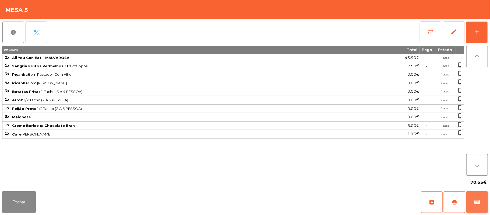
click at [475, 198] on button "wallet" at bounding box center [477, 202] width 22 height 22
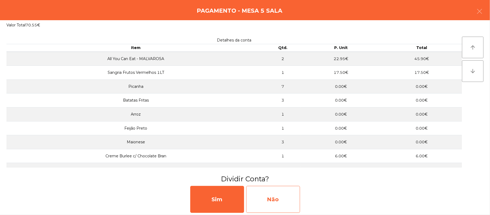
click at [286, 201] on div "Não" at bounding box center [273, 199] width 54 height 27
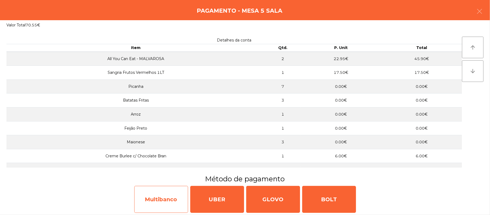
click at [152, 199] on div "Multibanco" at bounding box center [161, 199] width 54 height 27
select select "**"
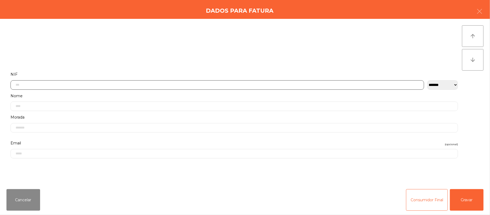
click at [115, 86] on input "text" at bounding box center [217, 84] width 414 height 9
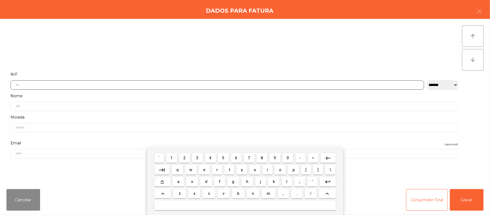
scroll to position [45, 0]
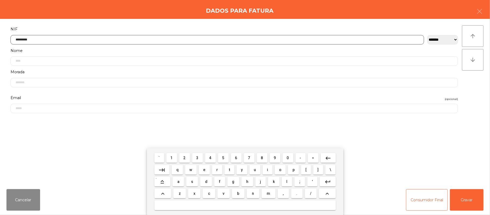
type input "*********"
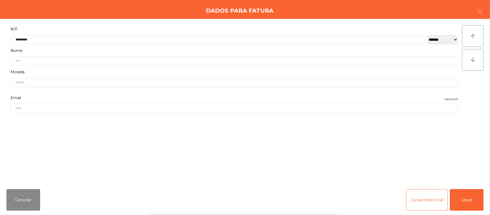
click at [466, 200] on div "` 1 2 3 4 5 6 7 8 9 0 - = keyboard_backspace keyboard_tab q w e r t y u i o p […" at bounding box center [245, 181] width 490 height 67
click at [469, 199] on div "` 1 2 3 4 5 6 7 8 9 0 - = keyboard_backspace keyboard_tab q w e r t y u i o p […" at bounding box center [245, 181] width 490 height 67
click at [473, 199] on button "Gravar" at bounding box center [467, 200] width 34 height 22
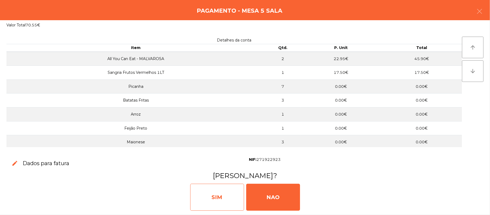
click at [218, 187] on div "SIM" at bounding box center [217, 197] width 54 height 27
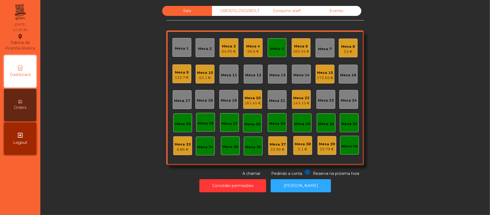
click at [274, 44] on div "Mesa 5" at bounding box center [277, 48] width 14 height 8
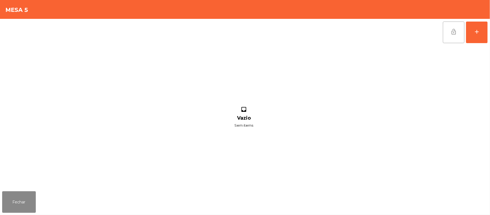
click at [447, 35] on button "lock_open" at bounding box center [454, 33] width 22 height 22
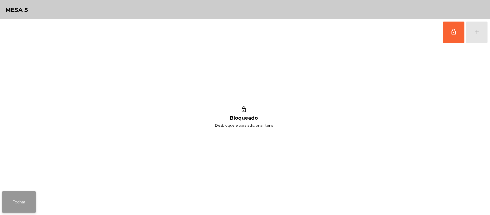
click at [17, 197] on button "Fechar" at bounding box center [19, 202] width 34 height 22
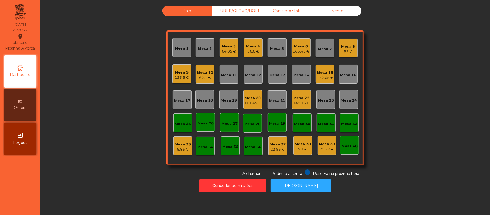
click at [206, 101] on div "Mesa 18" at bounding box center [205, 100] width 16 height 5
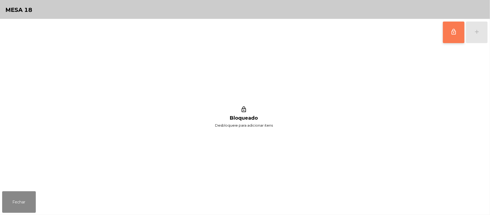
click at [453, 34] on span "lock_outline" at bounding box center [454, 32] width 6 height 6
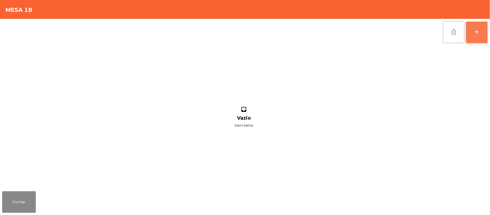
click at [484, 34] on button "add" at bounding box center [477, 33] width 22 height 22
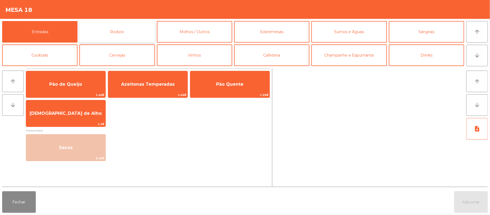
click at [122, 33] on button "Rodizio" at bounding box center [116, 32] width 75 height 22
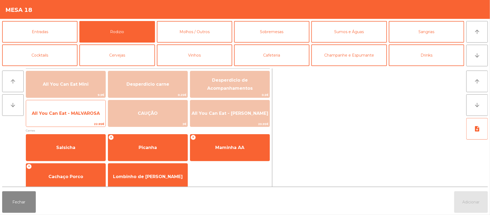
click at [65, 118] on span "All You Can Eat - MALVAROSA" at bounding box center [65, 113] width 79 height 15
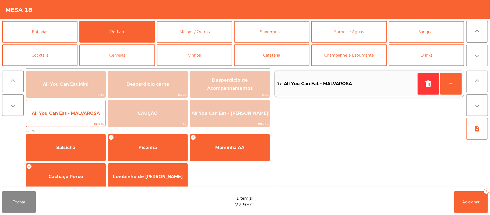
click at [65, 113] on span "All You Can Eat - MALVAROSA" at bounding box center [66, 113] width 68 height 5
click at [65, 114] on span "All You Can Eat - MALVAROSA" at bounding box center [66, 113] width 68 height 5
click at [65, 115] on span "All You Can Eat - MALVAROSA" at bounding box center [66, 113] width 68 height 5
click at [65, 113] on span "All You Can Eat - MALVAROSA" at bounding box center [66, 113] width 68 height 5
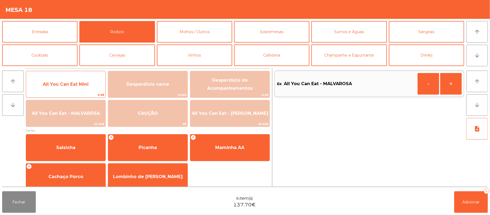
click at [76, 82] on span "All You Can Eat Mini" at bounding box center [66, 84] width 46 height 5
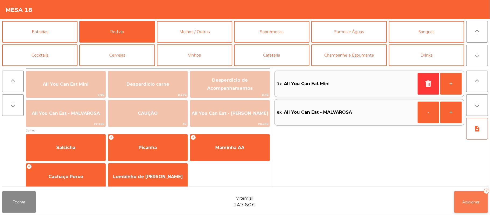
click at [473, 207] on button "Adicionar 7" at bounding box center [471, 202] width 34 height 22
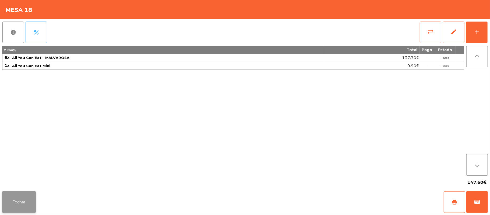
click at [18, 205] on button "Fechar" at bounding box center [19, 202] width 34 height 22
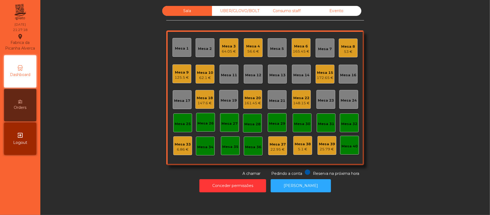
click at [295, 102] on div "148.15 €" at bounding box center [301, 102] width 17 height 5
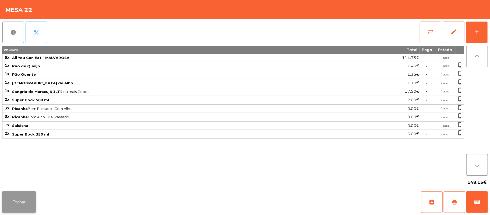
click at [19, 210] on button "Fechar" at bounding box center [19, 202] width 34 height 22
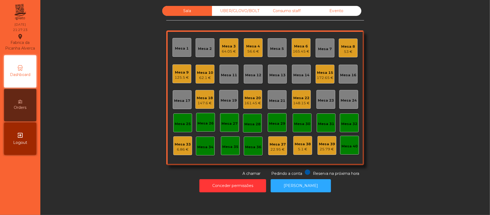
click at [244, 101] on div "161.45 €" at bounding box center [252, 102] width 17 height 5
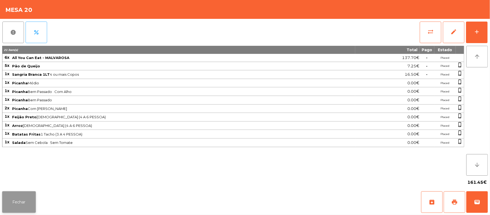
click at [20, 209] on button "Fechar" at bounding box center [19, 202] width 34 height 22
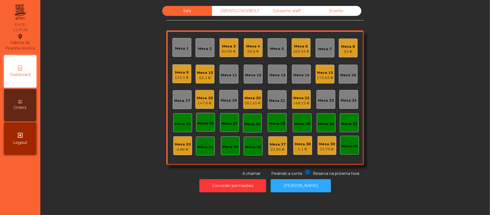
click at [301, 104] on div "148.15 €" at bounding box center [301, 102] width 17 height 5
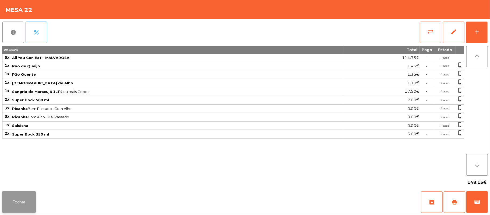
click at [16, 208] on button "Fechar" at bounding box center [19, 202] width 34 height 22
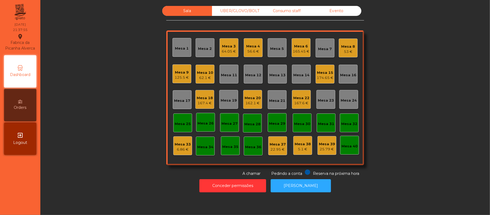
click at [293, 16] on div "Consumo staff" at bounding box center [287, 11] width 50 height 10
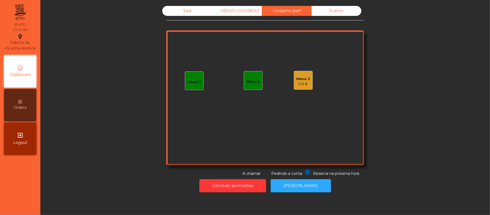
click at [196, 87] on div "Mesa 1" at bounding box center [194, 80] width 19 height 19
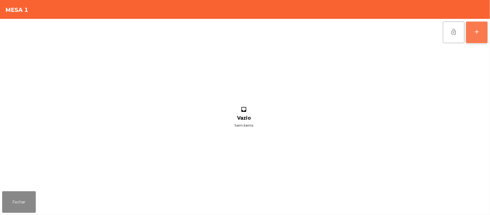
click at [475, 36] on button "add" at bounding box center [477, 33] width 22 height 22
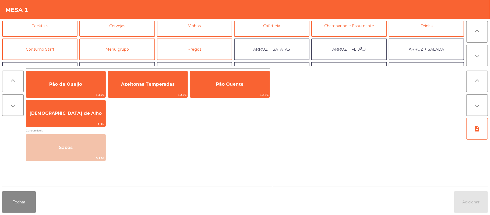
scroll to position [33, 0]
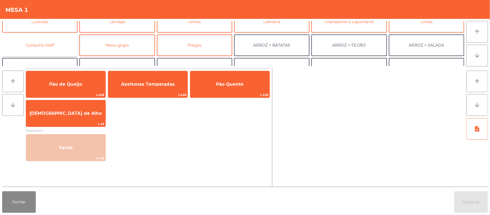
click at [40, 53] on button "Consumo Staff" at bounding box center [39, 45] width 75 height 22
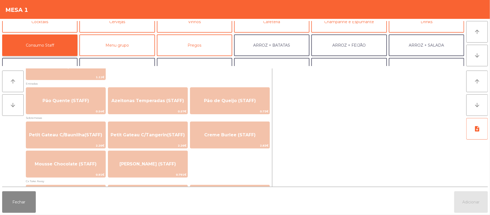
scroll to position [355, 0]
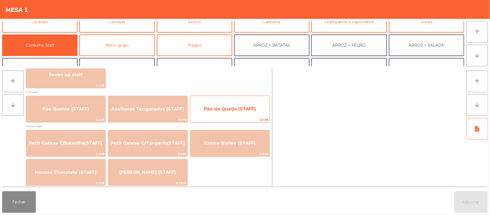
click at [231, 109] on span "Pão de Queijo (STAFF)" at bounding box center [230, 108] width 52 height 5
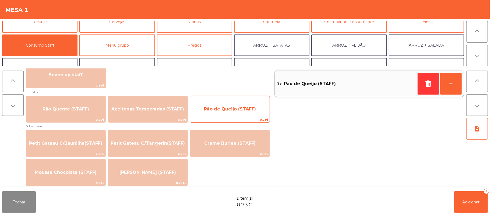
click at [222, 112] on span "Pão de Queijo (STAFF)" at bounding box center [229, 109] width 79 height 15
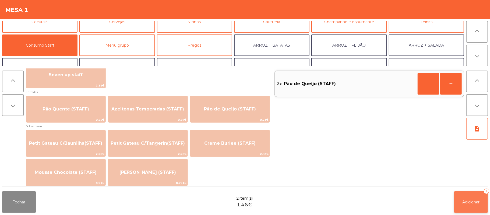
click at [472, 204] on span "Adicionar" at bounding box center [471, 201] width 17 height 5
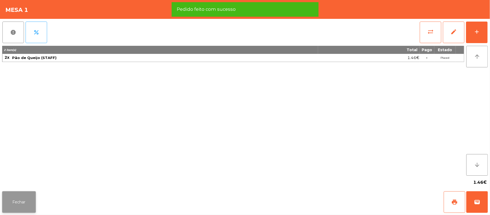
click at [29, 199] on button "Fechar" at bounding box center [19, 202] width 34 height 22
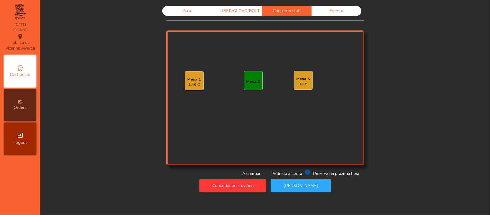
click at [166, 17] on div "Sala UBER/GLOVO/BOLT Consumo staff Evento Mesa 1 1.46 € Mesa 2 Mesa 3 0.6 € Res…" at bounding box center [265, 91] width 198 height 170
click at [174, 9] on div "Sala" at bounding box center [187, 11] width 50 height 10
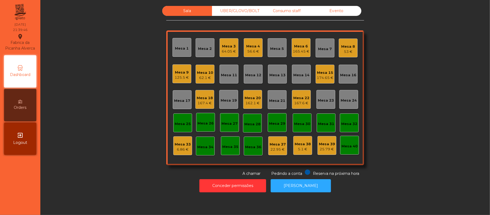
click at [249, 50] on div "56.6 €" at bounding box center [254, 51] width 14 height 5
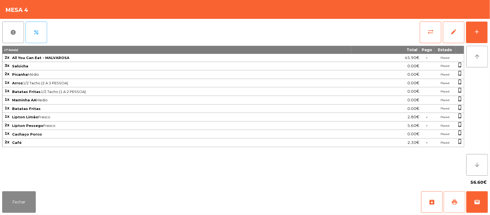
click at [453, 196] on button "print" at bounding box center [455, 202] width 22 height 22
click at [426, 28] on button "sync_alt" at bounding box center [431, 33] width 22 height 22
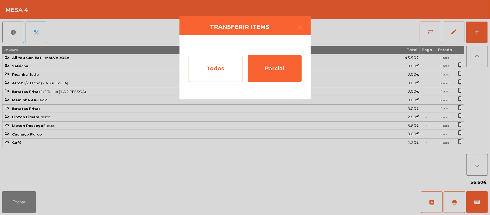
click at [220, 68] on div "Todos" at bounding box center [216, 68] width 54 height 27
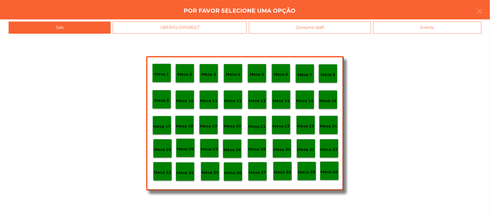
click at [450, 24] on div "Evento" at bounding box center [427, 28] width 108 height 12
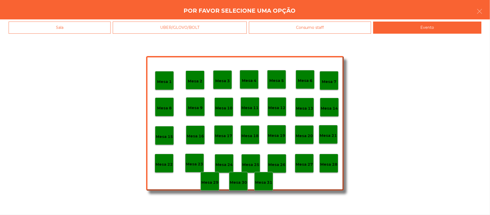
click at [328, 163] on p "Mesa 28" at bounding box center [328, 164] width 17 height 6
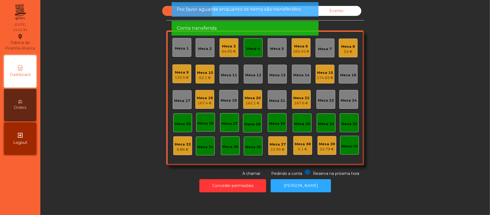
click at [247, 50] on div "Mesa 4" at bounding box center [254, 48] width 14 height 5
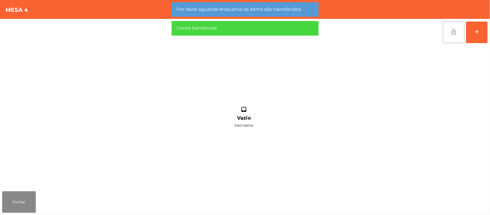
click at [448, 32] on button "lock_open" at bounding box center [454, 33] width 22 height 22
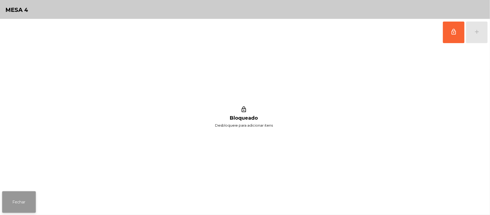
click at [28, 201] on button "Fechar" at bounding box center [19, 202] width 34 height 22
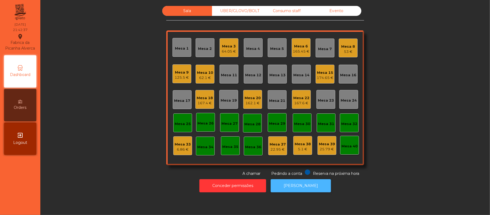
click at [294, 185] on button "[PERSON_NAME]" at bounding box center [301, 185] width 60 height 13
click at [208, 102] on div "167.4 €" at bounding box center [205, 102] width 16 height 5
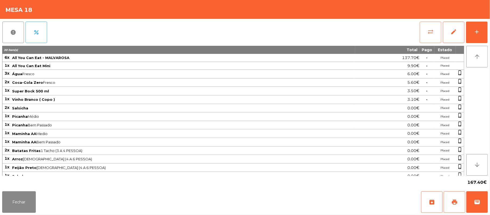
click at [429, 34] on span "sync_alt" at bounding box center [430, 32] width 6 height 6
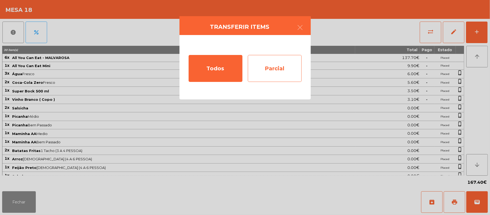
click at [283, 67] on div "Parcial" at bounding box center [275, 68] width 54 height 27
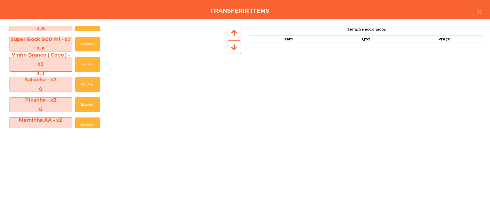
scroll to position [72, 0]
click at [86, 65] on button "Escolher" at bounding box center [87, 64] width 25 height 15
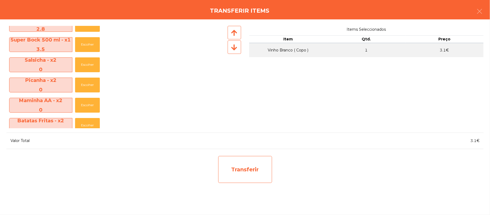
click at [247, 165] on div "Transferir" at bounding box center [245, 169] width 54 height 27
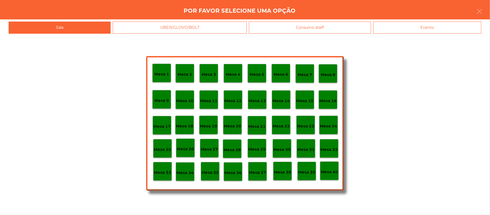
click at [255, 169] on p "Mesa 37" at bounding box center [257, 172] width 17 height 6
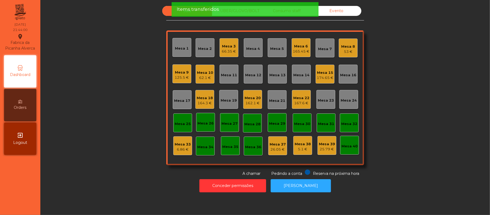
click at [208, 103] on div "164.3 €" at bounding box center [205, 102] width 16 height 5
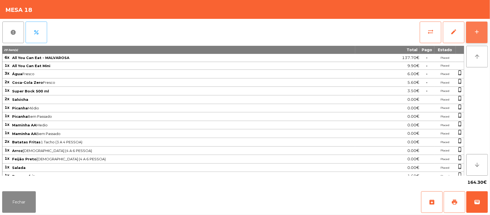
click at [469, 34] on button "add" at bounding box center [477, 33] width 22 height 22
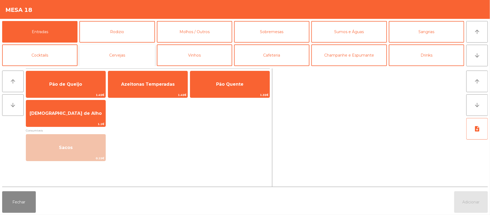
click at [112, 59] on button "Cervejas" at bounding box center [116, 55] width 75 height 22
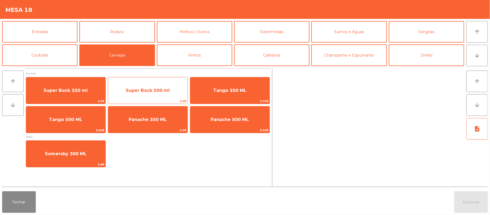
click at [161, 92] on span "Super Bock 500 ml" at bounding box center [148, 90] width 44 height 5
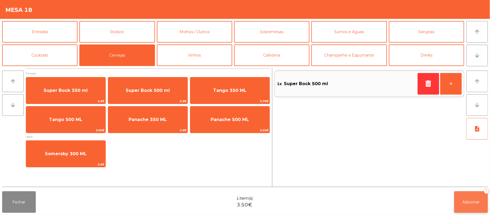
click at [458, 200] on button "Adicionar 1" at bounding box center [471, 202] width 34 height 22
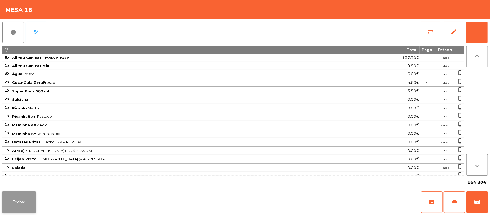
click at [22, 197] on button "Fechar" at bounding box center [19, 202] width 34 height 22
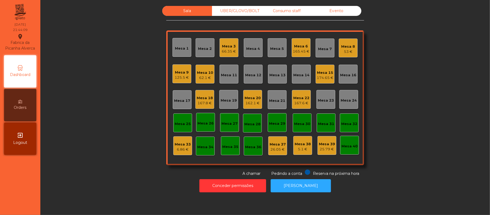
click at [275, 47] on div "Mesa 5" at bounding box center [277, 48] width 14 height 5
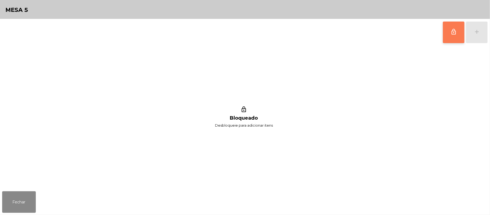
click at [448, 33] on button "lock_outline" at bounding box center [454, 33] width 22 height 22
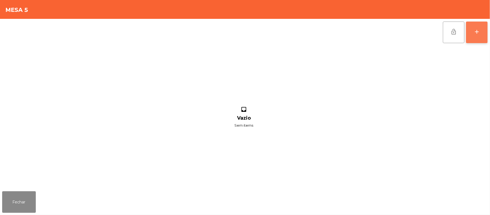
click at [475, 25] on button "add" at bounding box center [477, 33] width 22 height 22
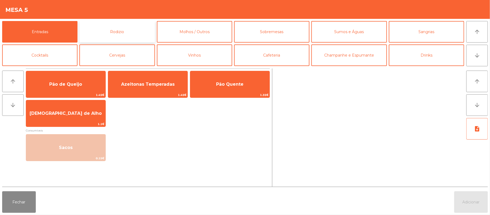
click at [127, 32] on button "Rodizio" at bounding box center [116, 32] width 75 height 22
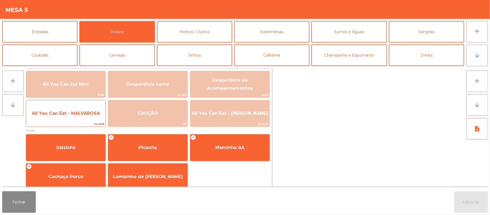
click at [75, 117] on span "All You Can Eat - MALVAROSA" at bounding box center [65, 113] width 79 height 15
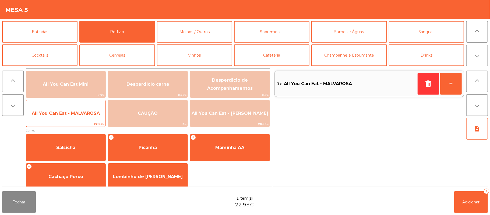
click at [68, 112] on span "All You Can Eat - MALVAROSA" at bounding box center [66, 113] width 68 height 5
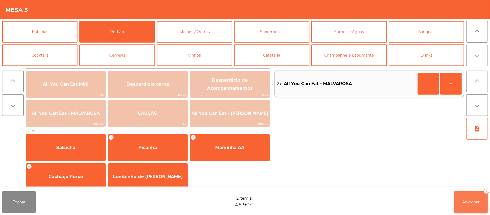
click at [478, 201] on span "Adicionar" at bounding box center [471, 201] width 17 height 5
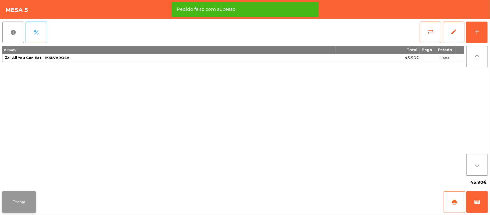
click at [21, 210] on button "Fechar" at bounding box center [19, 202] width 34 height 22
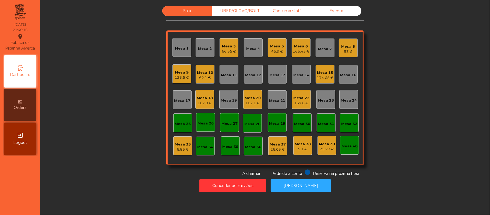
click at [207, 72] on div "Mesa 10" at bounding box center [205, 72] width 16 height 5
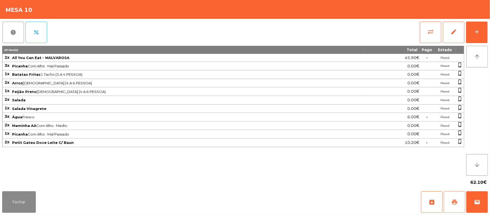
click at [455, 203] on span "print" at bounding box center [454, 202] width 6 height 6
click at [475, 196] on button "wallet" at bounding box center [477, 202] width 22 height 22
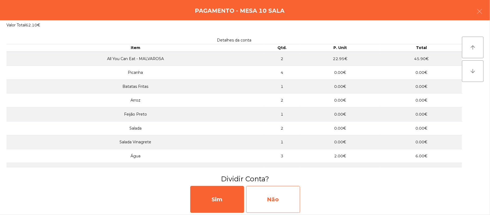
click at [280, 194] on div "Não" at bounding box center [273, 199] width 54 height 27
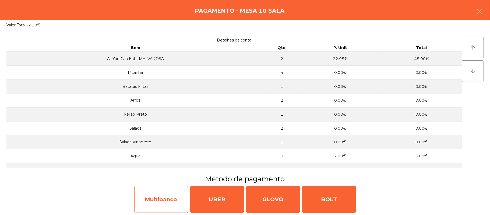
click at [165, 198] on div "Multibanco" at bounding box center [161, 199] width 54 height 27
select select "**"
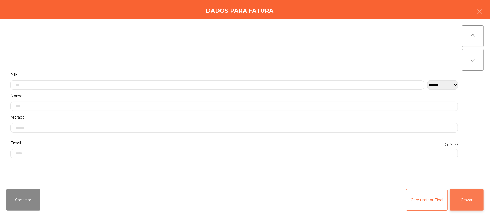
click at [471, 198] on button "Gravar" at bounding box center [467, 200] width 34 height 22
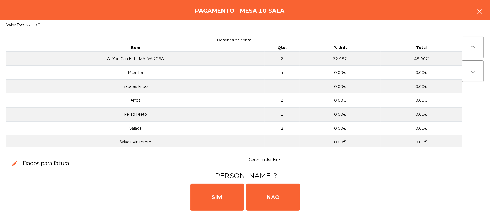
click at [485, 12] on button "button" at bounding box center [479, 12] width 15 height 16
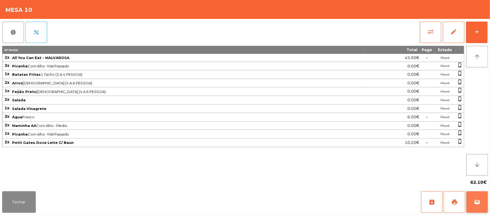
click at [477, 201] on span "wallet" at bounding box center [477, 202] width 6 height 6
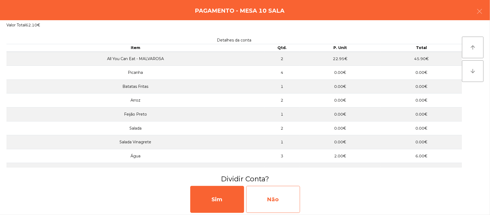
click at [283, 200] on div "Não" at bounding box center [273, 199] width 54 height 27
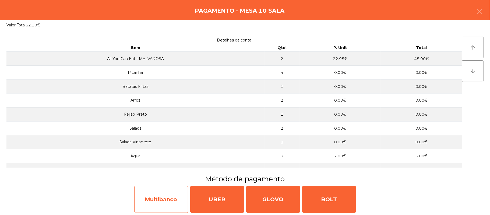
click at [161, 196] on div "Multibanco" at bounding box center [161, 199] width 54 height 27
select select "**"
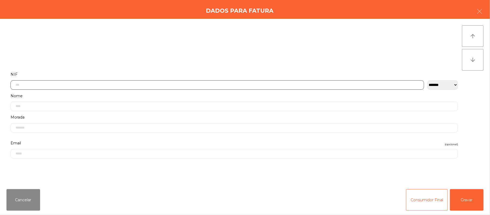
click at [146, 86] on input "text" at bounding box center [217, 84] width 414 height 9
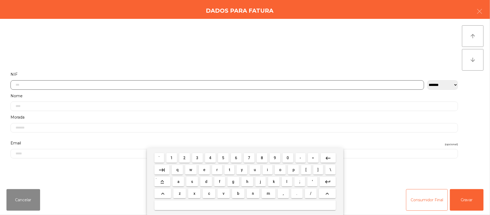
scroll to position [45, 0]
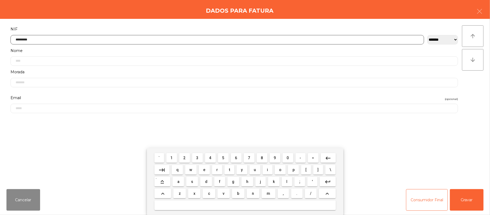
type input "*********"
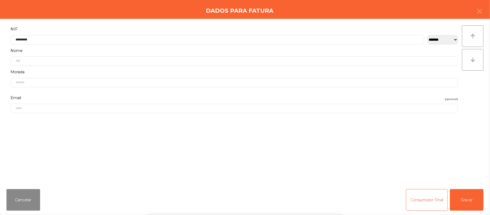
click at [469, 195] on div "` 1 2 3 4 5 6 7 8 9 0 - = keyboard_backspace keyboard_tab q w e r t y u i o p […" at bounding box center [245, 181] width 490 height 67
click at [472, 199] on button "Gravar" at bounding box center [467, 200] width 34 height 22
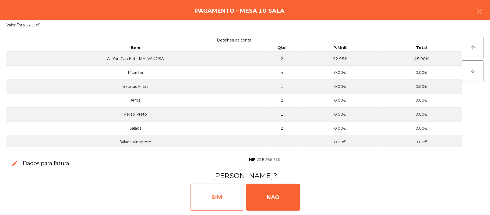
click at [223, 199] on div "SIM" at bounding box center [217, 197] width 54 height 27
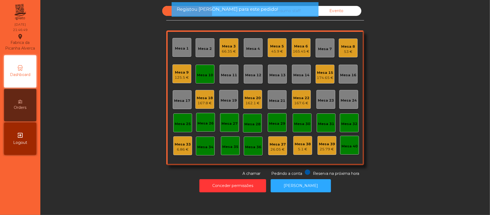
click at [207, 75] on div "Mesa 10" at bounding box center [205, 74] width 16 height 5
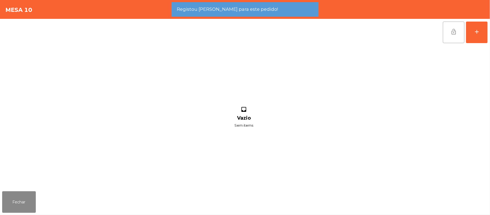
click at [448, 36] on button "lock_open" at bounding box center [454, 33] width 22 height 22
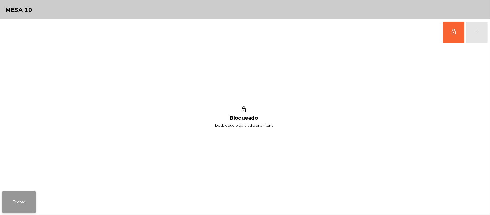
click at [18, 201] on button "Fechar" at bounding box center [19, 202] width 34 height 22
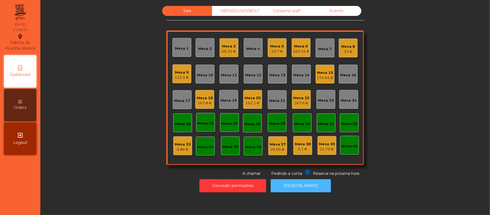
click at [307, 184] on button "[PERSON_NAME]" at bounding box center [301, 185] width 60 height 13
click at [205, 104] on div "167.8 €" at bounding box center [205, 102] width 16 height 5
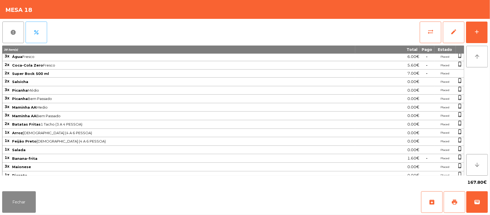
scroll to position [0, 0]
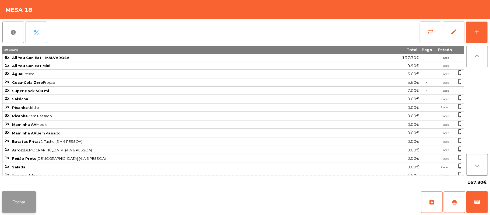
click at [27, 207] on button "Fechar" at bounding box center [19, 202] width 34 height 22
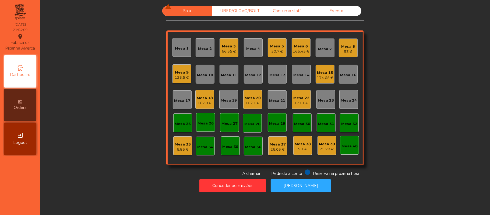
click at [297, 49] on div "165.45 €" at bounding box center [301, 51] width 17 height 5
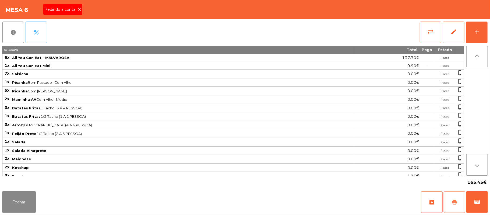
click at [459, 203] on button "print" at bounding box center [455, 202] width 22 height 22
click at [70, 9] on span "Pedindo a conta" at bounding box center [60, 10] width 33 height 6
click at [476, 199] on span "wallet" at bounding box center [477, 202] width 6 height 6
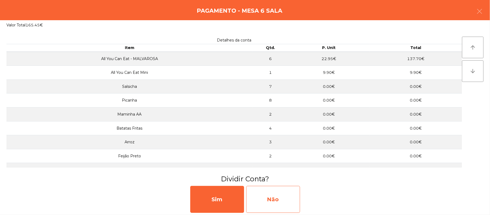
click at [282, 199] on div "Não" at bounding box center [273, 199] width 54 height 27
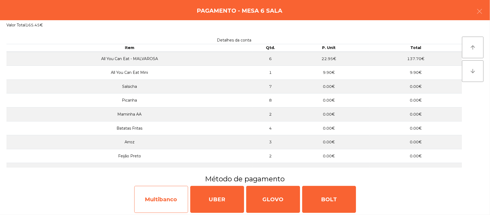
click at [165, 202] on div "Multibanco" at bounding box center [161, 199] width 54 height 27
select select "**"
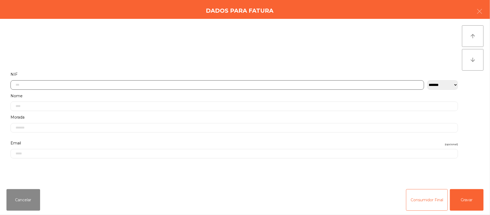
click at [173, 85] on input "text" at bounding box center [217, 84] width 414 height 9
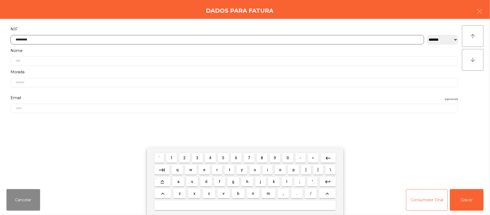
type input "*********"
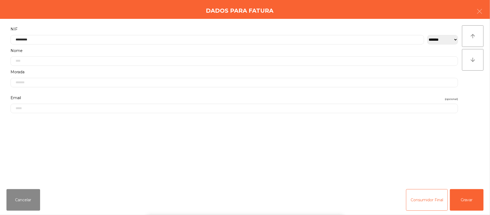
click at [475, 197] on div "` 1 2 3 4 5 6 7 8 9 0 - = keyboard_backspace keyboard_tab q w e r t y u i o p […" at bounding box center [245, 181] width 490 height 67
click at [474, 198] on div "` 1 2 3 4 5 6 7 8 9 0 - = keyboard_backspace keyboard_tab q w e r t y u i o p […" at bounding box center [245, 181] width 490 height 67
click at [469, 201] on button "Gravar" at bounding box center [467, 200] width 34 height 22
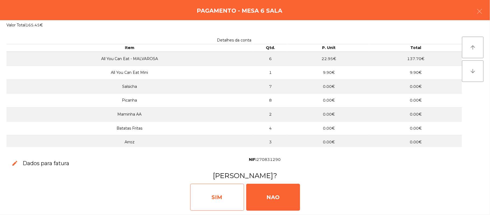
click at [211, 195] on div "SIM" at bounding box center [217, 197] width 54 height 27
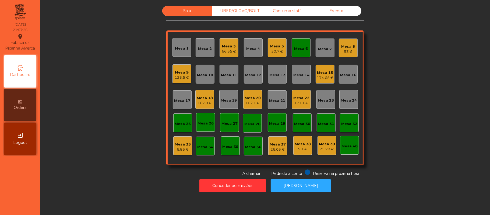
click at [299, 46] on div "monetization_on done" at bounding box center [297, 42] width 13 height 8
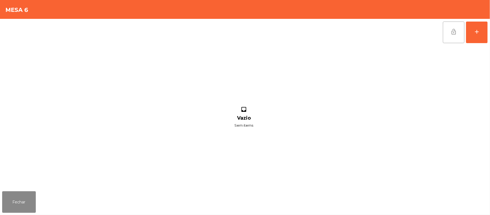
click at [449, 31] on button "lock_open" at bounding box center [454, 33] width 22 height 22
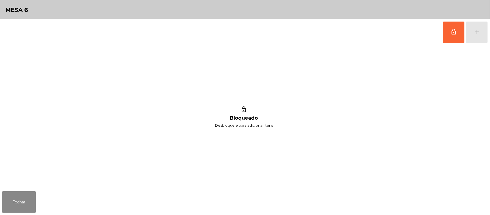
click at [22, 182] on div "lock_outline Bloqueado Desbloqueie para adicionar itens" at bounding box center [244, 117] width 484 height 143
click at [17, 193] on button "Fechar" at bounding box center [19, 202] width 34 height 22
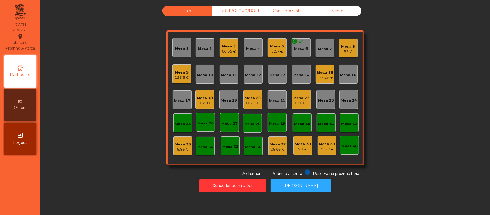
click at [295, 50] on div "Mesa 6" at bounding box center [301, 48] width 14 height 5
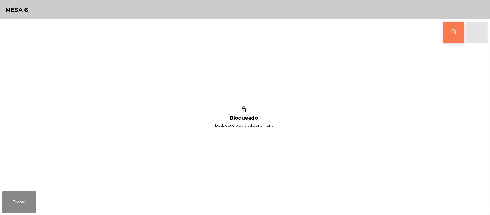
click at [451, 29] on span "lock_outline" at bounding box center [454, 32] width 6 height 6
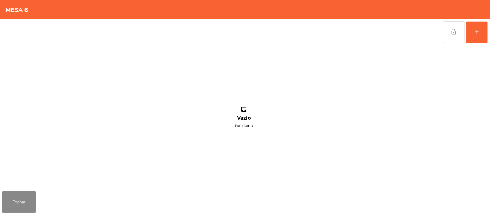
click at [449, 31] on button "lock_open" at bounding box center [454, 33] width 22 height 22
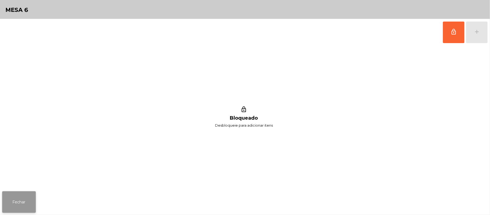
click at [19, 203] on button "Fechar" at bounding box center [19, 202] width 34 height 22
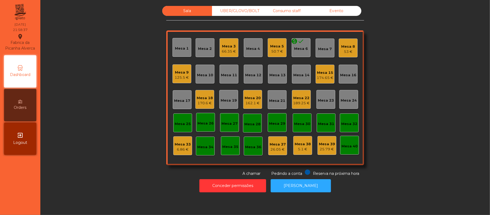
click at [345, 46] on div "Mesa 8" at bounding box center [349, 46] width 14 height 5
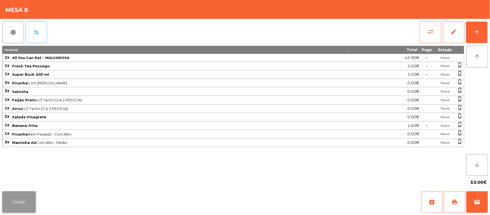
click at [28, 212] on button "Fechar" at bounding box center [19, 202] width 34 height 22
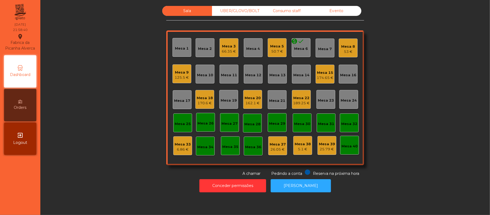
click at [175, 77] on div "125.5 €" at bounding box center [182, 77] width 14 height 5
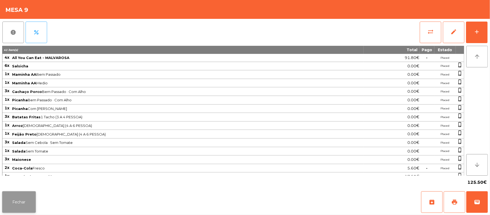
click at [17, 206] on button "Fechar" at bounding box center [19, 202] width 34 height 22
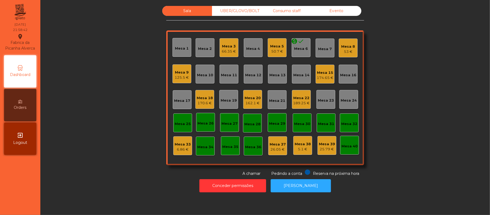
click at [206, 103] on div "170.6 €" at bounding box center [205, 102] width 16 height 5
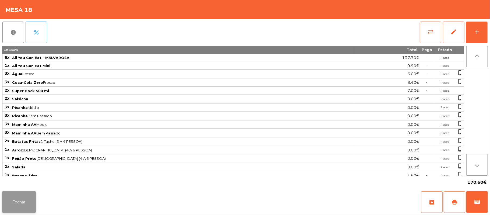
click at [20, 201] on button "Fechar" at bounding box center [19, 202] width 34 height 22
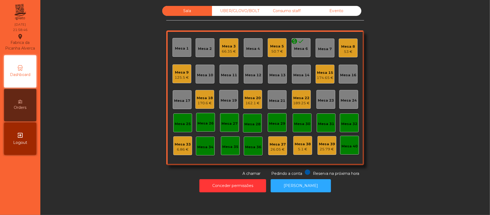
click at [253, 103] on div "162.1 €" at bounding box center [253, 102] width 16 height 5
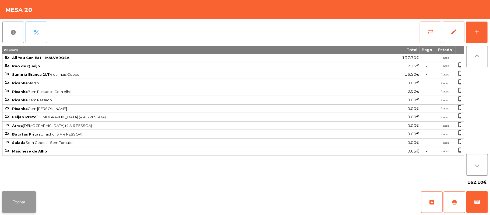
click at [20, 206] on button "Fechar" at bounding box center [19, 202] width 34 height 22
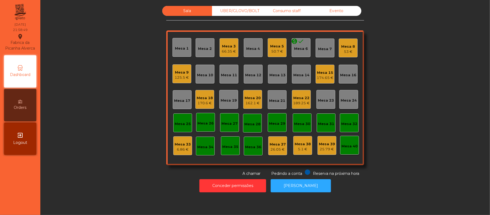
click at [304, 102] on div "189.25 €" at bounding box center [301, 102] width 17 height 5
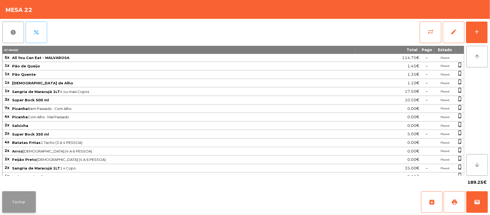
click at [17, 199] on button "Fechar" at bounding box center [19, 202] width 34 height 22
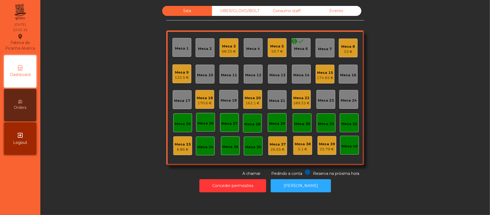
click at [352, 53] on div "Mesa 8 53 €" at bounding box center [348, 47] width 19 height 19
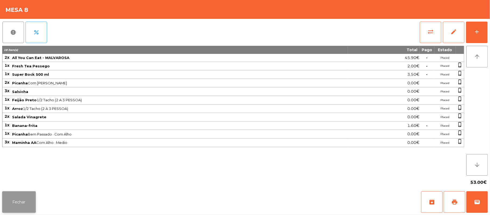
click at [15, 206] on button "Fechar" at bounding box center [19, 202] width 34 height 22
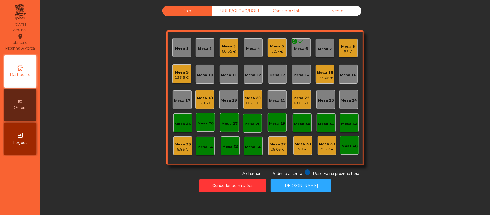
click at [184, 79] on div "125.5 €" at bounding box center [182, 77] width 14 height 5
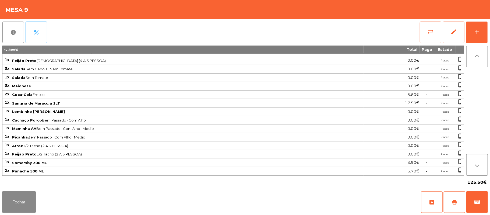
scroll to position [79, 0]
click at [21, 203] on button "Fechar" at bounding box center [19, 202] width 34 height 22
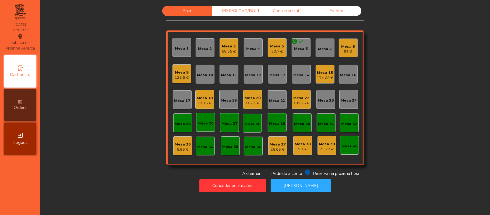
click at [177, 75] on div "125.5 €" at bounding box center [182, 77] width 14 height 5
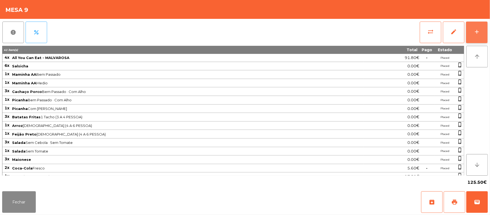
click at [473, 31] on button "add" at bounding box center [477, 33] width 22 height 22
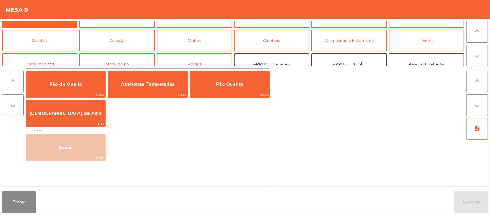
scroll to position [16, 0]
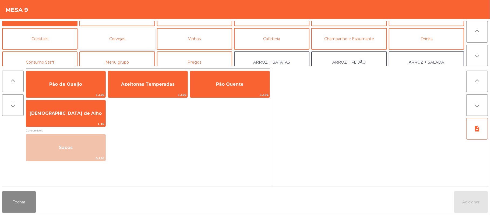
click at [123, 42] on button "Cervejas" at bounding box center [116, 39] width 75 height 22
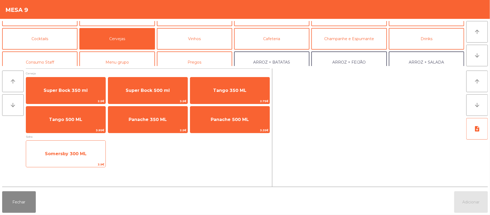
click at [80, 154] on span "Somersby 300 ML" at bounding box center [66, 153] width 42 height 5
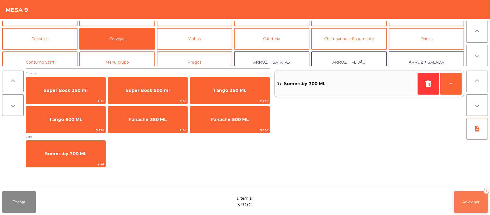
click at [469, 202] on span "Adicionar" at bounding box center [471, 201] width 17 height 5
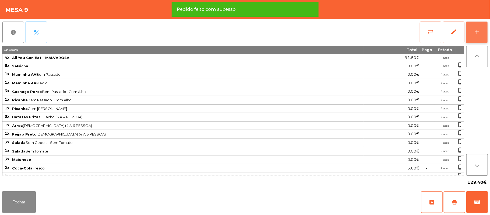
click at [474, 27] on button "add" at bounding box center [477, 33] width 22 height 22
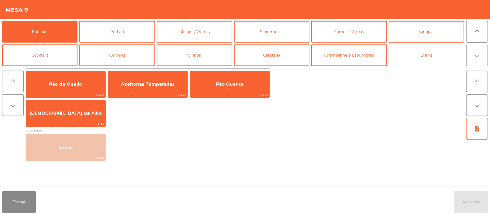
click at [423, 55] on button "Drinks" at bounding box center [426, 55] width 75 height 22
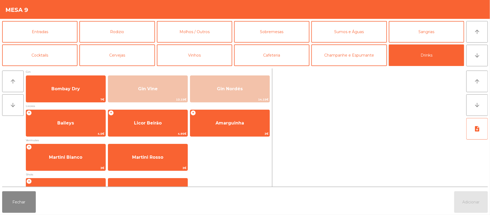
scroll to position [36, 0]
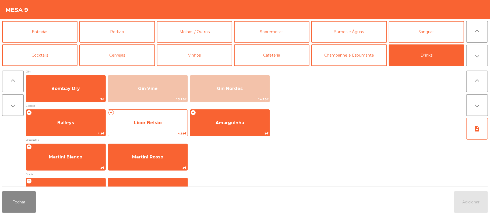
click at [163, 120] on span "Licor Beirão" at bounding box center [147, 122] width 79 height 15
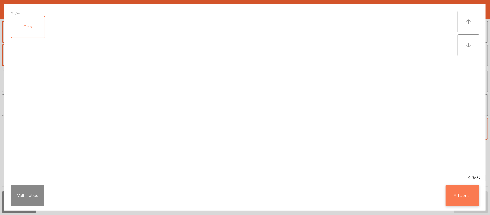
click at [465, 197] on button "Adicionar" at bounding box center [463, 196] width 34 height 22
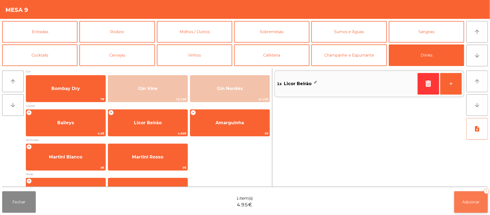
click at [461, 205] on button "Adicionar 1" at bounding box center [471, 202] width 34 height 22
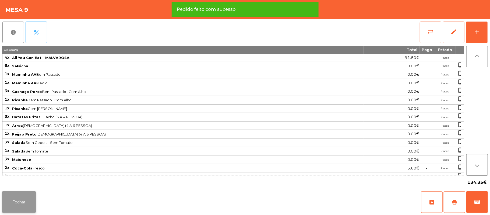
click at [28, 201] on button "Fechar" at bounding box center [19, 202] width 34 height 22
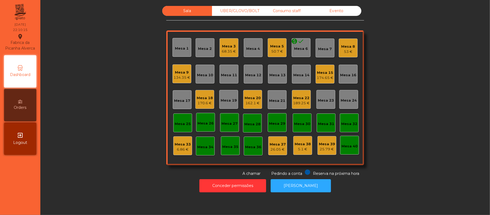
click at [178, 143] on div "Mesa 33" at bounding box center [183, 144] width 16 height 5
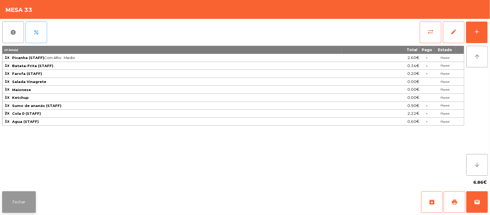
click at [26, 200] on button "Fechar" at bounding box center [19, 202] width 34 height 22
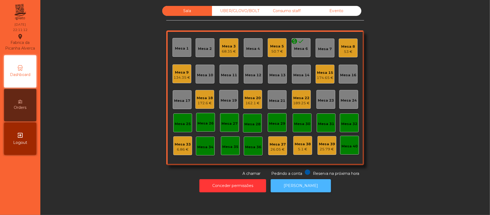
click at [304, 185] on button "[PERSON_NAME]" at bounding box center [301, 185] width 60 height 13
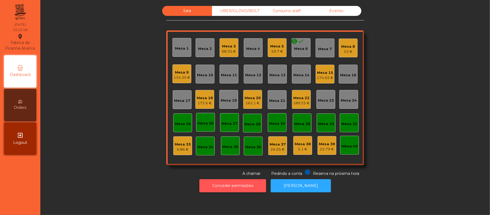
click at [254, 186] on button "Conceder permissões" at bounding box center [232, 185] width 67 height 13
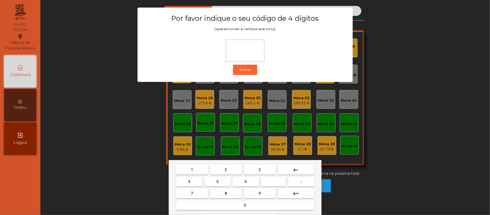
click at [223, 169] on button "2" at bounding box center [226, 170] width 32 height 10
click at [245, 181] on span "6" at bounding box center [246, 181] width 2 height 4
click at [192, 170] on span "1" at bounding box center [192, 169] width 2 height 4
click at [217, 181] on span "5" at bounding box center [217, 181] width 2 height 4
type input "****"
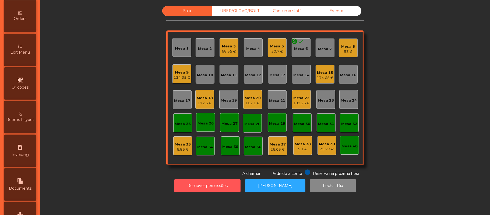
scroll to position [88, 0]
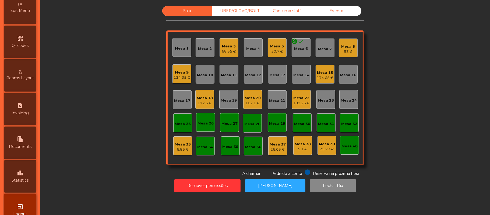
click at [29, 111] on div "request_page Invoicing" at bounding box center [20, 109] width 32 height 32
select select "**"
select select "****"
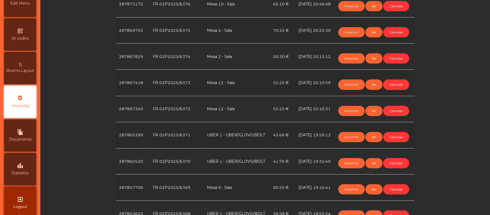
scroll to position [206, 0]
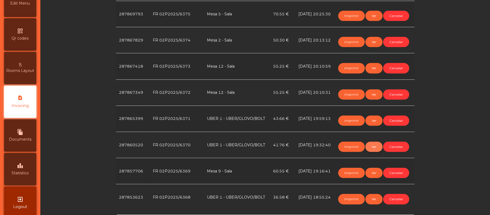
click at [366, 146] on button "Ver" at bounding box center [374, 147] width 17 height 10
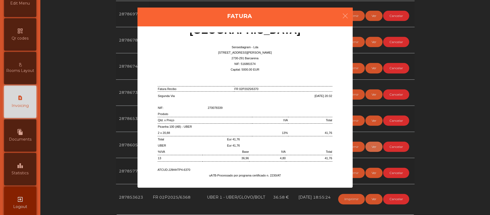
scroll to position [20, 0]
click at [342, 20] on button "button" at bounding box center [345, 16] width 15 height 16
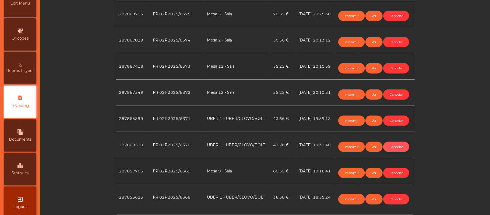
click at [395, 147] on button "Cancelar" at bounding box center [396, 147] width 26 height 10
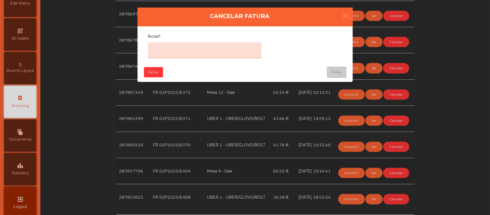
click at [206, 49] on textarea "Notas*" at bounding box center [205, 50] width 114 height 16
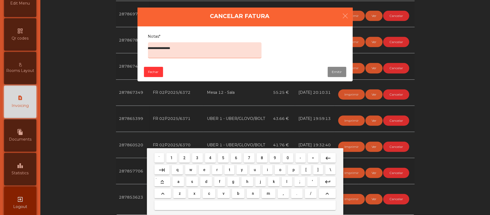
type textarea "**********"
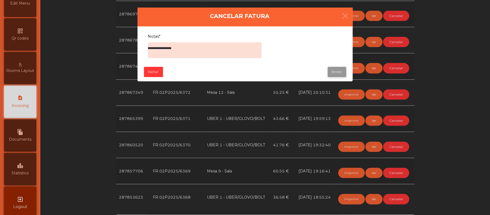
click at [341, 72] on button "Emitir" at bounding box center [337, 72] width 19 height 10
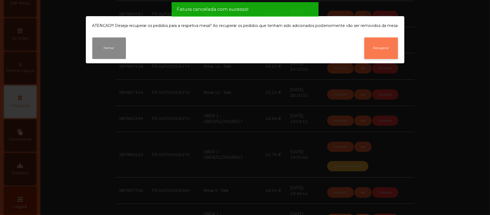
click at [381, 45] on button "Recuperar" at bounding box center [381, 48] width 34 height 22
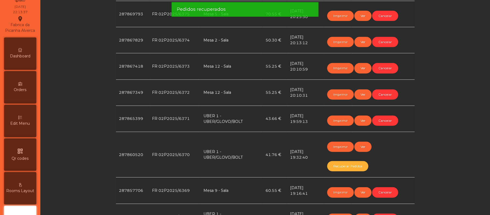
scroll to position [9, 0]
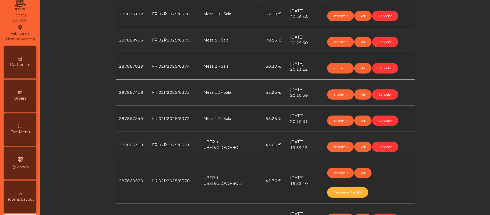
click at [26, 60] on div "Dashboard" at bounding box center [20, 62] width 32 height 32
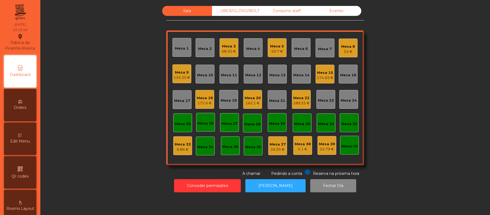
click at [243, 10] on div "UBER/GLOVO/BOLT" at bounding box center [237, 11] width 50 height 10
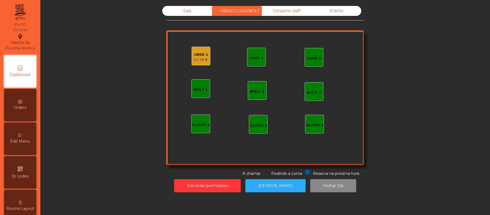
click at [199, 56] on div "UBER 1" at bounding box center [201, 54] width 14 height 5
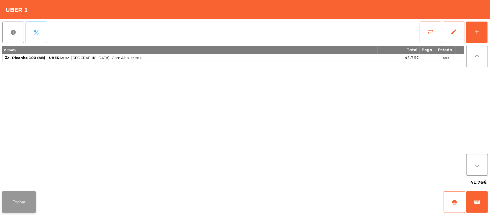
click at [17, 193] on button "Fechar" at bounding box center [19, 202] width 34 height 22
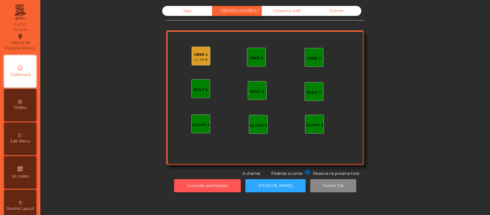
click at [221, 187] on button "Conceder permissões" at bounding box center [207, 185] width 67 height 13
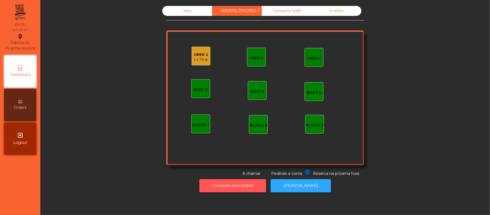
click at [247, 187] on button "Conceder permissões" at bounding box center [232, 185] width 67 height 13
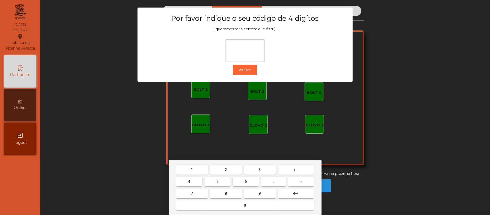
click at [231, 163] on div "1 2 3 keyboard_backspace 4 5 6 . - 7 8 9 keyboard_return 0" at bounding box center [245, 187] width 153 height 55
click at [246, 181] on span "6" at bounding box center [246, 181] width 2 height 4
click at [187, 167] on button "1" at bounding box center [192, 170] width 32 height 10
click at [213, 184] on button "5" at bounding box center [218, 182] width 26 height 10
click at [294, 168] on mat-icon "keyboard_backspace" at bounding box center [296, 170] width 6 height 6
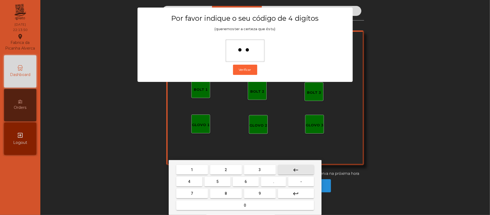
click at [294, 171] on mat-icon "keyboard_backspace" at bounding box center [296, 170] width 6 height 6
type input "*"
click at [294, 171] on mat-icon "keyboard_backspace" at bounding box center [296, 170] width 6 height 6
click at [226, 170] on span "2" at bounding box center [226, 169] width 2 height 4
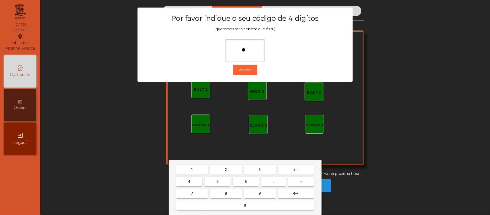
click at [245, 179] on span "6" at bounding box center [246, 181] width 2 height 4
click at [192, 170] on span "1" at bounding box center [192, 169] width 2 height 4
click at [217, 181] on span "5" at bounding box center [217, 181] width 2 height 4
type input "****"
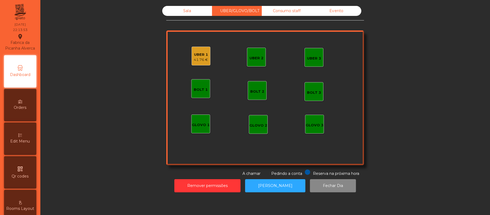
click at [198, 59] on div "41.76 €" at bounding box center [201, 59] width 14 height 5
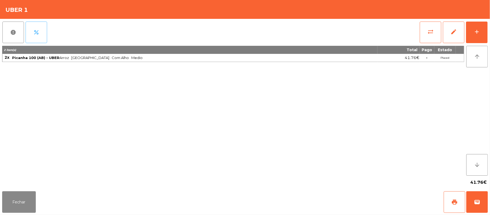
click at [41, 33] on button "percent" at bounding box center [37, 33] width 22 height 22
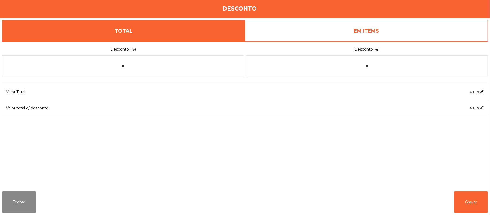
click at [317, 36] on link "EM ITEMS" at bounding box center [366, 31] width 243 height 22
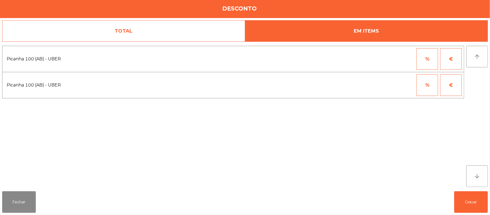
click at [431, 61] on button "%" at bounding box center [428, 59] width 22 height 22
click at [400, 61] on input "*" at bounding box center [401, 59] width 27 height 22
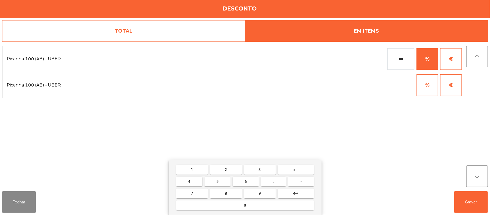
type input "***"
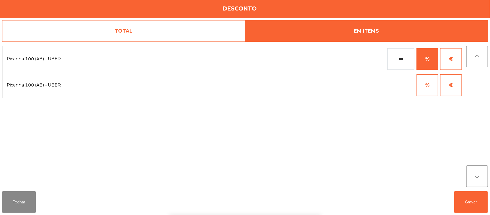
click at [471, 194] on div "1 2 3 keyboard_backspace 4 5 6 . - 7 8 9 keyboard_return 0" at bounding box center [245, 187] width 490 height 55
click at [473, 202] on button "Gravar" at bounding box center [471, 202] width 34 height 22
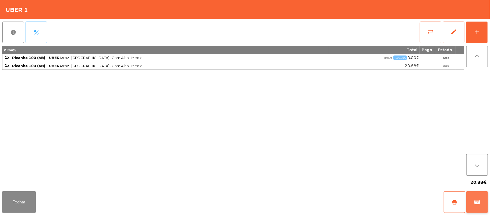
click at [479, 202] on span "wallet" at bounding box center [477, 202] width 6 height 6
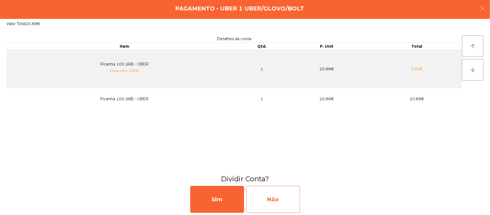
click at [292, 190] on div "Não" at bounding box center [273, 199] width 54 height 27
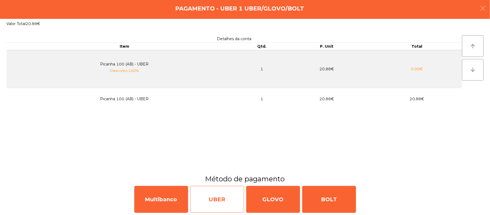
click at [224, 190] on div "UBER" at bounding box center [217, 199] width 54 height 27
select select "**"
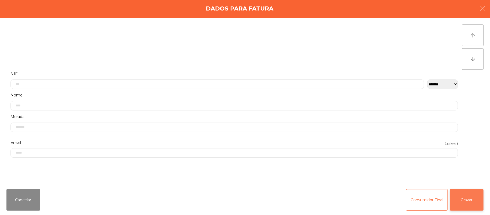
click at [470, 194] on button "Gravar" at bounding box center [467, 200] width 34 height 22
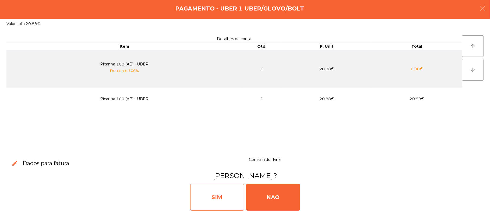
click at [210, 189] on div "SIM" at bounding box center [217, 197] width 54 height 27
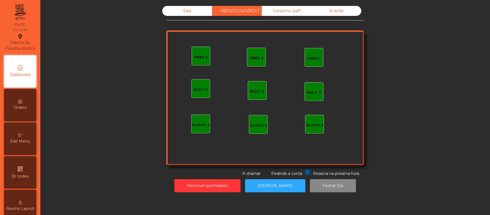
click at [190, 9] on div "Sala" at bounding box center [187, 11] width 50 height 10
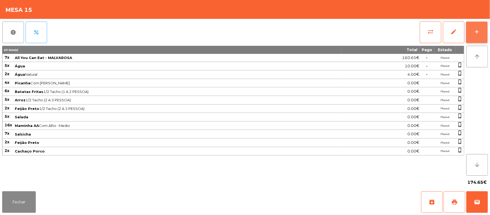
click at [474, 34] on div "add" at bounding box center [477, 32] width 6 height 6
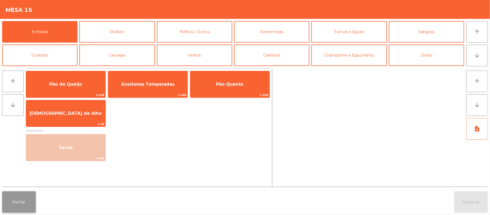
click at [16, 196] on button "Fechar" at bounding box center [19, 202] width 34 height 22
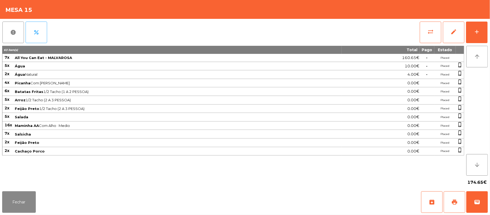
click at [182, 109] on span "Feijão Preto 1/2 Tacho (2 A 3 PESSOA)" at bounding box center [178, 108] width 326 height 4
click at [20, 201] on button "Fechar" at bounding box center [19, 202] width 34 height 22
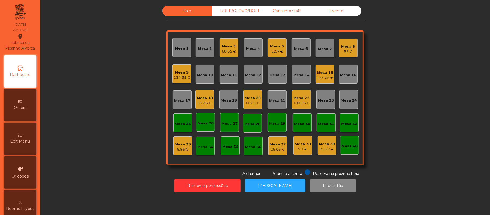
click at [249, 99] on div "Mesa 20" at bounding box center [253, 97] width 16 height 5
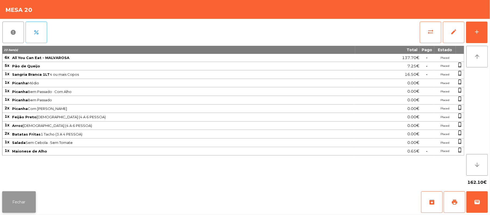
click at [19, 197] on button "Fechar" at bounding box center [19, 202] width 34 height 22
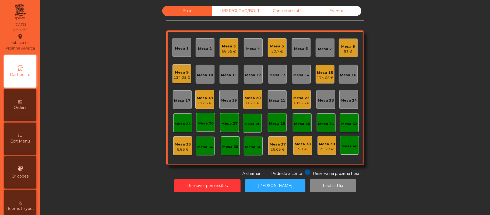
click at [304, 101] on div "189.25 €" at bounding box center [301, 102] width 17 height 5
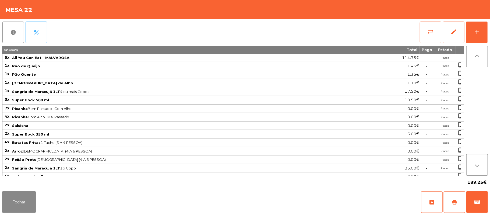
scroll to position [53, 0]
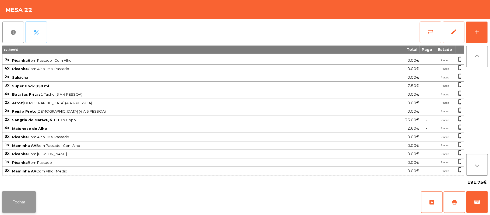
click at [22, 203] on button "Fechar" at bounding box center [19, 202] width 34 height 22
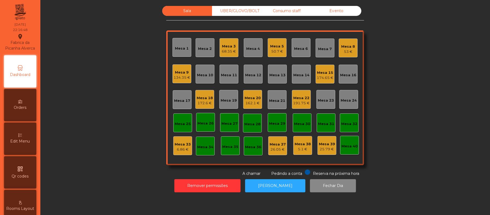
click at [283, 11] on div "Consumo staff" at bounding box center [287, 11] width 50 height 10
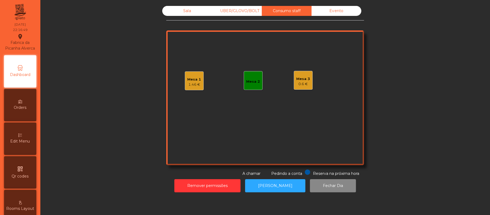
click at [303, 80] on div "Mesa 3" at bounding box center [304, 78] width 14 height 5
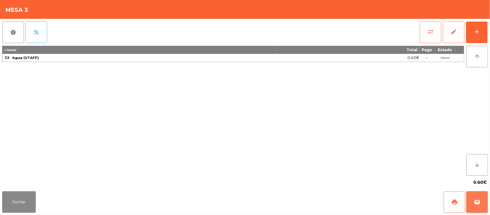
click at [479, 201] on span "wallet" at bounding box center [477, 202] width 6 height 6
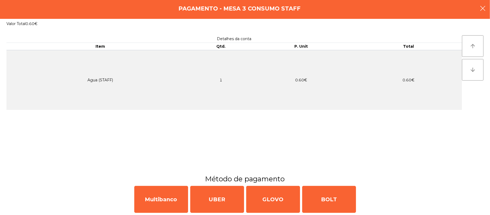
click at [487, 8] on button "button" at bounding box center [482, 9] width 15 height 16
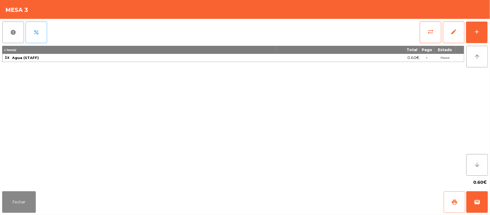
click at [448, 201] on button "print" at bounding box center [455, 202] width 22 height 22
click at [28, 199] on button "Fechar" at bounding box center [19, 202] width 34 height 22
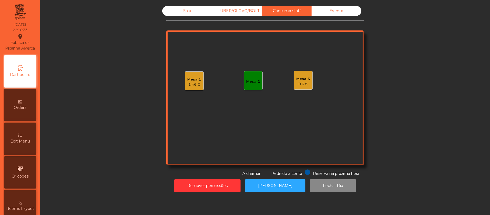
click at [185, 11] on div "Sala" at bounding box center [187, 11] width 50 height 10
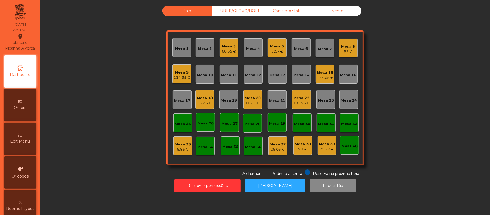
click at [342, 10] on div "Evento" at bounding box center [337, 11] width 50 height 10
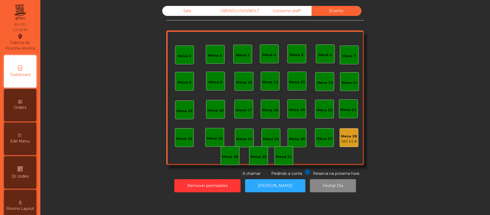
click at [282, 12] on div "Consumo staff" at bounding box center [287, 11] width 50 height 10
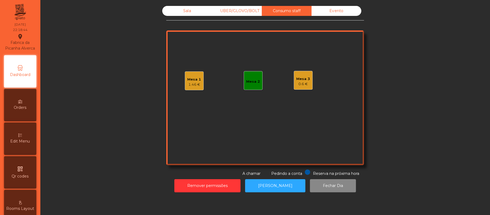
click at [305, 78] on div "Mesa 3" at bounding box center [304, 78] width 14 height 5
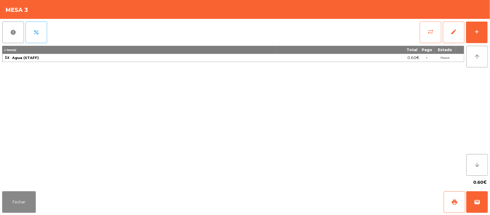
click at [426, 31] on button "sync_alt" at bounding box center [431, 33] width 22 height 22
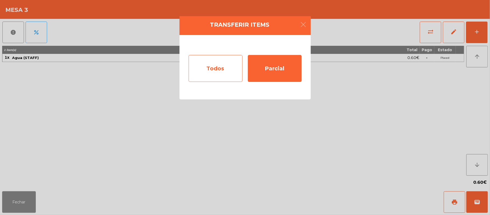
click at [221, 69] on div "Todos" at bounding box center [216, 68] width 54 height 27
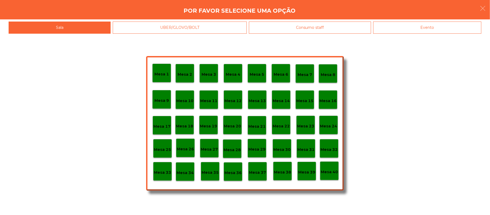
click at [163, 169] on p "Mesa 33" at bounding box center [162, 172] width 17 height 6
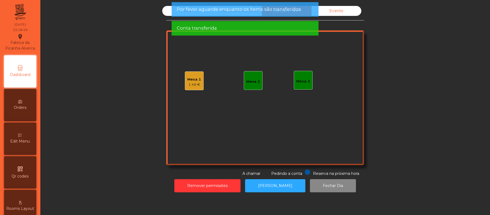
click at [174, 9] on div "Por favor aguarde enquanto os items são transferidos" at bounding box center [244, 9] width 147 height 15
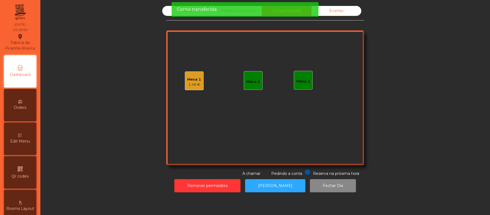
click at [185, 11] on span "Conta transferida" at bounding box center [197, 9] width 40 height 7
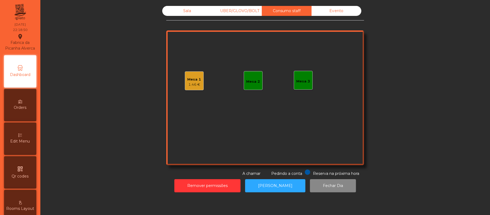
click at [186, 12] on div "Sala" at bounding box center [187, 11] width 50 height 10
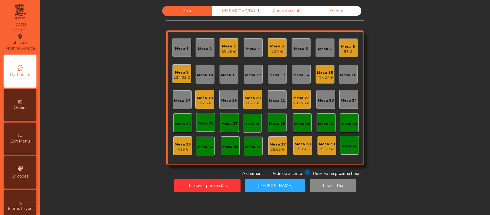
click at [271, 47] on div "Mesa 5" at bounding box center [277, 46] width 14 height 5
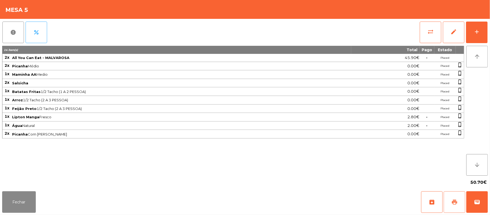
click at [452, 196] on button "print" at bounding box center [455, 202] width 22 height 22
click at [475, 199] on span "wallet" at bounding box center [477, 202] width 6 height 6
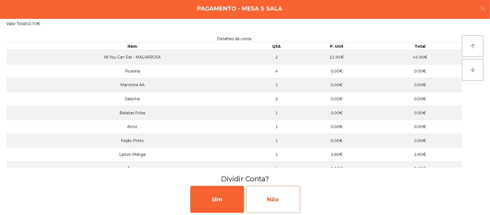
click at [294, 193] on div "Não" at bounding box center [273, 199] width 54 height 27
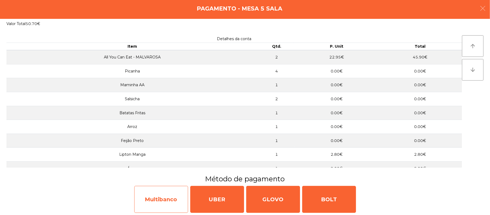
click at [172, 193] on div "Multibanco" at bounding box center [161, 199] width 54 height 27
select select "**"
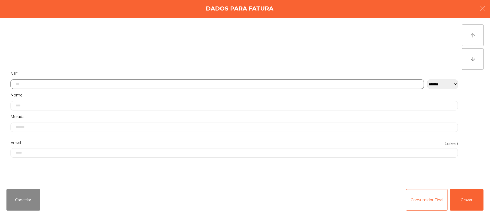
click at [220, 82] on input "text" at bounding box center [217, 83] width 414 height 9
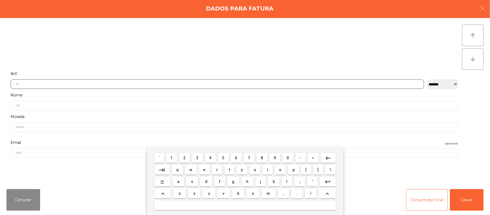
scroll to position [45, 0]
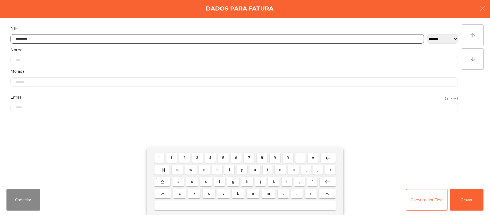
type input "*********"
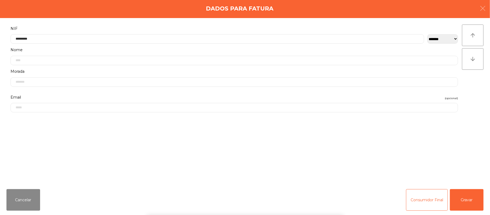
click at [463, 192] on div "` 1 2 3 4 5 6 7 8 9 0 - = keyboard_backspace keyboard_tab q w e r t y u i o p […" at bounding box center [245, 181] width 490 height 67
click at [464, 195] on button "Gravar" at bounding box center [467, 200] width 34 height 22
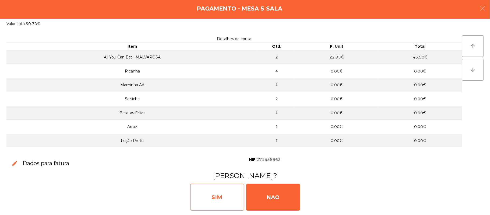
click at [218, 191] on div "SIM" at bounding box center [217, 197] width 54 height 27
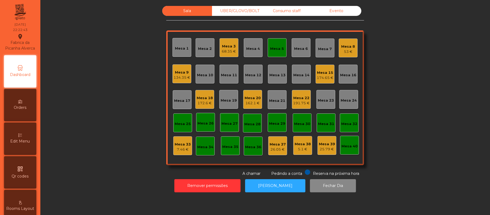
click at [270, 46] on div "Mesa 5" at bounding box center [277, 48] width 14 height 5
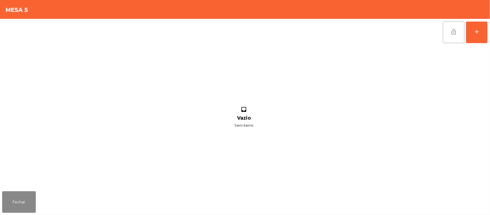
click at [447, 31] on button "lock_open" at bounding box center [454, 33] width 22 height 22
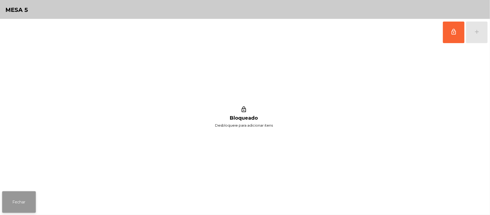
click at [12, 199] on button "Fechar" at bounding box center [19, 202] width 34 height 22
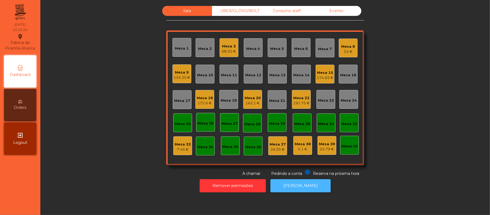
click at [302, 179] on button "[PERSON_NAME]" at bounding box center [300, 185] width 60 height 13
click at [182, 146] on div "Mesa 33" at bounding box center [183, 144] width 16 height 5
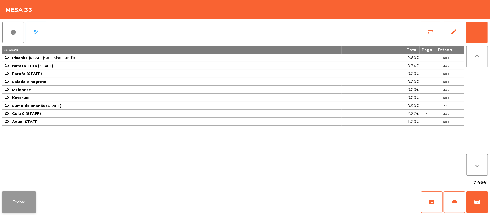
click at [17, 194] on button "Fechar" at bounding box center [19, 202] width 34 height 22
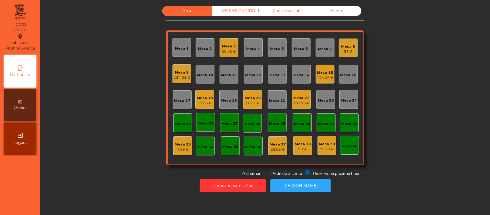
click at [328, 145] on div "Mesa 39" at bounding box center [327, 143] width 16 height 5
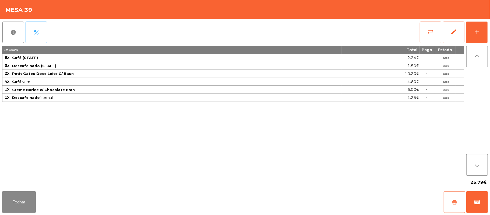
click at [448, 203] on button "print" at bounding box center [455, 202] width 22 height 22
click at [29, 204] on button "Fechar" at bounding box center [19, 202] width 34 height 22
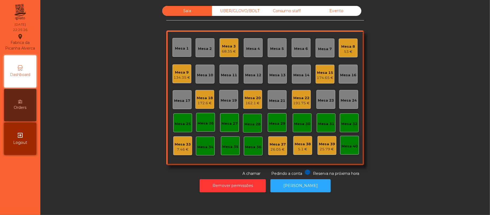
click at [490, 204] on div "Sala UBER/GLOVO/BOLT Consumo staff Evento Mesa 1 Mesa 2 Mesa 3 68.35 € Mesa 4 M…" at bounding box center [265, 107] width 450 height 215
click at [324, 75] on div "174.65 €" at bounding box center [325, 77] width 17 height 5
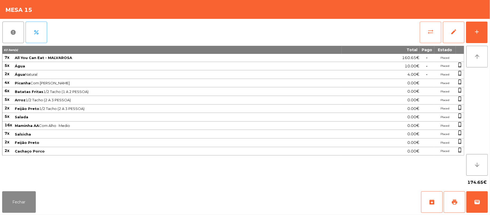
click at [432, 34] on span "sync_alt" at bounding box center [430, 32] width 6 height 6
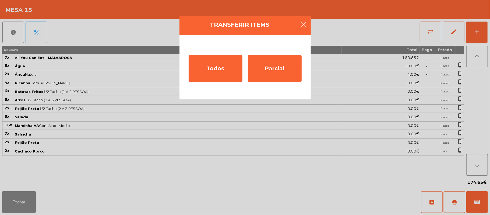
click at [305, 30] on button "button" at bounding box center [303, 25] width 15 height 16
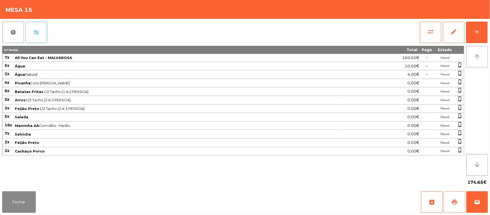
click at [450, 198] on button "print" at bounding box center [455, 202] width 22 height 22
click at [424, 28] on button "sync_alt" at bounding box center [431, 33] width 22 height 22
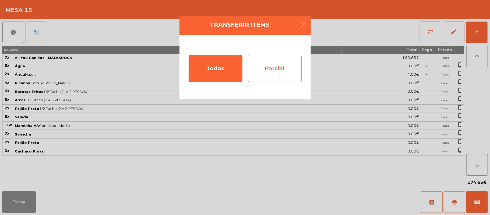
click at [279, 71] on div "Parcial" at bounding box center [275, 68] width 54 height 27
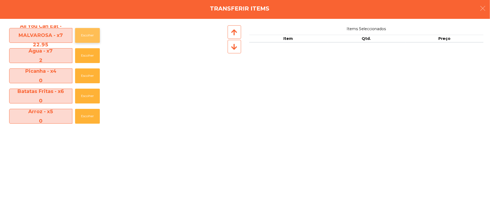
click at [89, 35] on button "Escolher" at bounding box center [87, 35] width 25 height 15
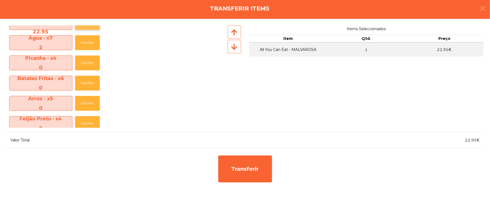
scroll to position [11, 0]
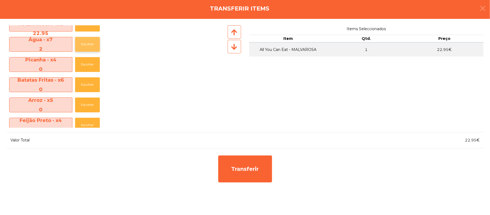
click at [97, 45] on button "Escolher" at bounding box center [87, 44] width 25 height 15
click at [93, 45] on button "Escolher" at bounding box center [87, 44] width 25 height 15
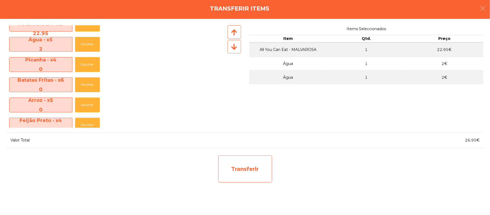
click at [259, 168] on div "Transferir" at bounding box center [245, 168] width 54 height 27
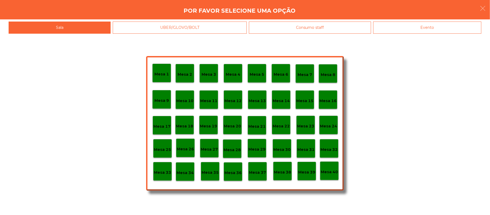
click at [163, 144] on div "Mesa 25" at bounding box center [162, 148] width 17 height 8
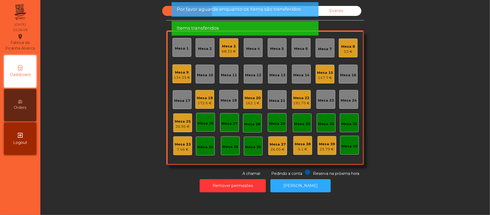
click at [182, 120] on div "Mesa 25" at bounding box center [183, 121] width 16 height 5
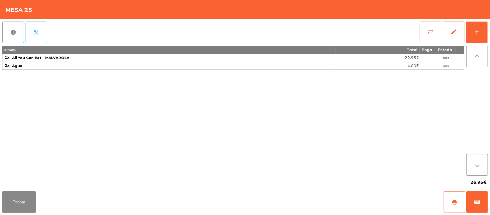
click at [426, 29] on button "sync_alt" at bounding box center [431, 33] width 22 height 22
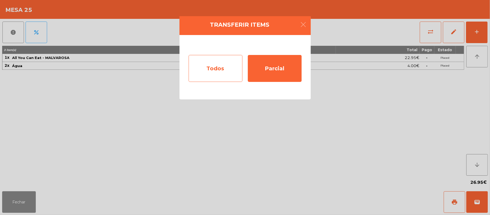
click at [213, 67] on div "Todos" at bounding box center [216, 68] width 54 height 27
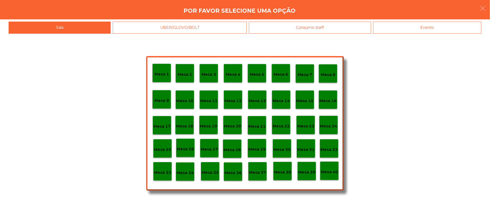
click at [431, 26] on div "Evento" at bounding box center [427, 28] width 108 height 12
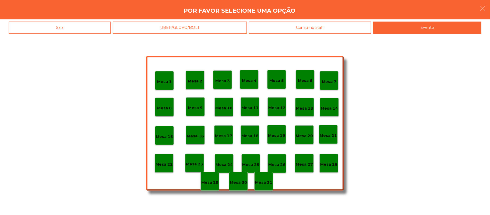
click at [327, 163] on p "Mesa 28" at bounding box center [328, 164] width 17 height 6
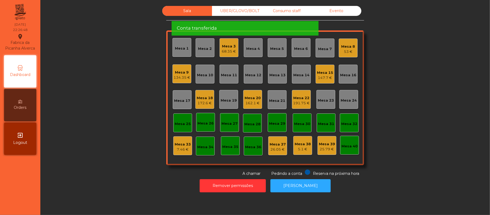
click at [321, 73] on div "Mesa 15" at bounding box center [325, 72] width 16 height 5
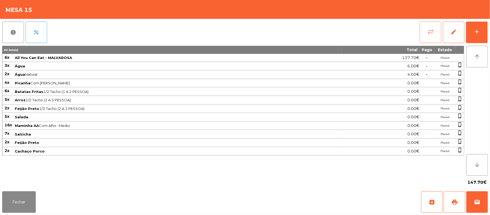
click at [429, 36] on button "sync_alt" at bounding box center [431, 33] width 22 height 22
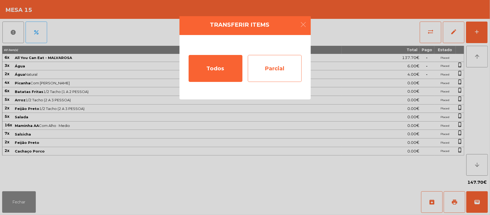
click at [276, 68] on div "Parcial" at bounding box center [275, 68] width 54 height 27
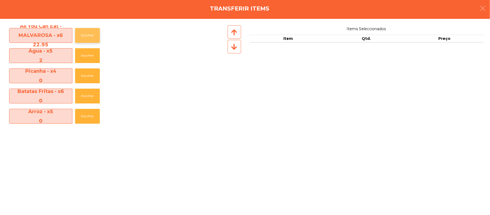
click at [90, 37] on button "Escolher" at bounding box center [87, 35] width 25 height 15
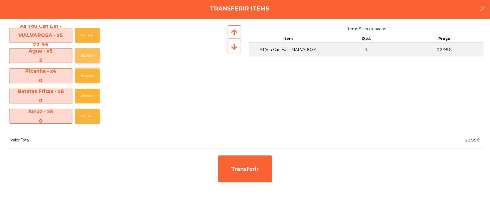
click at [92, 61] on button "Escolher" at bounding box center [87, 55] width 25 height 15
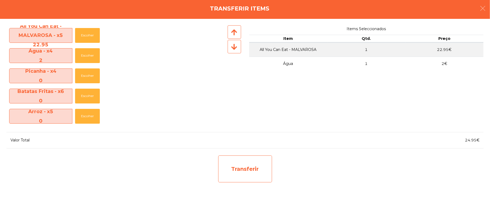
click at [245, 165] on div "Transferir" at bounding box center [245, 168] width 54 height 27
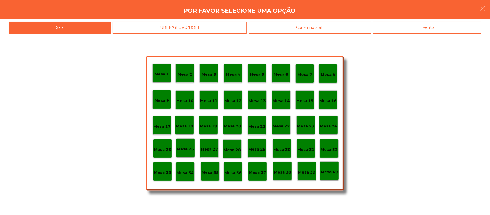
click at [161, 144] on div "Mesa 25" at bounding box center [162, 148] width 17 height 8
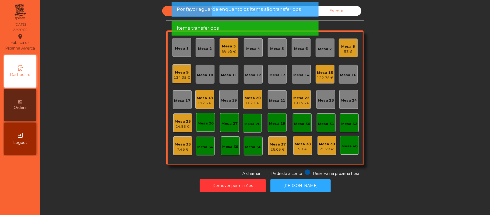
click at [184, 124] on div "24.95 €" at bounding box center [183, 126] width 16 height 5
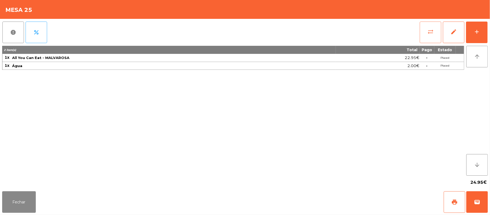
click at [428, 32] on span "sync_alt" at bounding box center [430, 32] width 6 height 6
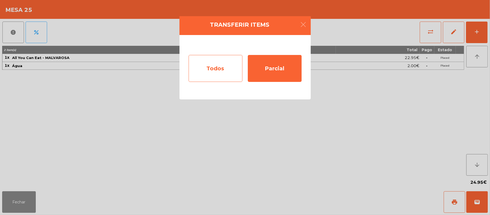
click at [220, 68] on div "Todos" at bounding box center [216, 68] width 54 height 27
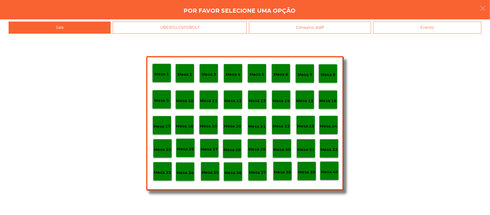
click at [432, 28] on div "Evento" at bounding box center [427, 28] width 108 height 12
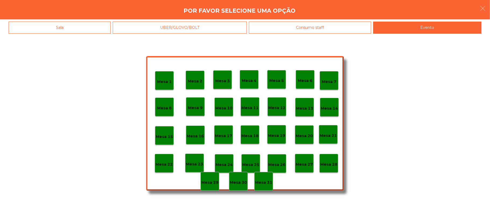
click at [330, 161] on p "Mesa 28" at bounding box center [328, 164] width 17 height 6
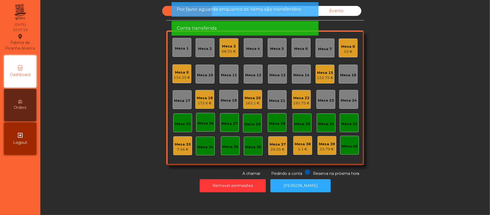
click at [328, 75] on div "122.75 €" at bounding box center [325, 77] width 17 height 5
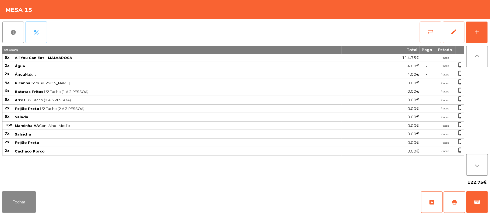
click at [425, 34] on button "sync_alt" at bounding box center [431, 33] width 22 height 22
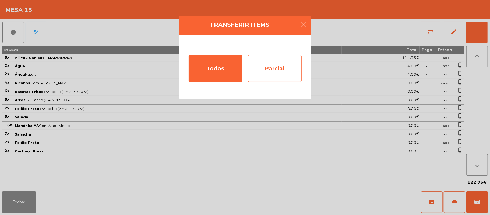
click at [277, 69] on div "Parcial" at bounding box center [275, 68] width 54 height 27
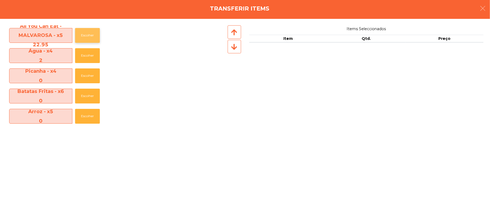
click at [88, 35] on button "Escolher" at bounding box center [87, 35] width 25 height 15
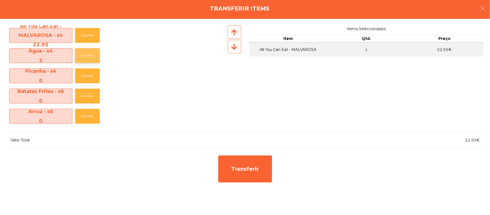
click at [90, 62] on button "Escolher" at bounding box center [87, 55] width 25 height 15
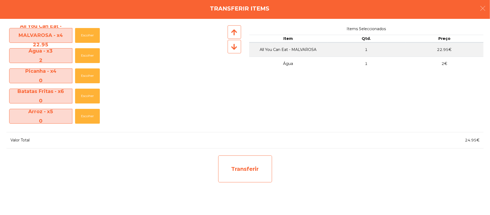
click at [247, 169] on div "Transferir" at bounding box center [245, 168] width 54 height 27
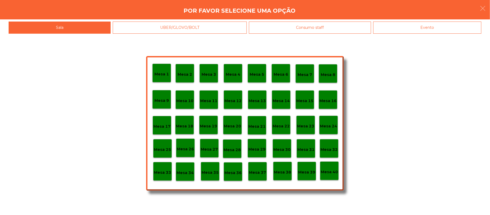
click at [162, 146] on p "Mesa 25" at bounding box center [162, 149] width 17 height 6
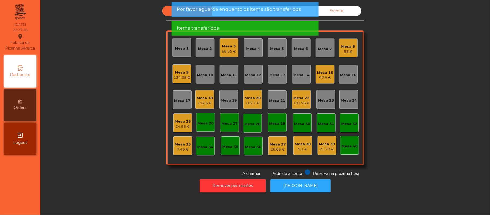
click at [183, 123] on div "Mesa 25" at bounding box center [183, 121] width 16 height 5
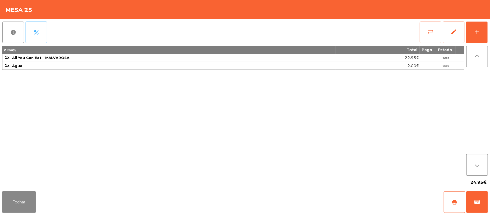
click at [426, 27] on button "sync_alt" at bounding box center [431, 33] width 22 height 22
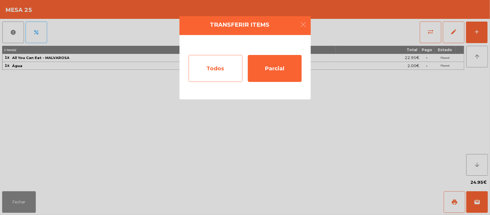
click at [220, 67] on div "Todos" at bounding box center [216, 68] width 54 height 27
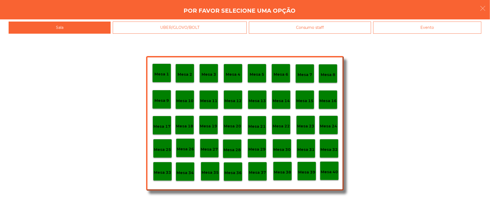
click at [442, 25] on div "Evento" at bounding box center [427, 28] width 108 height 12
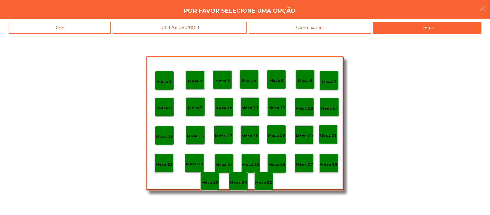
click at [328, 161] on p "Mesa 28" at bounding box center [328, 164] width 17 height 6
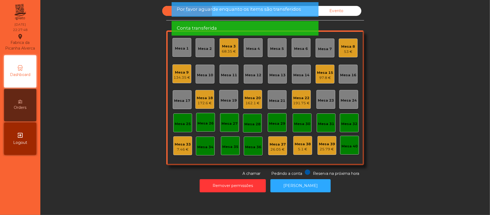
click at [326, 73] on div "Mesa 15" at bounding box center [325, 72] width 16 height 5
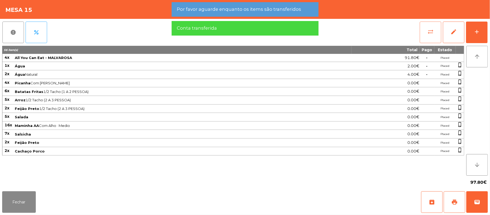
click at [428, 34] on span "sync_alt" at bounding box center [430, 32] width 6 height 6
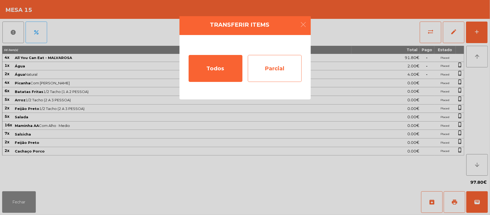
click at [278, 67] on div "Parcial" at bounding box center [275, 68] width 54 height 27
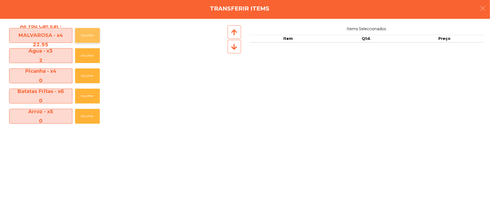
click at [90, 35] on button "Escolher" at bounding box center [87, 35] width 25 height 15
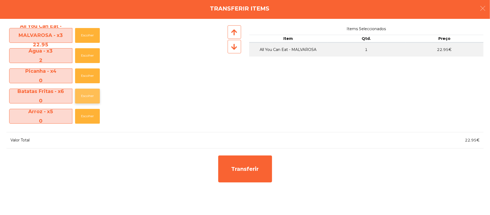
click at [89, 95] on button "Escolher" at bounding box center [87, 96] width 25 height 15
click at [486, 8] on icon "button" at bounding box center [483, 8] width 6 height 6
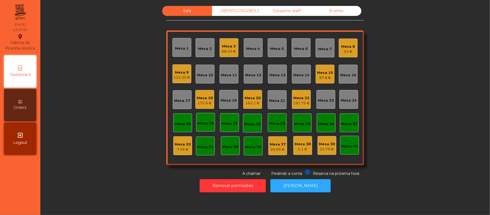
click at [326, 76] on div "97.8 €" at bounding box center [325, 77] width 16 height 5
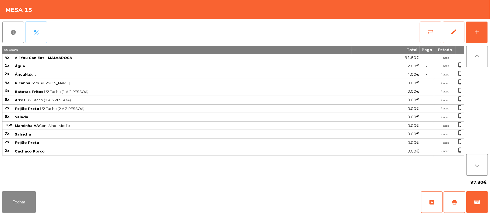
click at [426, 36] on button "sync_alt" at bounding box center [431, 33] width 22 height 22
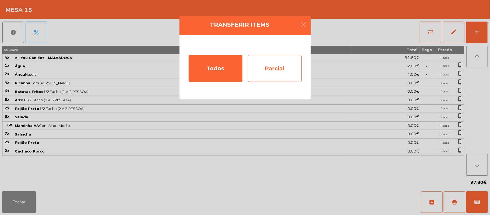
click at [281, 70] on div "Parcial" at bounding box center [275, 68] width 54 height 27
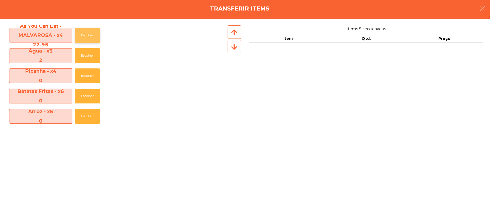
click at [90, 30] on button "Escolher" at bounding box center [87, 35] width 25 height 15
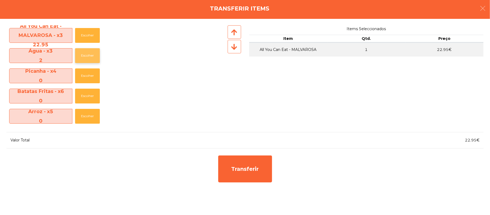
click at [89, 55] on button "Escolher" at bounding box center [87, 55] width 25 height 15
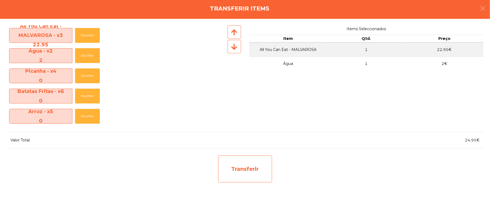
click at [236, 167] on div "Transferir" at bounding box center [245, 168] width 54 height 27
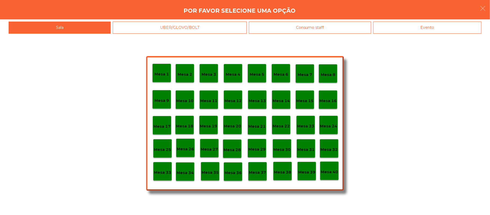
click at [162, 147] on p "Mesa 25" at bounding box center [162, 149] width 17 height 6
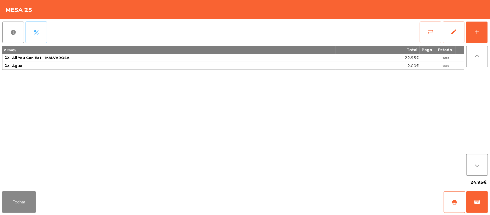
click at [424, 35] on button "sync_alt" at bounding box center [431, 33] width 22 height 22
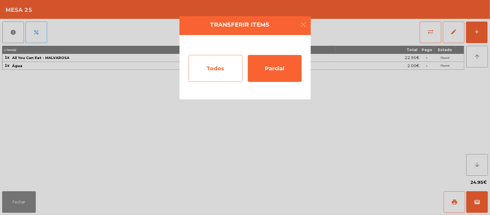
click at [209, 67] on div "Todos" at bounding box center [216, 68] width 54 height 27
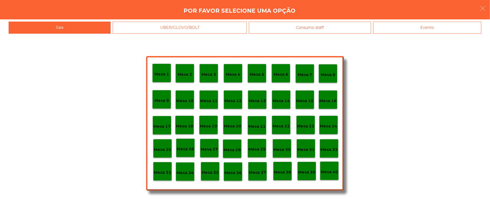
click at [437, 30] on div "Evento" at bounding box center [427, 28] width 108 height 12
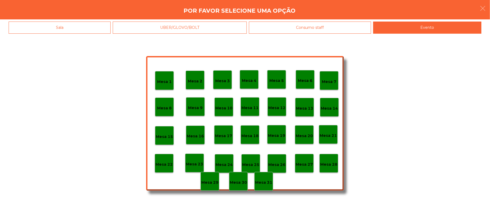
click at [331, 159] on div "Mesa 28" at bounding box center [328, 163] width 17 height 8
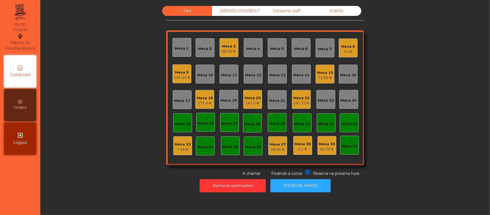
click at [322, 73] on div "Mesa 15" at bounding box center [325, 72] width 16 height 5
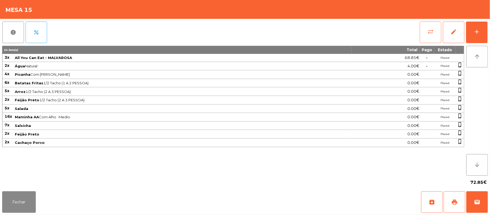
click at [427, 36] on button "sync_alt" at bounding box center [431, 33] width 22 height 22
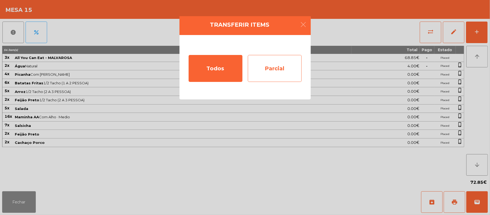
click at [268, 70] on div "Parcial" at bounding box center [275, 68] width 54 height 27
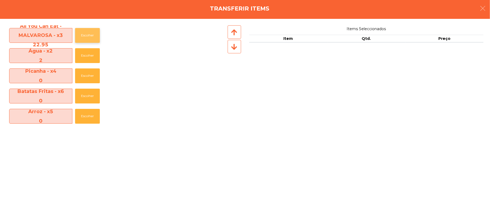
click at [90, 38] on button "Escolher" at bounding box center [87, 35] width 25 height 15
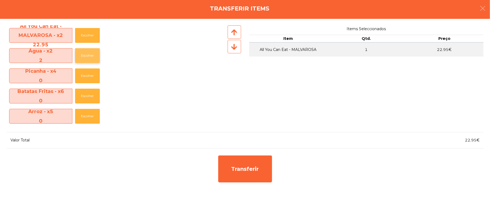
click at [95, 55] on button "Escolher" at bounding box center [87, 55] width 25 height 15
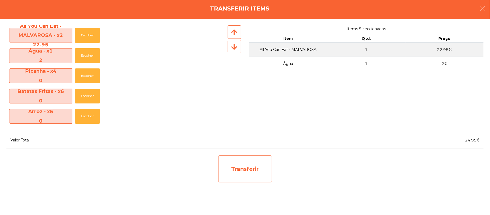
click at [248, 165] on div "Transferir" at bounding box center [245, 168] width 54 height 27
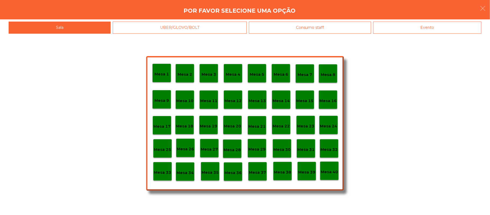
click at [162, 153] on div "Mesa 25" at bounding box center [162, 148] width 19 height 19
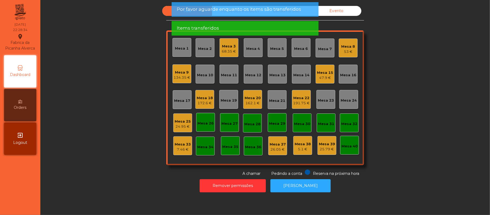
click at [185, 128] on div "24.95 €" at bounding box center [183, 126] width 16 height 5
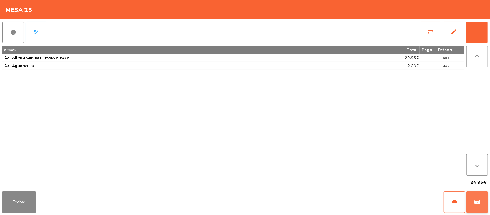
click at [481, 200] on button "wallet" at bounding box center [477, 202] width 22 height 22
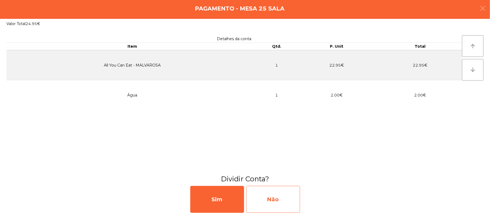
click at [274, 191] on div "Não" at bounding box center [273, 199] width 54 height 27
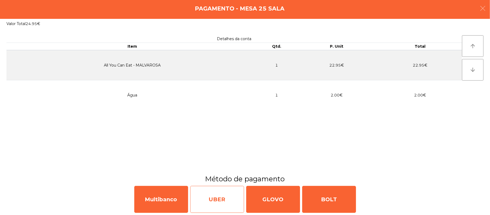
click at [219, 196] on div "UBER" at bounding box center [217, 199] width 54 height 27
select select "**"
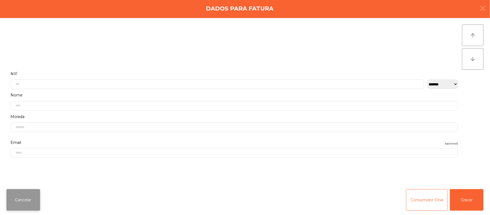
click at [26, 201] on button "Cancelar" at bounding box center [23, 200] width 34 height 22
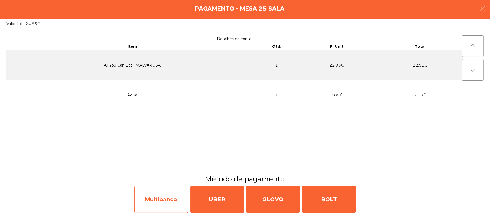
click at [163, 199] on div "Multibanco" at bounding box center [161, 199] width 54 height 27
select select "**"
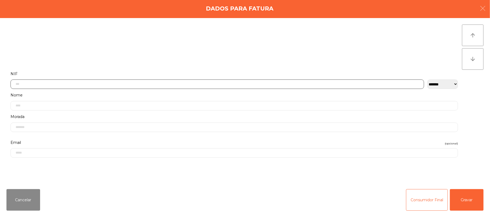
click at [150, 82] on input "text" at bounding box center [217, 83] width 414 height 9
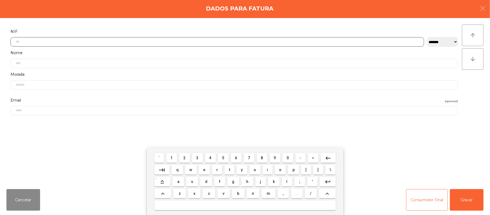
scroll to position [45, 0]
type input "*********"
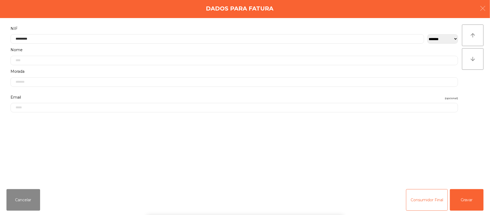
click at [461, 196] on div "` 1 2 3 4 5 6 7 8 9 0 - = keyboard_backspace keyboard_tab q w e r t y u i o p […" at bounding box center [245, 181] width 490 height 67
click at [473, 192] on button "Gravar" at bounding box center [467, 200] width 34 height 22
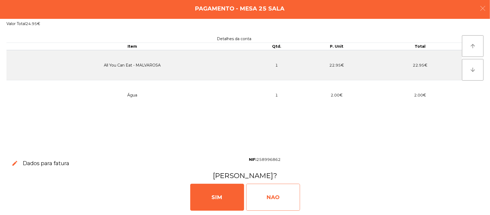
click at [264, 187] on div "NAO" at bounding box center [273, 197] width 54 height 27
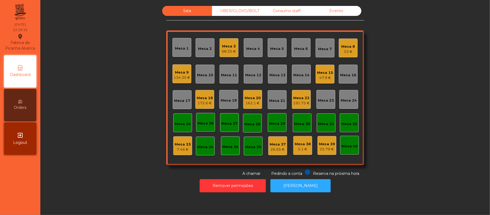
click at [325, 73] on div "Mesa 15" at bounding box center [325, 72] width 16 height 5
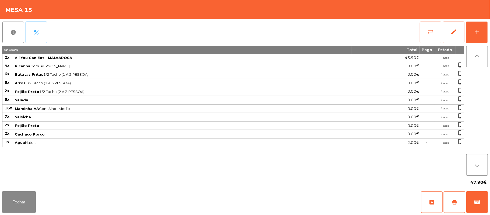
click at [422, 31] on button "sync_alt" at bounding box center [431, 33] width 22 height 22
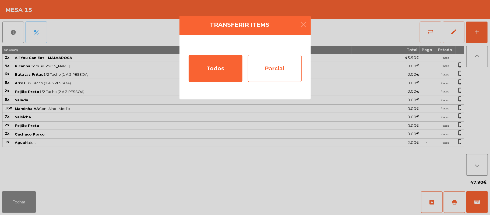
click at [270, 72] on div "Parcial" at bounding box center [275, 68] width 54 height 27
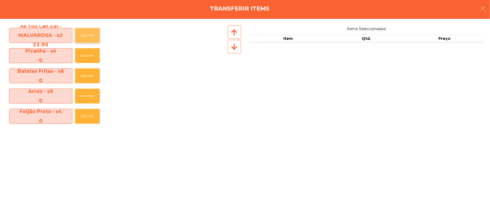
click at [81, 37] on button "Escolher" at bounding box center [87, 35] width 25 height 15
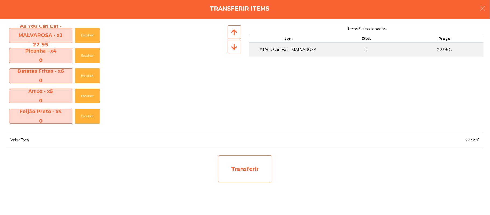
click at [242, 167] on div "Transferir" at bounding box center [245, 168] width 54 height 27
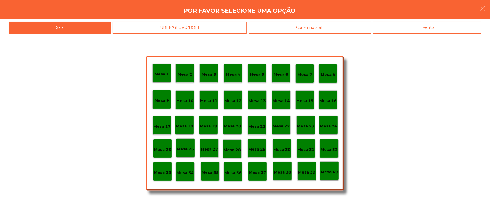
click at [156, 150] on div "Mesa 25" at bounding box center [162, 148] width 19 height 19
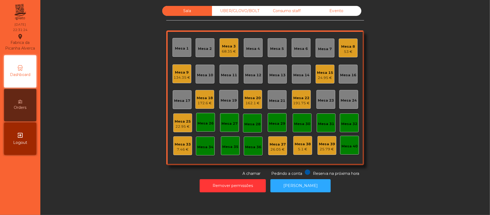
click at [183, 119] on div "Mesa 25" at bounding box center [183, 121] width 16 height 5
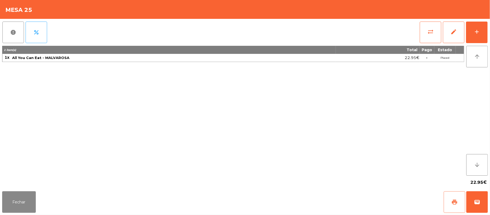
click at [465, 201] on button "print" at bounding box center [455, 202] width 22 height 22
click at [489, 204] on div "Fechar print wallet" at bounding box center [245, 202] width 490 height 26
click at [475, 199] on span "wallet" at bounding box center [477, 202] width 6 height 6
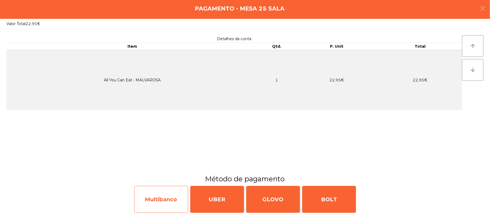
click at [163, 195] on div "Multibanco" at bounding box center [161, 199] width 54 height 27
select select "**"
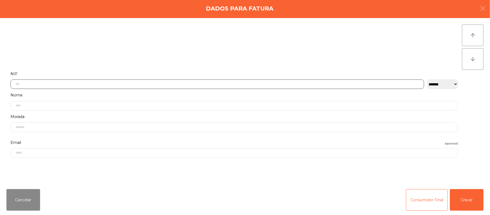
click at [176, 83] on input "text" at bounding box center [217, 83] width 414 height 9
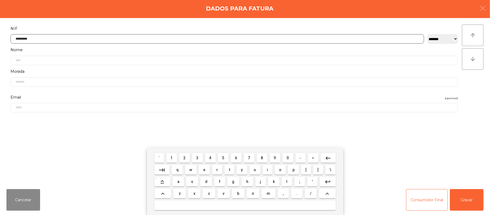
type input "*********"
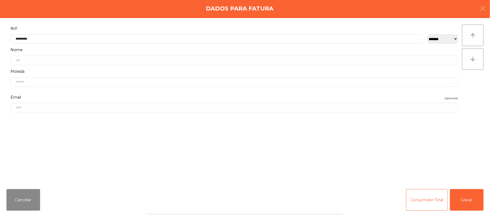
click at [474, 198] on div "` 1 2 3 4 5 6 7 8 9 0 - = keyboard_backspace keyboard_tab q w e r t y u i o p […" at bounding box center [245, 181] width 490 height 67
click at [468, 194] on button "Gravar" at bounding box center [467, 200] width 34 height 22
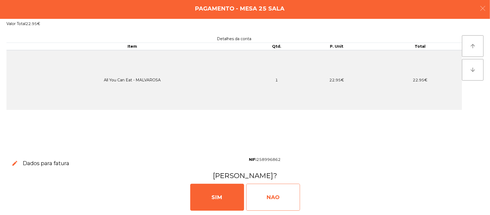
click at [281, 195] on div "NAO" at bounding box center [273, 197] width 54 height 27
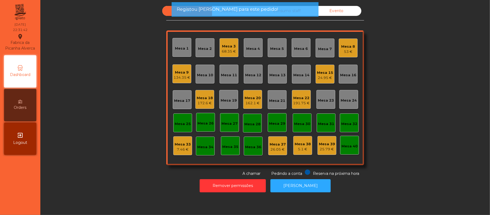
click at [329, 75] on div "24.95 €" at bounding box center [325, 77] width 16 height 5
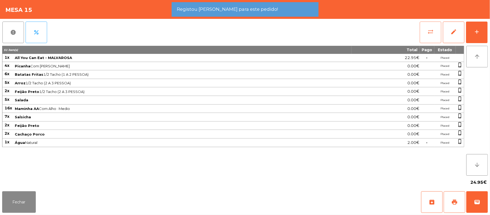
click at [426, 36] on button "sync_alt" at bounding box center [431, 33] width 22 height 22
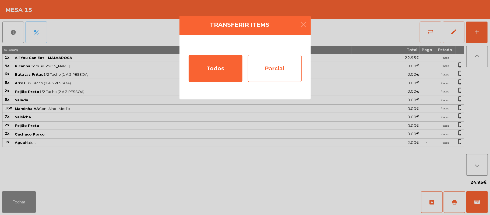
click at [281, 72] on div "Parcial" at bounding box center [275, 68] width 54 height 27
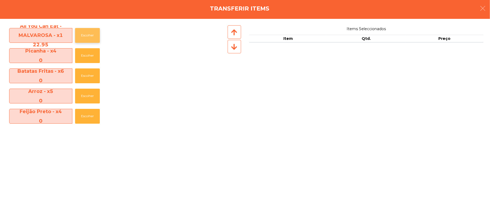
click at [82, 35] on button "Escolher" at bounding box center [87, 35] width 25 height 15
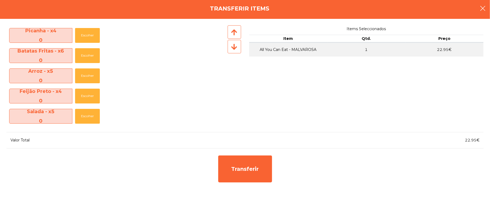
click at [476, 10] on button "button" at bounding box center [482, 9] width 15 height 16
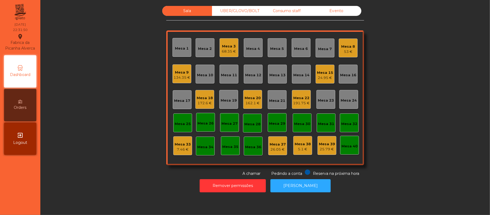
click at [321, 78] on div "24.95 €" at bounding box center [325, 77] width 16 height 5
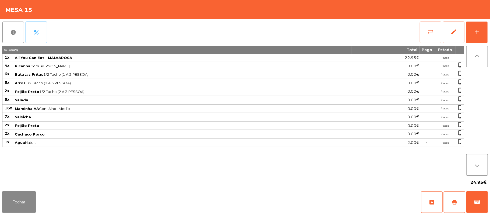
click at [424, 34] on button "sync_alt" at bounding box center [431, 33] width 22 height 22
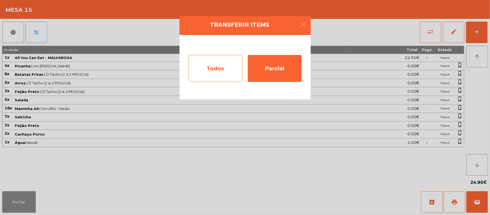
click at [209, 69] on div "Todos" at bounding box center [216, 68] width 54 height 27
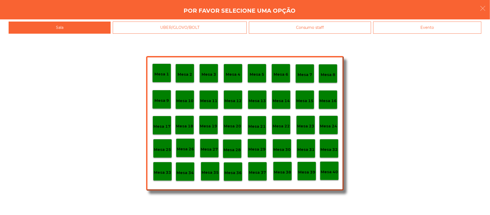
click at [445, 30] on div "Evento" at bounding box center [427, 28] width 108 height 12
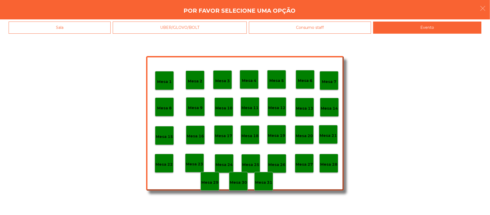
click at [330, 161] on p "Mesa 28" at bounding box center [328, 164] width 17 height 6
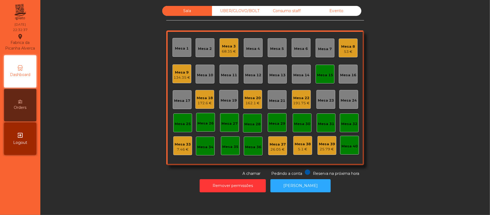
click at [206, 103] on div "172.6 €" at bounding box center [205, 102] width 16 height 5
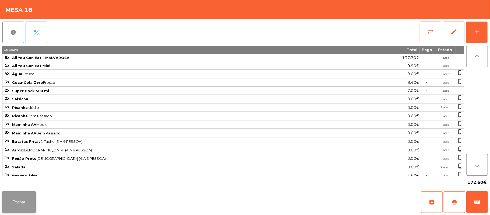
click at [20, 208] on button "Fechar" at bounding box center [19, 202] width 34 height 22
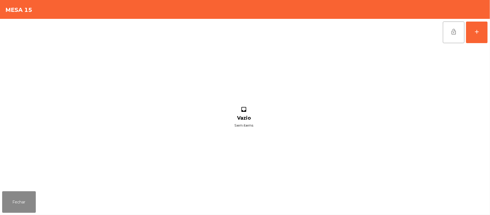
click at [436, 29] on div "lock_open add" at bounding box center [245, 32] width 486 height 27
click at [447, 37] on button "lock_open" at bounding box center [454, 33] width 22 height 22
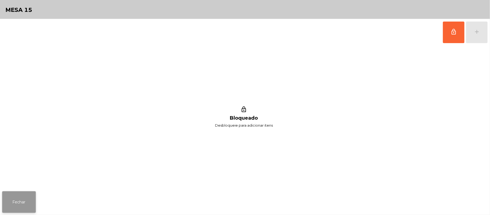
click at [18, 206] on button "Fechar" at bounding box center [19, 202] width 34 height 22
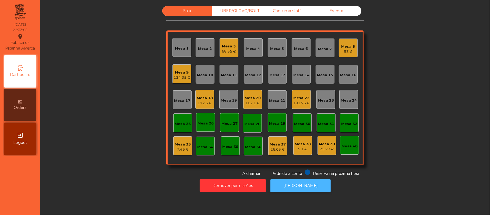
click at [297, 185] on button "[PERSON_NAME]" at bounding box center [300, 185] width 60 height 13
click at [226, 50] on div "68.35 €" at bounding box center [229, 51] width 14 height 5
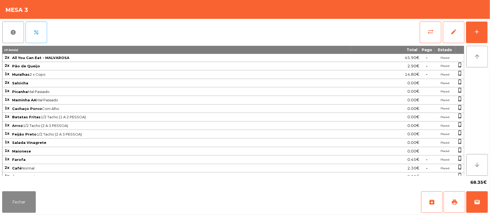
click at [488, 32] on div "report percent sync_alt edit add 19 item(s) Total Pago Estado 2x All You Can Ea…" at bounding box center [245, 104] width 490 height 170
click at [486, 34] on button "add" at bounding box center [477, 33] width 22 height 22
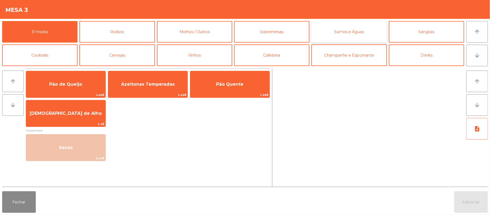
click at [350, 32] on button "Sumos e Águas" at bounding box center [348, 32] width 75 height 22
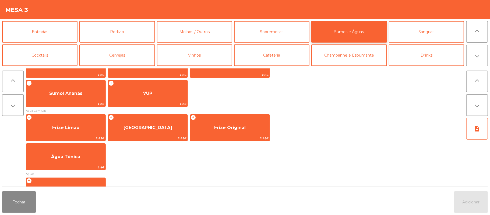
scroll to position [161, 0]
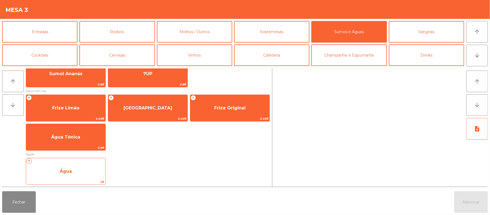
click at [79, 174] on span "Água" at bounding box center [65, 171] width 79 height 15
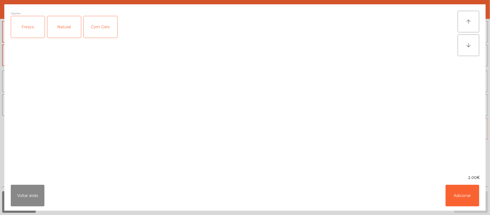
click at [25, 28] on div "Fresco" at bounding box center [28, 27] width 34 height 22
click at [65, 33] on div "Natural" at bounding box center [64, 27] width 34 height 22
click at [27, 31] on div "Fresco" at bounding box center [28, 27] width 34 height 22
click at [470, 190] on button "Adicionar" at bounding box center [463, 196] width 34 height 22
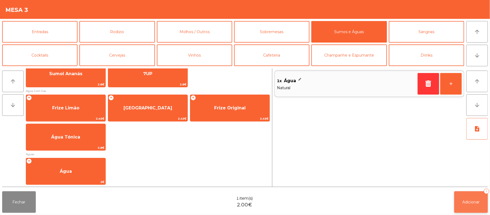
click at [471, 198] on button "Adicionar 1" at bounding box center [471, 202] width 34 height 22
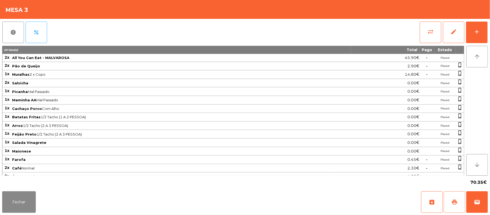
click at [452, 195] on button "print" at bounding box center [455, 202] width 22 height 22
click at [454, 201] on span "print" at bounding box center [454, 202] width 6 height 6
click at [425, 39] on button "sync_alt" at bounding box center [431, 33] width 22 height 22
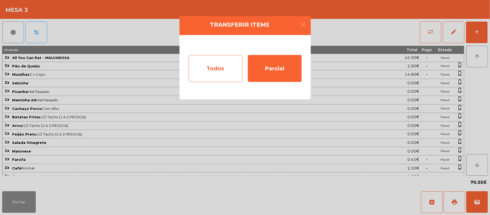
click at [209, 69] on div "Todos" at bounding box center [216, 68] width 54 height 27
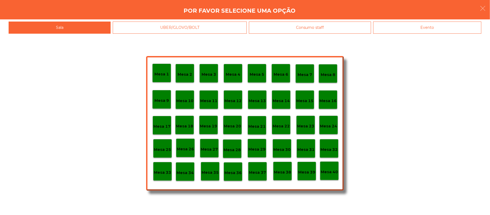
click at [458, 28] on div "Evento" at bounding box center [427, 28] width 108 height 12
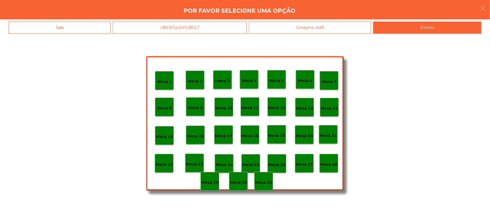
click at [329, 163] on p "Mesa 28" at bounding box center [328, 164] width 17 height 6
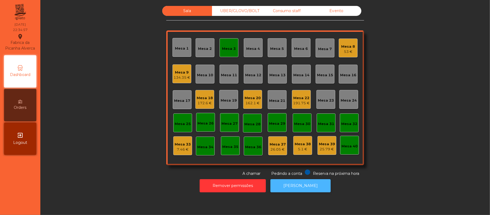
click at [294, 185] on button "[PERSON_NAME]" at bounding box center [300, 185] width 60 height 13
click at [225, 52] on div "Mesa 3" at bounding box center [229, 47] width 19 height 19
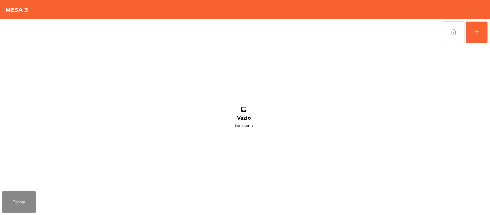
click at [450, 33] on button "lock_open" at bounding box center [454, 33] width 22 height 22
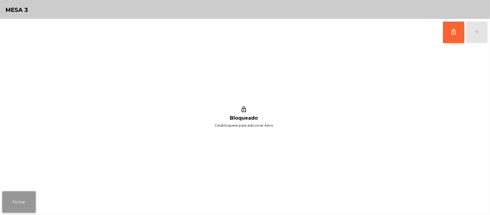
click at [26, 203] on button "Fechar" at bounding box center [19, 202] width 34 height 22
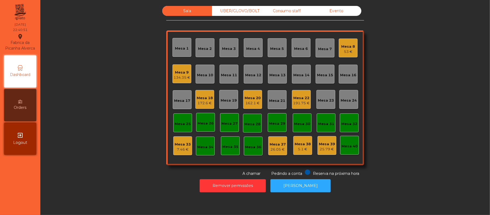
click at [245, 11] on div "UBER/GLOVO/BOLT" at bounding box center [237, 11] width 50 height 10
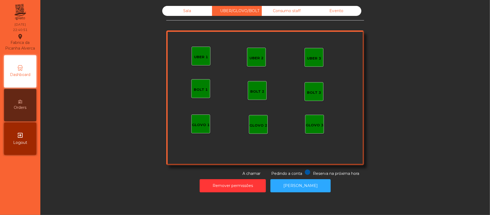
click at [195, 57] on div "UBER 1" at bounding box center [201, 56] width 14 height 5
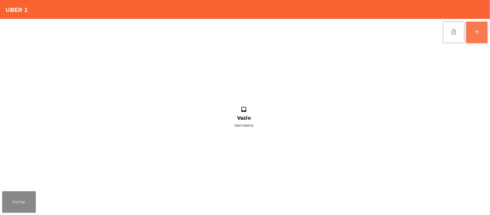
click at [474, 34] on div "add" at bounding box center [477, 32] width 6 height 6
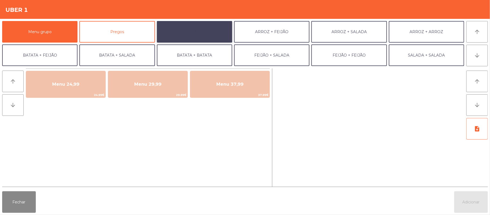
click at [204, 35] on button "ARROZ + BATATAS" at bounding box center [194, 32] width 75 height 22
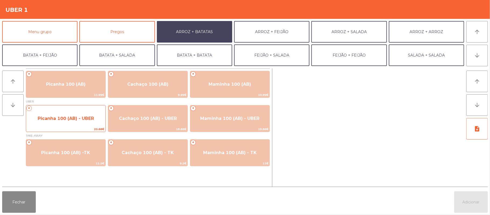
click at [78, 120] on span "Picanha 100 (AB) - UBER" at bounding box center [66, 118] width 56 height 5
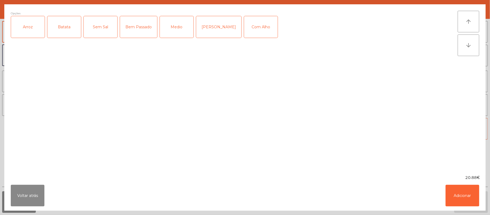
click at [31, 30] on div "Arroz" at bounding box center [28, 27] width 34 height 22
click at [78, 27] on div "Batata" at bounding box center [64, 27] width 34 height 22
click at [214, 32] on div "[PERSON_NAME]" at bounding box center [218, 27] width 45 height 22
click at [251, 27] on div "Com Alho" at bounding box center [261, 27] width 34 height 22
click at [461, 193] on button "Adicionar" at bounding box center [463, 196] width 34 height 22
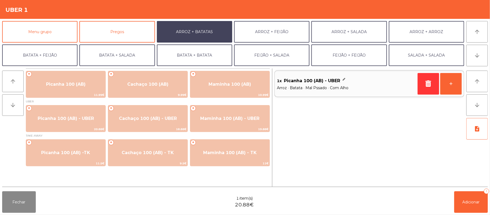
scroll to position [23, 0]
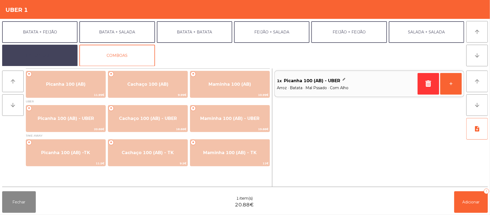
click at [53, 54] on button "EXTRAS UBER" at bounding box center [39, 56] width 75 height 22
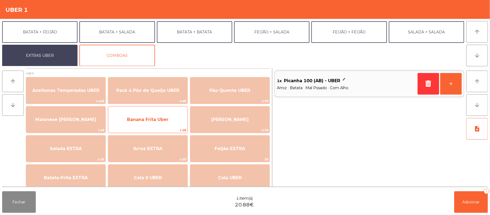
click at [178, 114] on span "Banana Frita Uber" at bounding box center [147, 119] width 79 height 15
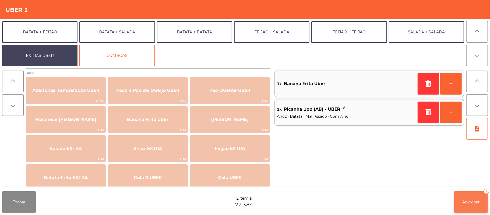
click at [476, 201] on span "Adicionar" at bounding box center [471, 201] width 17 height 5
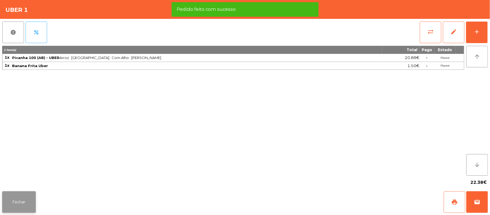
click at [29, 208] on button "Fechar" at bounding box center [19, 202] width 34 height 22
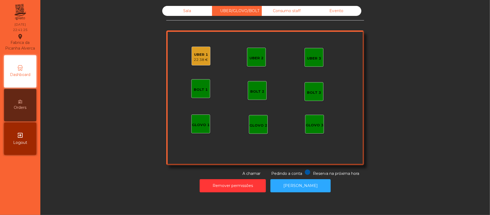
click at [188, 15] on div "Sala" at bounding box center [187, 11] width 50 height 10
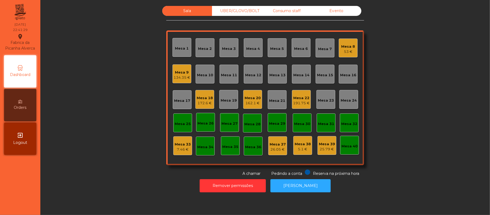
click at [345, 51] on div "53 €" at bounding box center [349, 51] width 14 height 5
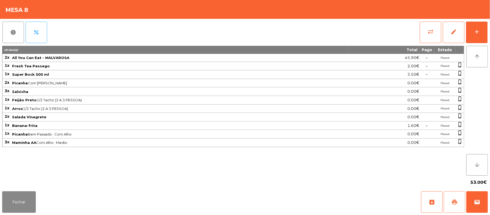
click at [453, 202] on span "print" at bounding box center [454, 202] width 6 height 6
click at [452, 201] on span "print" at bounding box center [454, 202] width 6 height 6
click at [475, 202] on span "wallet" at bounding box center [477, 202] width 6 height 6
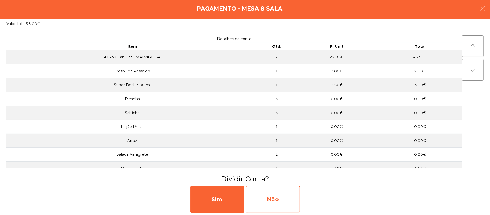
click at [271, 192] on div "Não" at bounding box center [273, 199] width 54 height 27
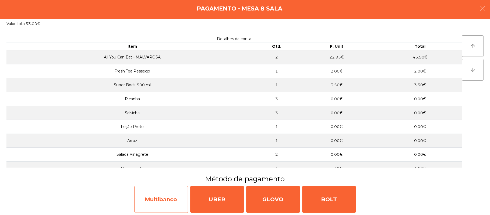
click at [173, 190] on div "Multibanco" at bounding box center [161, 199] width 54 height 27
select select "**"
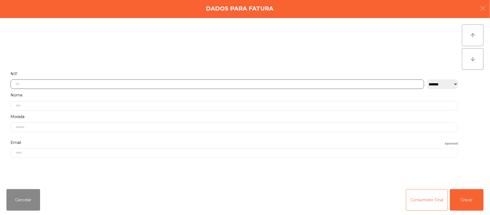
click at [175, 82] on input "text" at bounding box center [217, 83] width 414 height 9
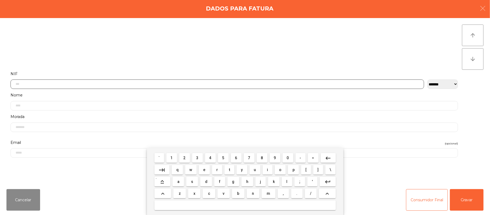
scroll to position [45, 0]
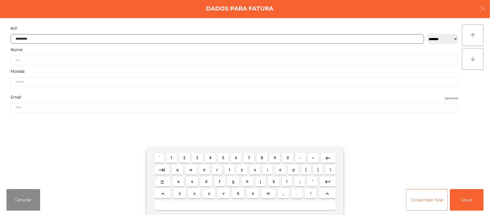
type input "*********"
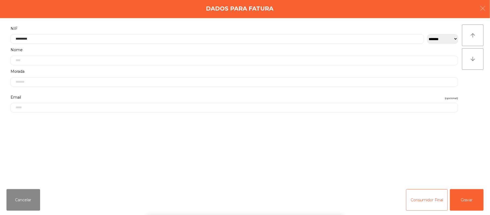
click at [470, 189] on div "` 1 2 3 4 5 6 7 8 9 0 - = keyboard_backspace keyboard_tab q w e r t y u i o p […" at bounding box center [245, 181] width 490 height 67
click at [463, 195] on button "Gravar" at bounding box center [467, 200] width 34 height 22
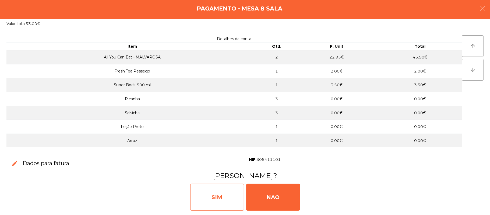
click at [213, 192] on div "SIM" at bounding box center [217, 197] width 54 height 27
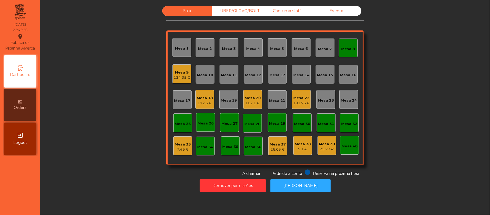
click at [242, 11] on div "UBER/GLOVO/BOLT" at bounding box center [237, 11] width 50 height 10
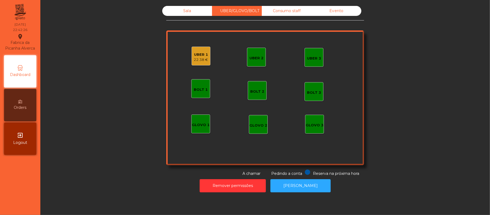
click at [198, 57] on div "22.38 €" at bounding box center [201, 59] width 14 height 5
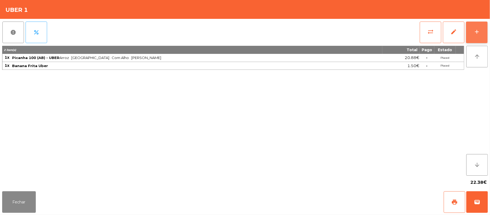
click at [474, 33] on div "add" at bounding box center [477, 32] width 6 height 6
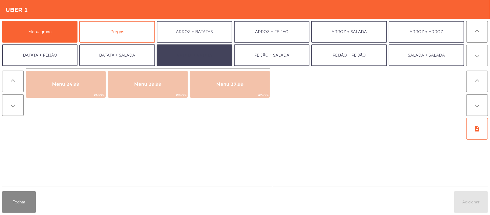
click at [232, 54] on button "BATATA + BATATA" at bounding box center [194, 55] width 75 height 22
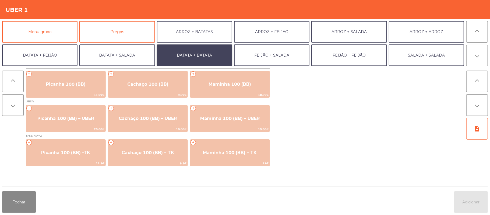
scroll to position [23, 0]
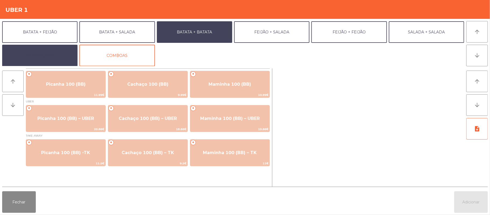
click at [58, 56] on button "EXTRAS UBER" at bounding box center [39, 56] width 75 height 22
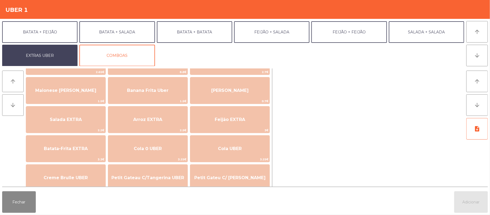
scroll to position [36, 0]
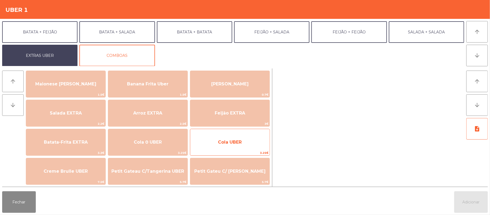
click at [244, 147] on span "Cola UBER" at bounding box center [229, 142] width 79 height 15
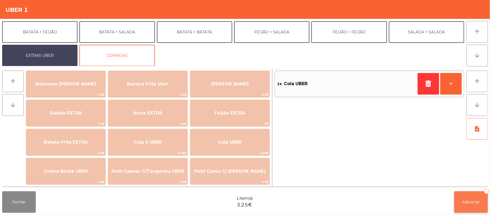
click at [473, 203] on span "Adicionar" at bounding box center [471, 201] width 17 height 5
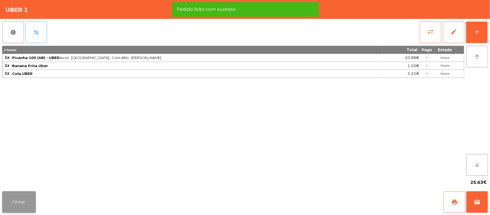
click at [14, 206] on button "Fechar" at bounding box center [19, 202] width 34 height 22
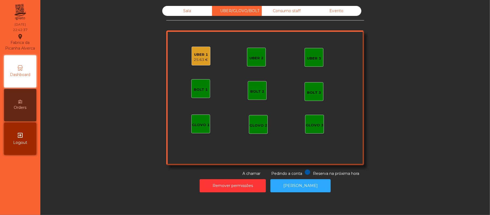
click at [196, 58] on div "25.63 €" at bounding box center [201, 59] width 14 height 5
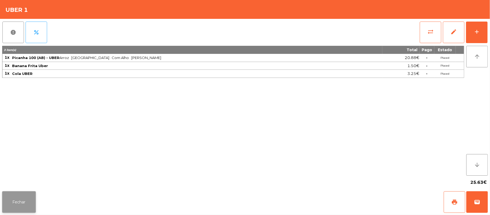
click at [18, 196] on button "Fechar" at bounding box center [19, 202] width 34 height 22
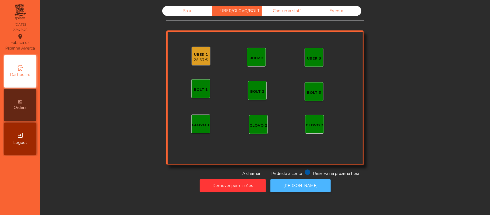
click at [290, 187] on button "[PERSON_NAME]" at bounding box center [300, 185] width 60 height 13
click at [197, 55] on div "UBER 1" at bounding box center [201, 54] width 14 height 5
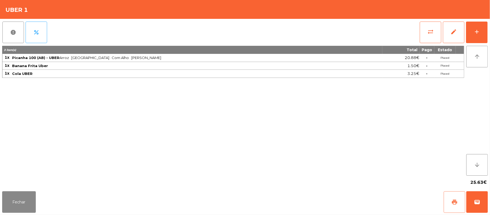
click at [448, 208] on button "print" at bounding box center [455, 202] width 22 height 22
click at [486, 200] on button "wallet" at bounding box center [477, 202] width 22 height 22
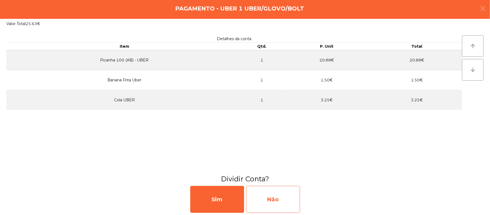
click at [278, 189] on div "Não" at bounding box center [273, 199] width 54 height 27
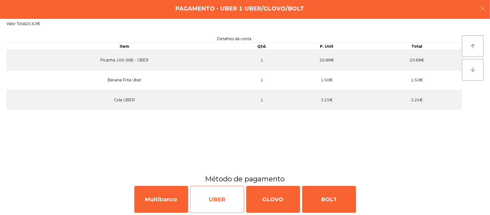
click at [222, 194] on div "UBER" at bounding box center [217, 199] width 54 height 27
select select "**"
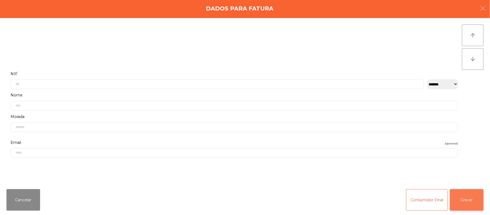
click at [466, 191] on button "Gravar" at bounding box center [467, 200] width 34 height 22
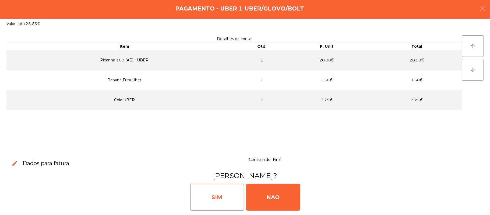
click at [218, 195] on div "SIM" at bounding box center [217, 197] width 54 height 27
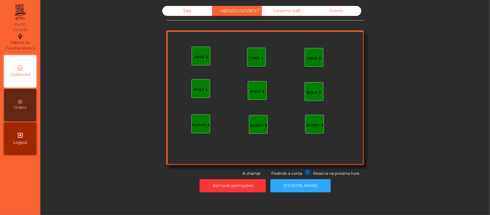
click at [201, 8] on div "Sala" at bounding box center [187, 11] width 50 height 10
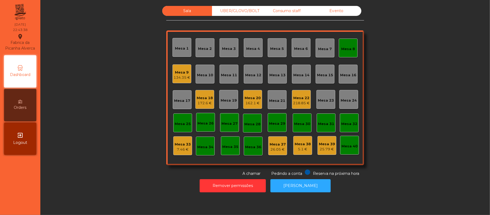
click at [343, 53] on div "Mesa 8" at bounding box center [348, 47] width 19 height 19
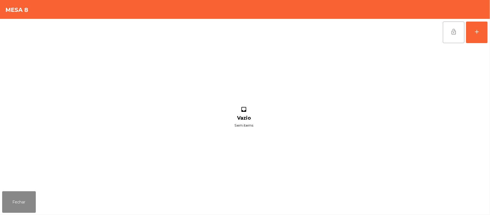
click at [460, 34] on button "lock_open" at bounding box center [454, 33] width 22 height 22
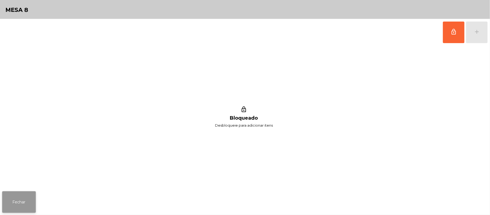
click at [27, 208] on button "Fechar" at bounding box center [19, 202] width 34 height 22
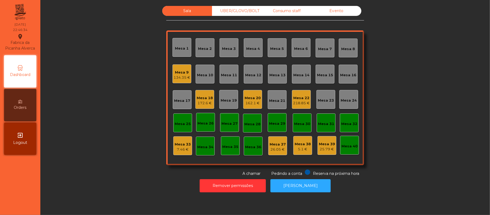
click at [185, 74] on div "Mesa 9" at bounding box center [182, 72] width 17 height 5
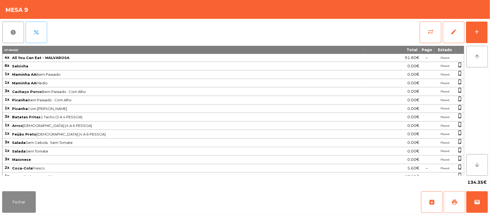
click at [449, 202] on button "print" at bounding box center [455, 202] width 22 height 22
click at [454, 198] on button "print" at bounding box center [455, 202] width 22 height 22
click at [432, 37] on button "sync_alt" at bounding box center [431, 33] width 22 height 22
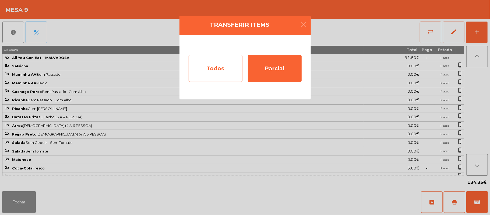
click at [202, 72] on div "Todos" at bounding box center [216, 68] width 54 height 27
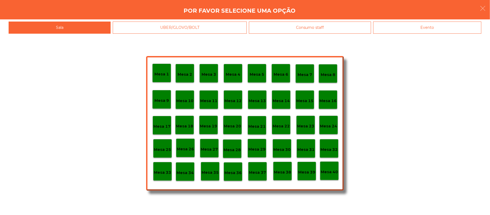
click at [447, 24] on div "Evento" at bounding box center [427, 28] width 108 height 12
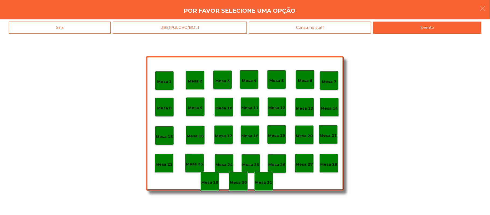
click at [328, 166] on div "Mesa 28" at bounding box center [328, 163] width 19 height 19
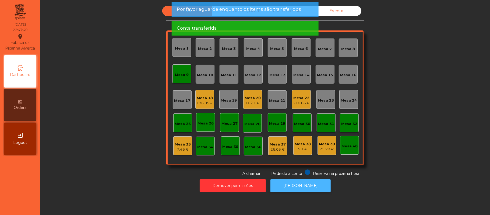
click at [294, 190] on button "[PERSON_NAME]" at bounding box center [300, 185] width 60 height 13
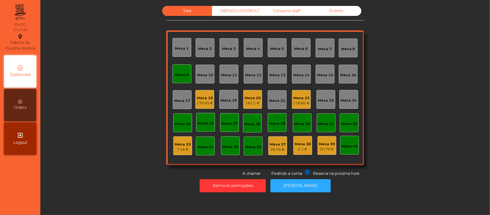
click at [182, 80] on div "Mesa 9" at bounding box center [182, 73] width 19 height 19
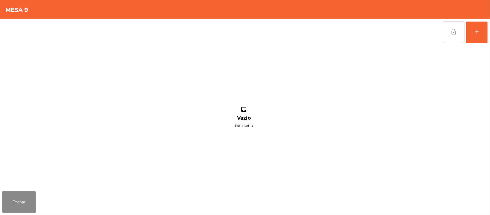
click at [449, 33] on button "lock_open" at bounding box center [454, 33] width 22 height 22
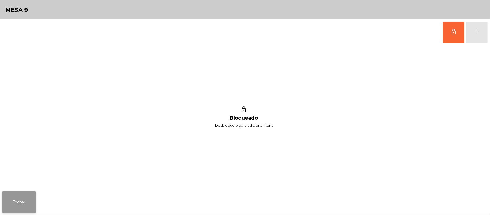
click at [5, 210] on button "Fechar" at bounding box center [19, 202] width 34 height 22
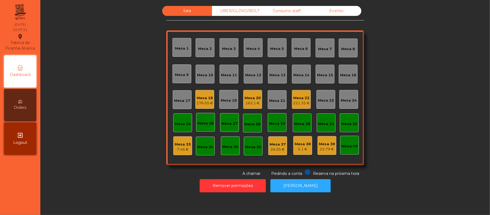
click at [207, 91] on div "Mesa 18 176.05 €" at bounding box center [204, 99] width 19 height 19
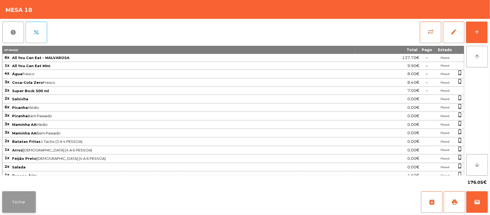
click at [29, 198] on button "Fechar" at bounding box center [19, 202] width 34 height 22
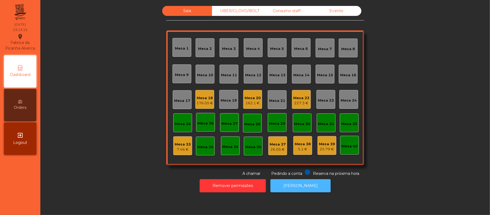
click at [312, 181] on button "[PERSON_NAME]" at bounding box center [300, 185] width 60 height 13
click at [285, 12] on div "Consumo staff" at bounding box center [287, 11] width 50 height 10
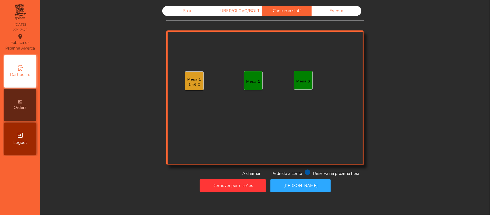
click at [257, 83] on div "Mesa 2" at bounding box center [253, 80] width 19 height 19
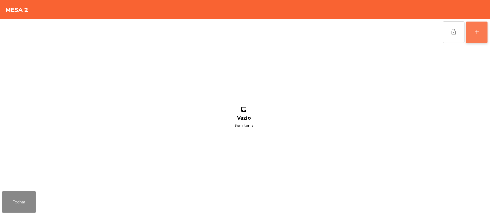
click at [479, 32] on div "add" at bounding box center [477, 32] width 6 height 6
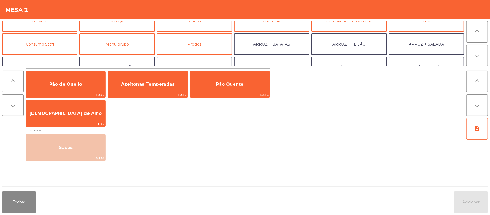
scroll to position [36, 0]
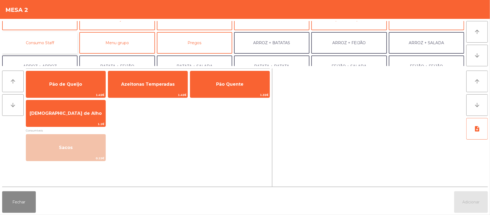
click at [36, 43] on button "Consumo Staff" at bounding box center [39, 43] width 75 height 22
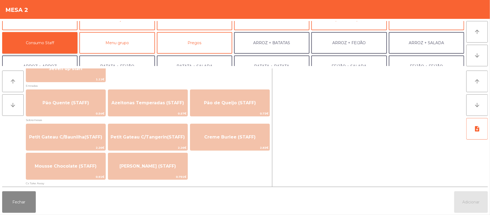
scroll to position [362, 0]
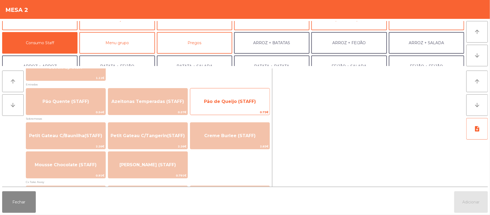
click at [243, 95] on span "Pão de Queijo (STAFF)" at bounding box center [229, 101] width 79 height 15
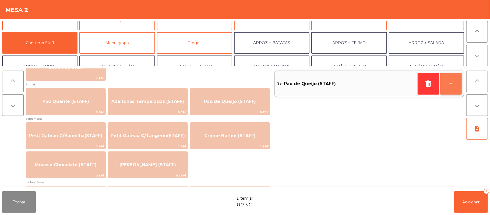
click at [448, 86] on button "+" at bounding box center [451, 84] width 22 height 22
click at [450, 80] on button "+" at bounding box center [451, 84] width 22 height 22
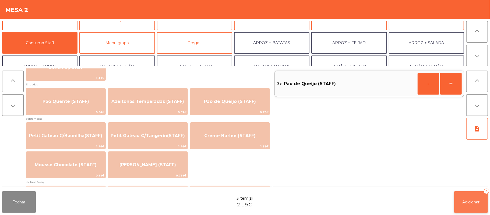
click at [463, 201] on span "Adicionar" at bounding box center [471, 201] width 17 height 5
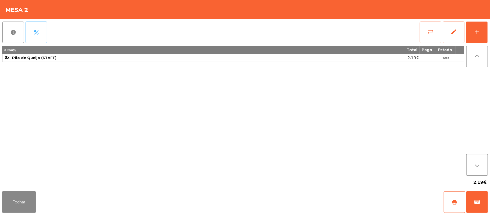
click at [425, 33] on button "sync_alt" at bounding box center [431, 33] width 22 height 22
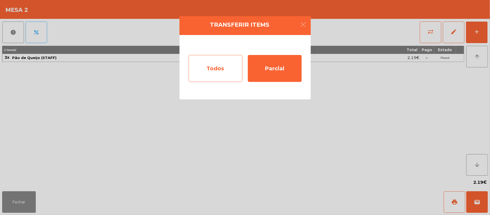
click at [213, 69] on div "Todos" at bounding box center [216, 68] width 54 height 27
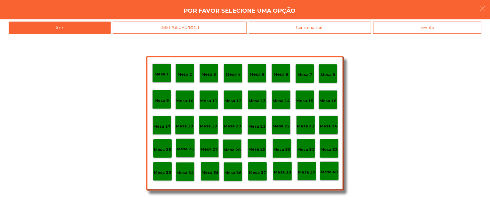
click at [446, 28] on div "Evento" at bounding box center [427, 28] width 108 height 12
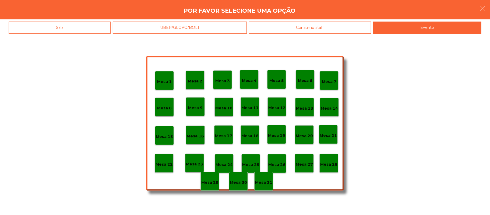
click at [333, 155] on div "Mesa 28" at bounding box center [328, 163] width 19 height 19
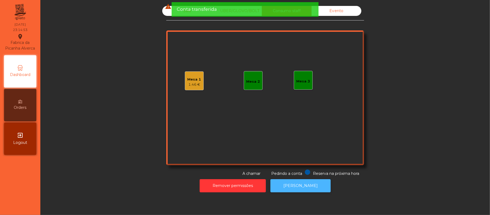
click at [308, 188] on button "[PERSON_NAME]" at bounding box center [300, 185] width 60 height 13
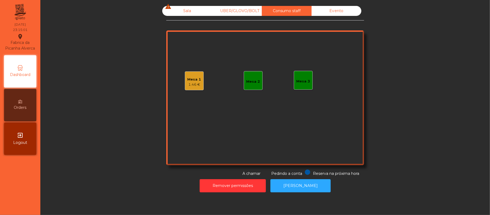
click at [185, 11] on div "Sala warning" at bounding box center [187, 11] width 50 height 10
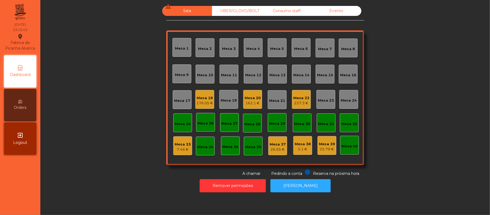
click at [199, 95] on div "Mesa 18" at bounding box center [204, 97] width 17 height 5
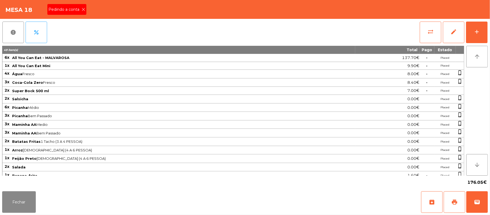
click at [66, 12] on span "Pedindo a conta" at bounding box center [64, 10] width 33 height 6
click at [451, 203] on button "print" at bounding box center [455, 202] width 22 height 22
click at [10, 199] on button "Fechar" at bounding box center [19, 202] width 34 height 22
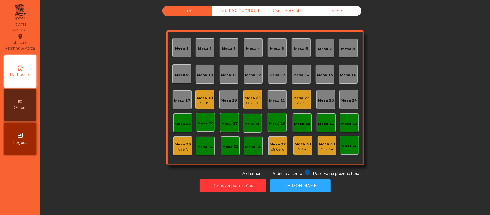
click at [201, 97] on div "Mesa 18" at bounding box center [204, 97] width 17 height 5
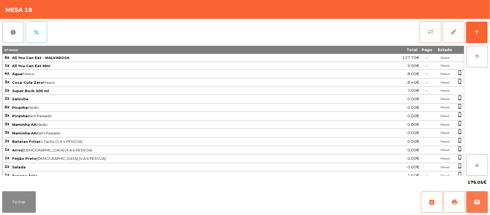
click at [477, 206] on button "wallet" at bounding box center [477, 202] width 22 height 22
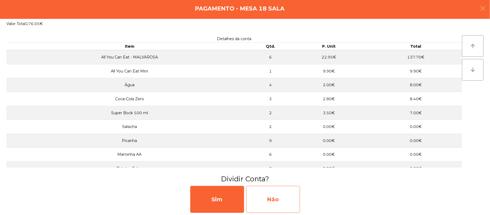
click at [280, 194] on div "Não" at bounding box center [273, 199] width 54 height 27
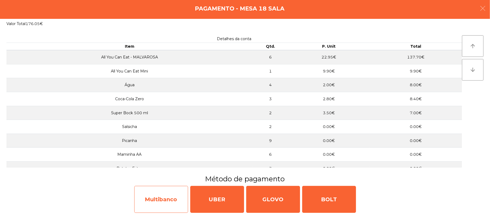
click at [170, 197] on div "Multibanco" at bounding box center [161, 199] width 54 height 27
select select "**"
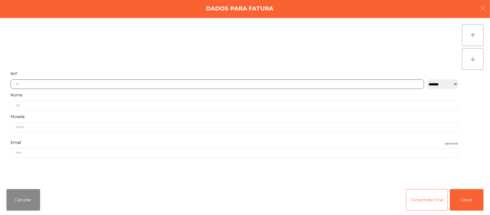
click at [128, 84] on input "text" at bounding box center [217, 83] width 414 height 9
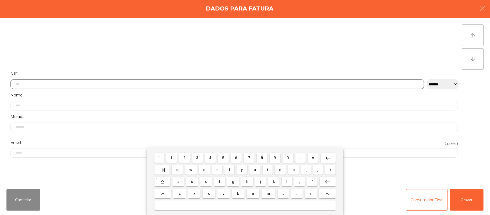
scroll to position [45, 0]
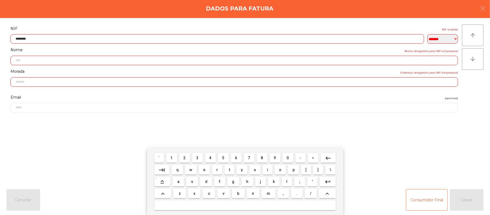
type input "*********"
type input "**********"
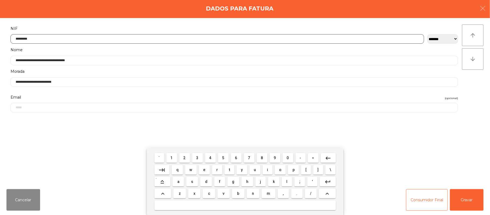
type input "*********"
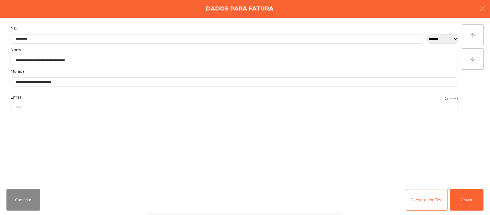
click at [365, 144] on form "**********" at bounding box center [234, 102] width 456 height 154
click at [470, 190] on button "Gravar" at bounding box center [467, 200] width 34 height 22
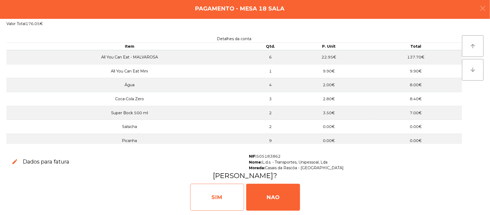
click at [218, 191] on div "SIM" at bounding box center [217, 197] width 54 height 27
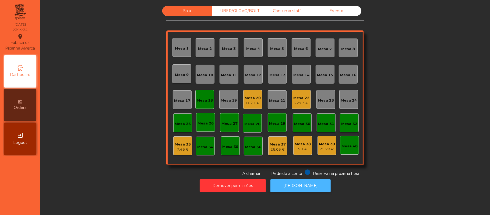
click at [294, 185] on button "[PERSON_NAME]" at bounding box center [300, 185] width 60 height 13
click at [198, 96] on div "Mesa 18" at bounding box center [205, 100] width 16 height 8
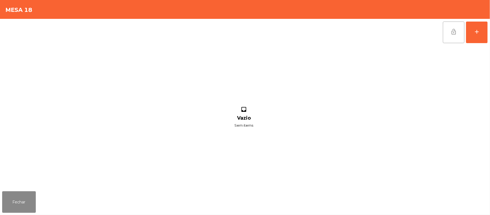
click at [452, 39] on button "lock_open" at bounding box center [454, 33] width 22 height 22
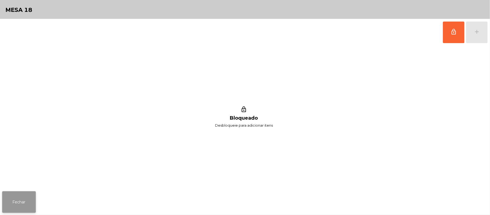
click at [27, 202] on button "Fechar" at bounding box center [19, 202] width 34 height 22
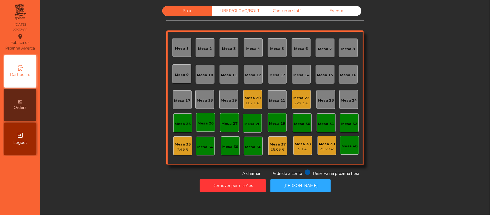
click at [296, 100] on div "227.3 €" at bounding box center [301, 102] width 16 height 5
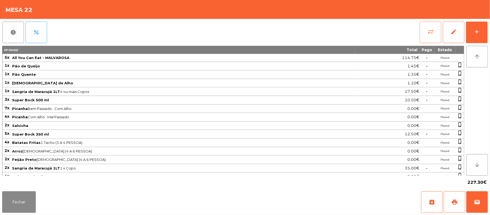
click at [422, 32] on button "sync_alt" at bounding box center [431, 33] width 22 height 22
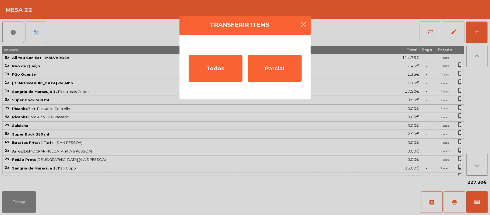
click at [308, 24] on button "button" at bounding box center [303, 25] width 15 height 16
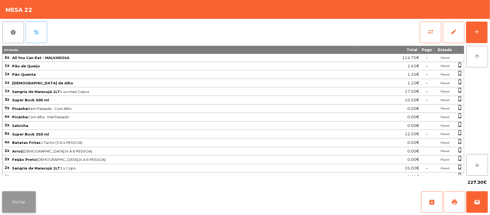
click at [17, 205] on button "Fechar" at bounding box center [19, 202] width 34 height 22
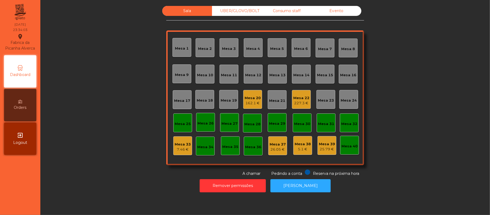
click at [249, 103] on div "162.1 €" at bounding box center [253, 102] width 16 height 5
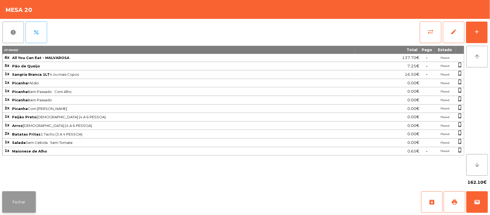
click at [27, 201] on button "Fechar" at bounding box center [19, 202] width 34 height 22
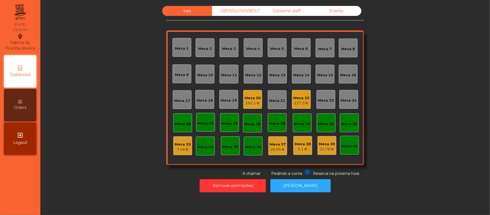
click at [300, 104] on div "227.3 €" at bounding box center [301, 102] width 16 height 5
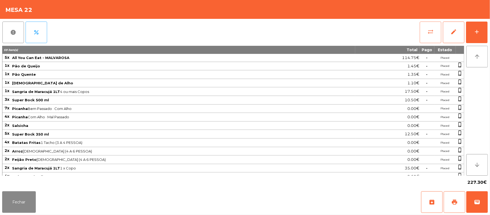
click at [429, 33] on span "sync_alt" at bounding box center [430, 32] width 6 height 6
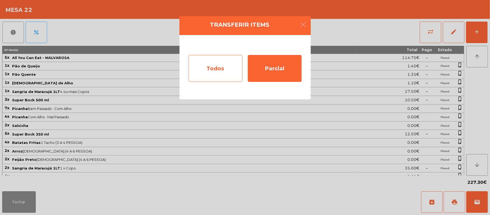
click at [223, 68] on div "Todos" at bounding box center [216, 68] width 54 height 27
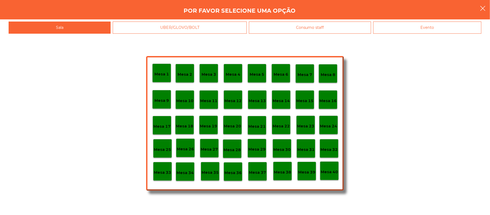
click at [478, 11] on button "button" at bounding box center [482, 9] width 15 height 16
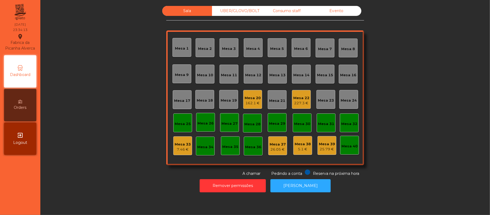
click at [305, 107] on div "Mesa 22 227.3 €" at bounding box center [301, 99] width 19 height 19
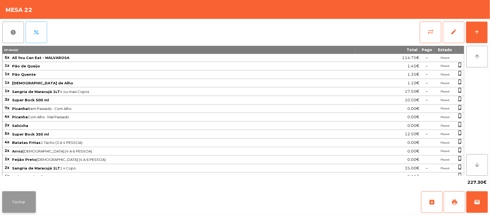
click at [19, 206] on button "Fechar" at bounding box center [19, 202] width 34 height 22
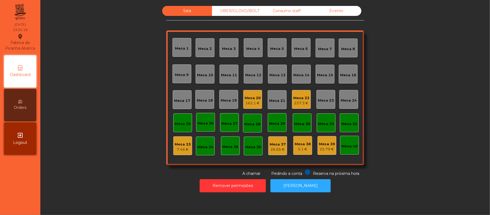
click at [248, 98] on div "Mesa 20" at bounding box center [253, 97] width 16 height 5
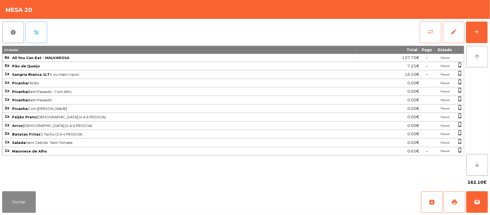
click at [431, 33] on span "sync_alt" at bounding box center [430, 32] width 6 height 6
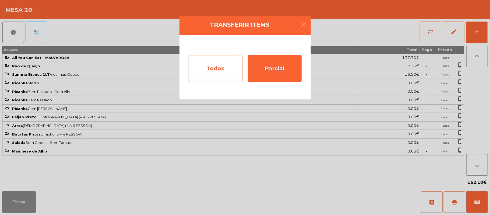
click at [219, 67] on div "Todos" at bounding box center [216, 68] width 54 height 27
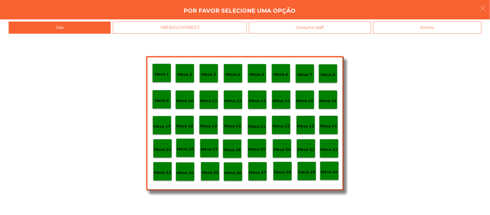
click at [280, 123] on p "Mesa 22" at bounding box center [281, 126] width 17 height 6
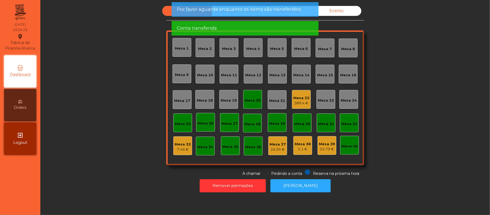
click at [248, 98] on div "Mesa 20" at bounding box center [253, 100] width 16 height 5
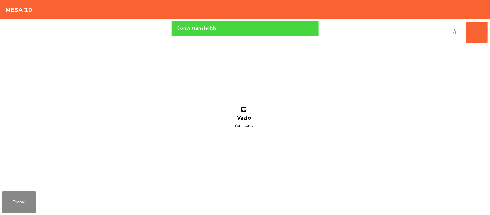
click at [448, 32] on button "lock_open" at bounding box center [454, 33] width 22 height 22
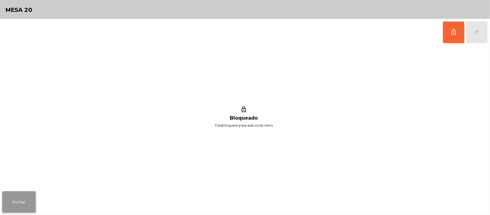
click at [22, 203] on button "Fechar" at bounding box center [19, 202] width 34 height 22
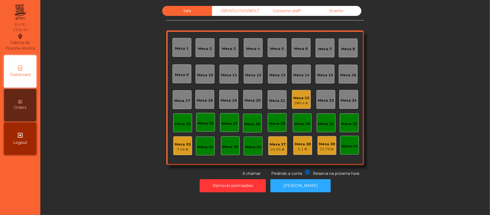
click at [296, 99] on div "Mesa 22" at bounding box center [301, 97] width 16 height 5
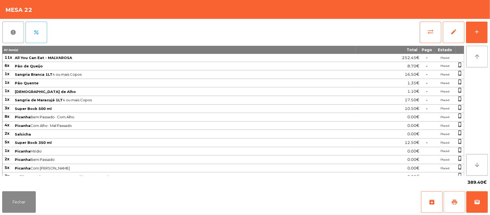
click at [455, 194] on button "print" at bounding box center [455, 202] width 22 height 22
click at [8, 202] on button "Fechar" at bounding box center [19, 202] width 34 height 22
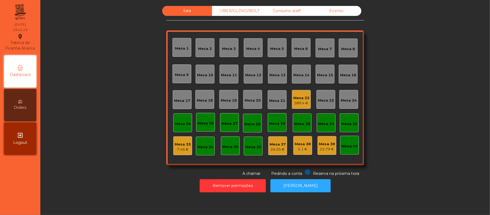
click at [178, 122] on div "Mesa 25" at bounding box center [183, 123] width 16 height 5
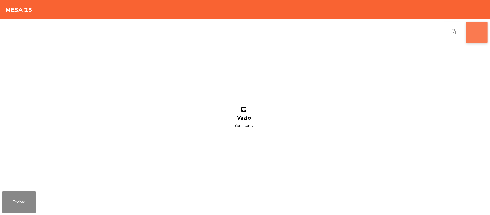
click at [469, 29] on button "add" at bounding box center [477, 33] width 22 height 22
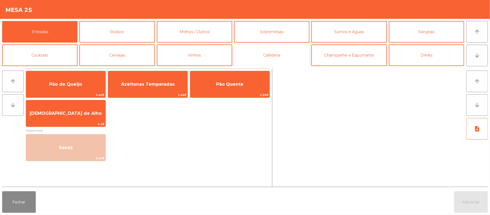
click at [268, 55] on button "Cafeteria" at bounding box center [271, 55] width 75 height 22
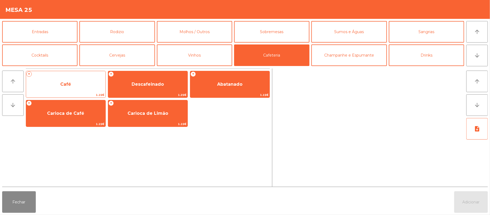
click at [79, 80] on span "Café" at bounding box center [65, 84] width 79 height 15
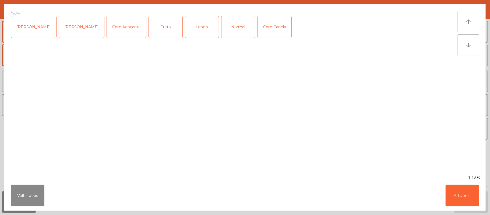
click at [31, 24] on div "[PERSON_NAME]" at bounding box center [33, 27] width 45 height 22
click at [38, 25] on div "[PERSON_NAME]" at bounding box center [33, 27] width 45 height 22
click at [235, 32] on div "Normal" at bounding box center [239, 27] width 34 height 22
click at [458, 190] on button "Adicionar" at bounding box center [463, 196] width 34 height 22
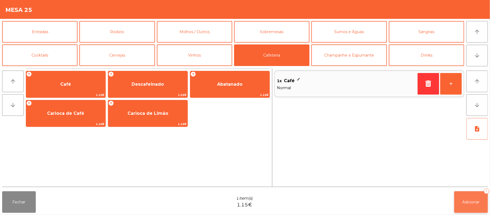
click at [474, 202] on span "Adicionar" at bounding box center [471, 201] width 17 height 5
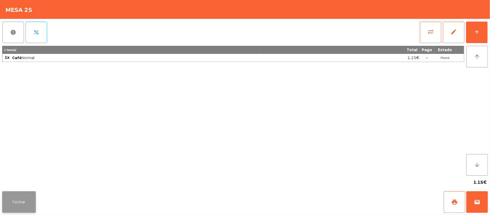
click at [17, 195] on button "Fechar" at bounding box center [19, 202] width 34 height 22
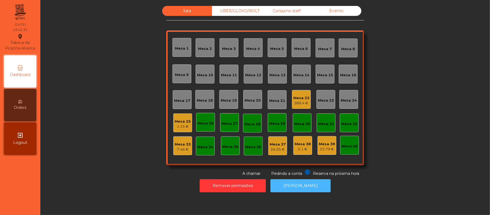
click at [304, 185] on button "[PERSON_NAME]" at bounding box center [300, 185] width 60 height 13
click at [309, 188] on button "[PERSON_NAME]" at bounding box center [300, 185] width 60 height 13
click at [180, 117] on div "Mesa 25 1.15 €" at bounding box center [183, 123] width 16 height 13
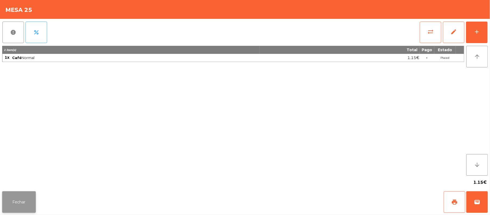
click at [22, 194] on button "Fechar" at bounding box center [19, 202] width 34 height 22
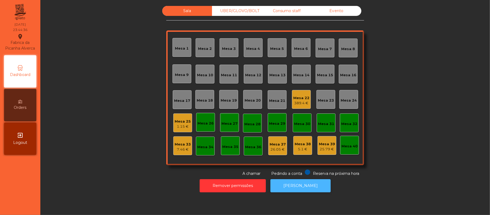
click at [305, 184] on button "[PERSON_NAME]" at bounding box center [300, 185] width 60 height 13
click at [183, 121] on div "Mesa 25" at bounding box center [183, 121] width 16 height 5
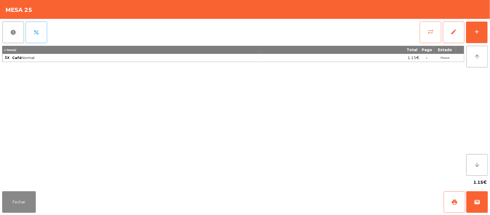
click at [425, 25] on button "sync_alt" at bounding box center [431, 33] width 22 height 22
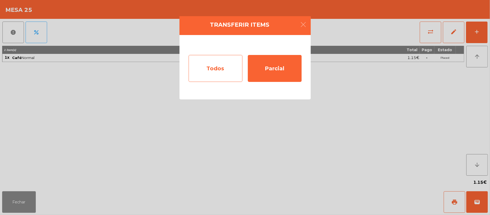
click at [207, 57] on div "Todos" at bounding box center [216, 68] width 54 height 27
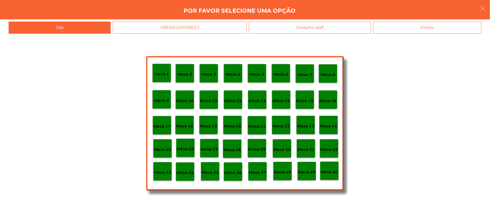
click at [437, 26] on div "Evento" at bounding box center [427, 28] width 108 height 12
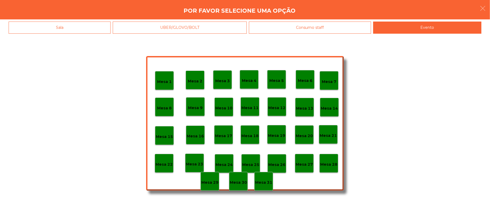
click at [330, 159] on div "Mesa 28" at bounding box center [328, 163] width 17 height 8
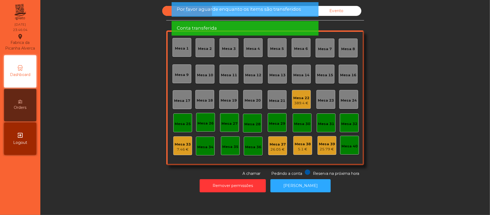
click at [300, 97] on div "Mesa 22" at bounding box center [301, 97] width 16 height 5
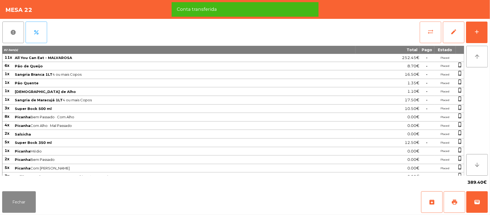
click at [434, 29] on span "sync_alt" at bounding box center [430, 32] width 6 height 6
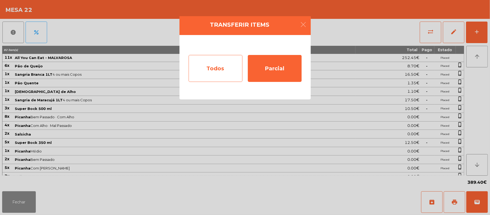
click at [211, 69] on div "Todos" at bounding box center [216, 68] width 54 height 27
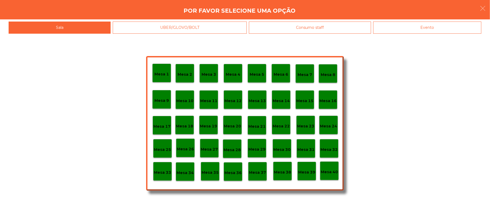
click at [427, 27] on div "Evento" at bounding box center [427, 28] width 108 height 12
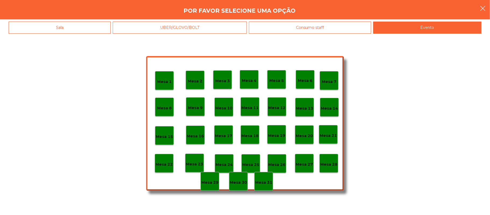
click at [489, 8] on button "button" at bounding box center [482, 9] width 15 height 16
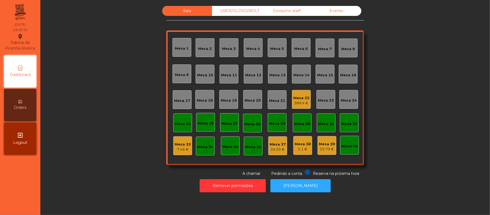
click at [299, 103] on div "389.4 €" at bounding box center [301, 102] width 16 height 5
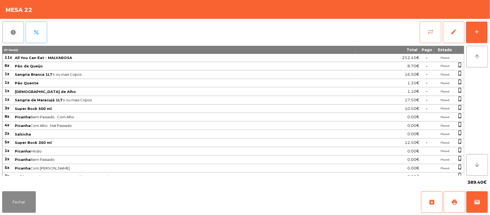
click at [426, 35] on button "sync_alt" at bounding box center [431, 33] width 22 height 22
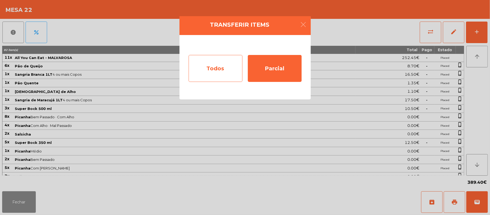
click at [230, 69] on div "Todos" at bounding box center [216, 68] width 54 height 27
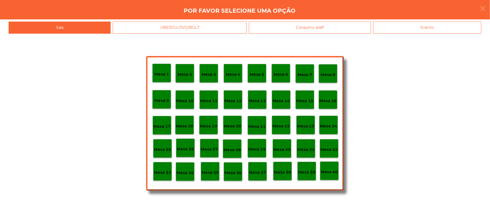
click at [426, 27] on div "Evento" at bounding box center [427, 28] width 108 height 12
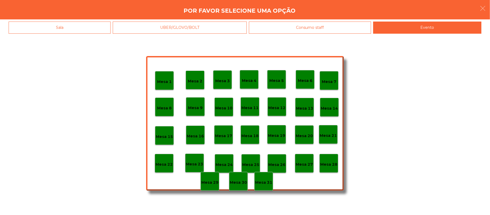
click at [328, 162] on p "Mesa 28" at bounding box center [328, 164] width 17 height 6
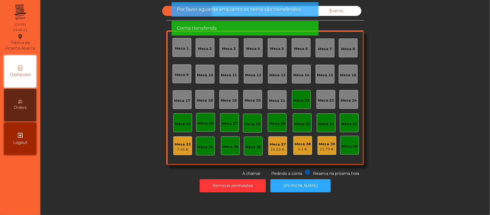
click at [297, 98] on div "Mesa 22" at bounding box center [301, 100] width 16 height 5
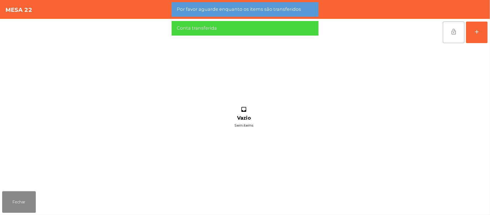
click at [458, 35] on button "lock_open" at bounding box center [454, 33] width 22 height 22
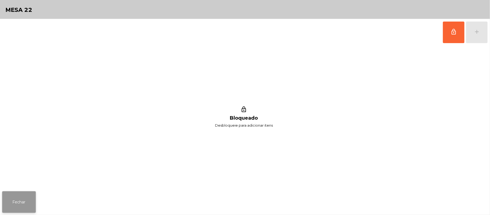
click at [19, 205] on button "Fechar" at bounding box center [19, 202] width 34 height 22
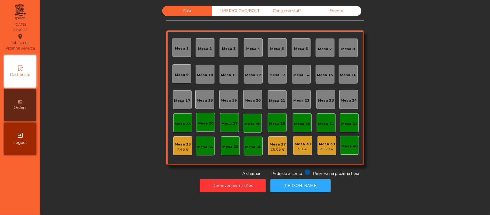
click at [166, 146] on div "Mesa 1 Mesa 2 Mesa 3 Mesa 4 Mesa 5 Mesa 6 Mesa 7 Mesa 8 Mesa 9 Mesa 10 Mesa 11 …" at bounding box center [265, 97] width 198 height 135
click at [185, 146] on div "Mesa 33" at bounding box center [183, 144] width 16 height 5
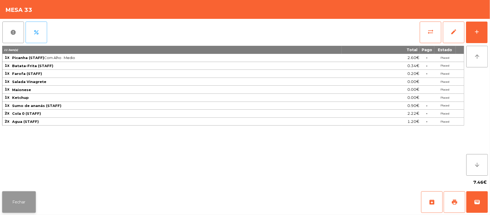
click at [29, 198] on button "Fechar" at bounding box center [19, 202] width 34 height 22
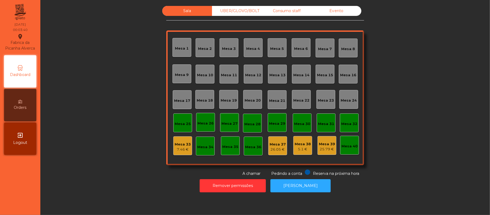
click at [285, 10] on div "Consumo staff" at bounding box center [287, 11] width 50 height 10
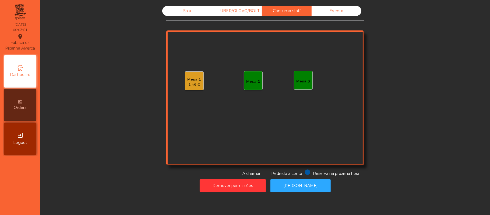
click at [189, 83] on div "1.46 €" at bounding box center [195, 84] width 14 height 5
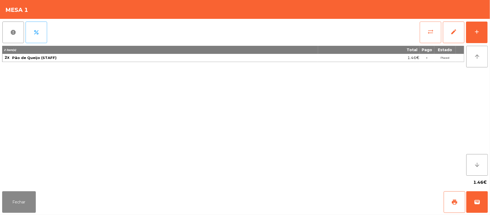
click at [426, 31] on button "sync_alt" at bounding box center [431, 33] width 22 height 22
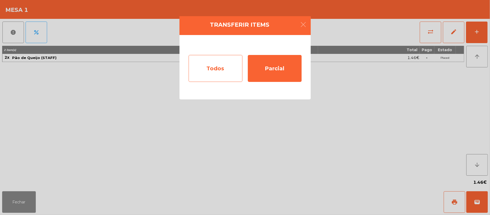
click at [217, 68] on div "Todos" at bounding box center [216, 68] width 54 height 27
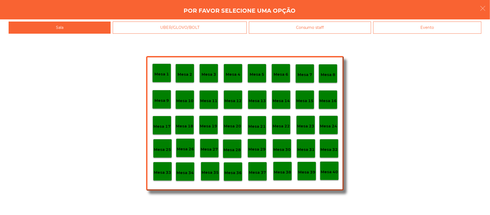
click at [436, 26] on div "Evento" at bounding box center [427, 28] width 108 height 12
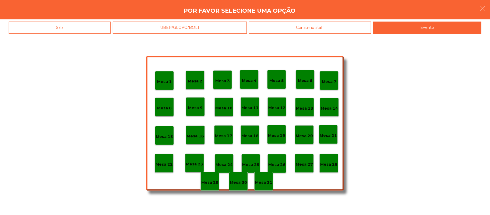
click at [329, 161] on p "Mesa 28" at bounding box center [328, 164] width 17 height 6
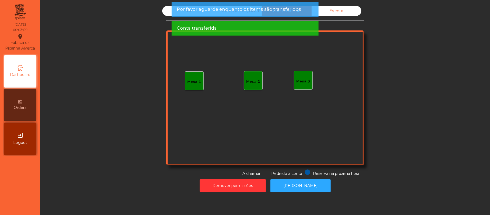
click at [342, 11] on div "Evento" at bounding box center [337, 11] width 50 height 10
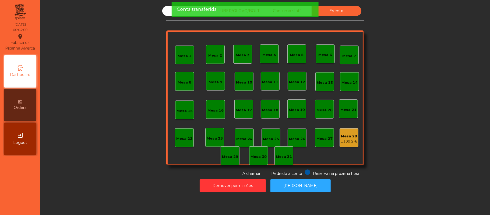
click at [293, 10] on div "Conta transferida" at bounding box center [245, 9] width 136 height 7
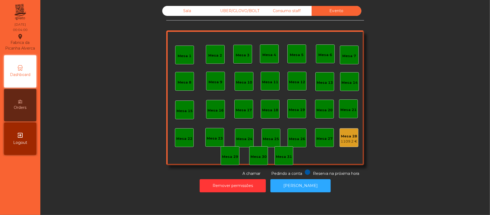
click at [247, 12] on div "UBER/GLOVO/BOLT" at bounding box center [237, 11] width 50 height 10
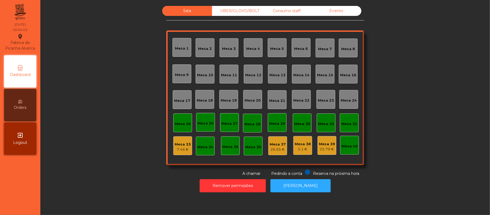
click at [178, 143] on div "Mesa 33" at bounding box center [183, 144] width 16 height 5
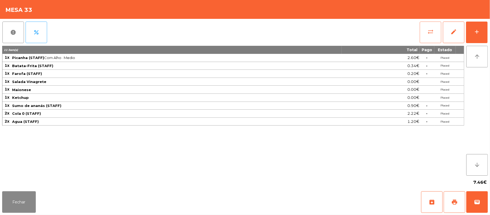
click at [421, 34] on button "sync_alt" at bounding box center [431, 33] width 22 height 22
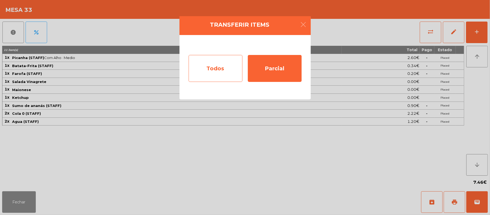
click at [207, 66] on div "Todos" at bounding box center [216, 68] width 54 height 27
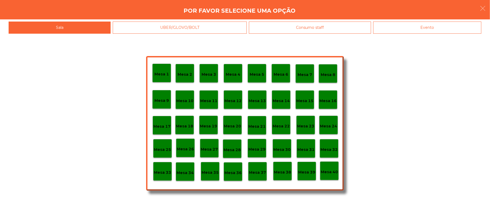
click at [305, 169] on p "Mesa 39" at bounding box center [306, 172] width 17 height 6
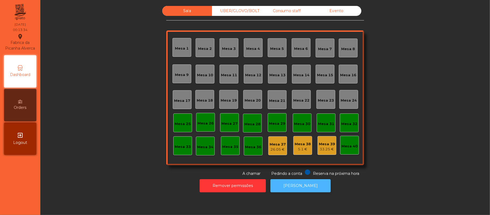
click at [306, 185] on button "[PERSON_NAME]" at bounding box center [300, 185] width 60 height 13
click at [303, 145] on div "Mesa 38" at bounding box center [303, 143] width 16 height 5
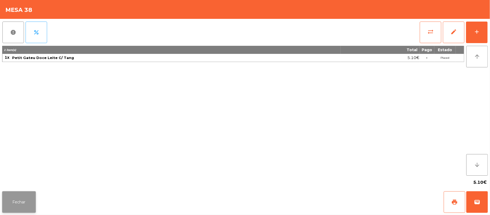
click at [21, 197] on button "Fechar" at bounding box center [19, 202] width 34 height 22
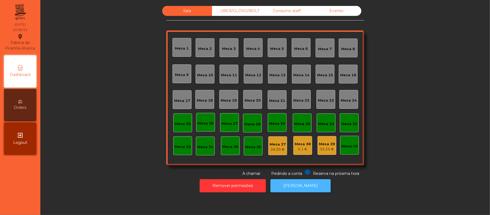
click at [304, 185] on button "[PERSON_NAME]" at bounding box center [300, 185] width 60 height 13
click at [303, 180] on button "[PERSON_NAME]" at bounding box center [300, 185] width 60 height 13
click at [297, 145] on div "Mesa 38" at bounding box center [303, 143] width 16 height 5
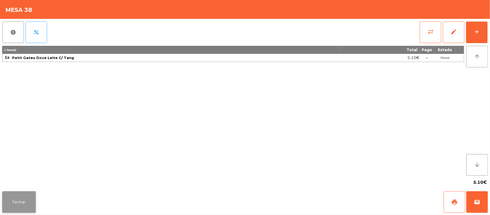
click at [12, 204] on button "Fechar" at bounding box center [19, 202] width 34 height 22
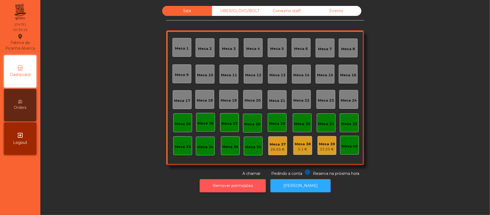
click at [245, 184] on button "Remover permissões" at bounding box center [233, 185] width 66 height 13
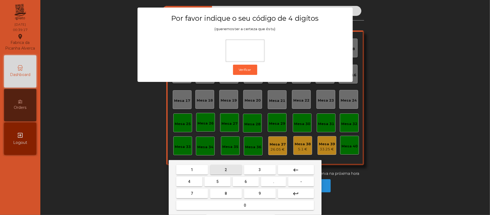
click at [226, 169] on span "2" at bounding box center [226, 169] width 2 height 4
click at [251, 178] on button "6" at bounding box center [246, 182] width 26 height 10
click at [197, 167] on button "1" at bounding box center [192, 170] width 32 height 10
click at [217, 181] on span "5" at bounding box center [217, 181] width 2 height 4
type input "****"
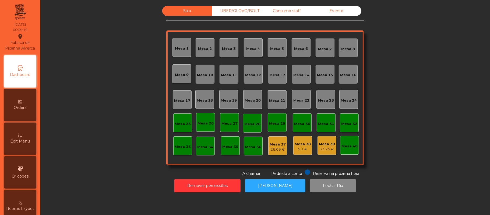
click at [271, 143] on div "Mesa 37" at bounding box center [278, 144] width 16 height 5
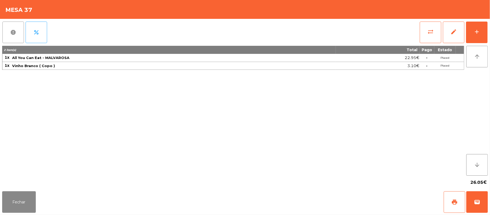
click at [17, 33] on button "report" at bounding box center [13, 33] width 22 height 22
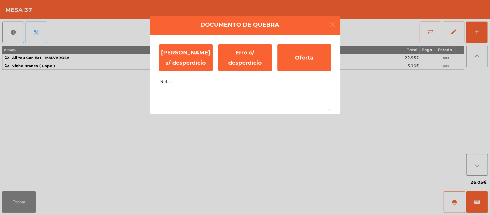
click at [194, 93] on textarea "Notas" at bounding box center [245, 98] width 170 height 22
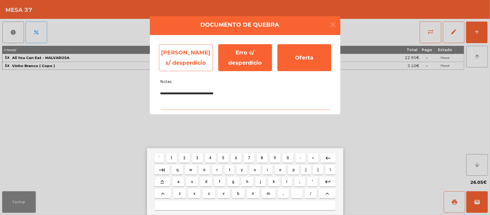
type textarea "**********"
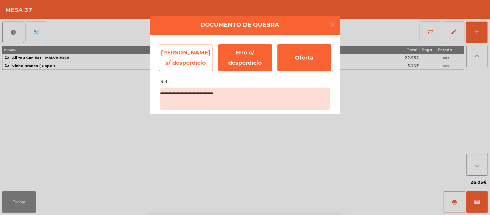
click at [194, 57] on div "[PERSON_NAME] s/ desperdício" at bounding box center [186, 57] width 54 height 27
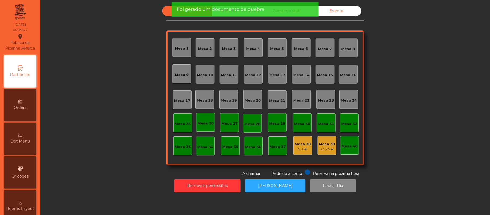
click at [299, 146] on div "5.1 €" at bounding box center [303, 148] width 16 height 5
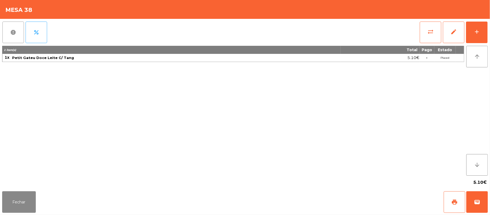
click at [13, 34] on span "report" at bounding box center [13, 32] width 6 height 6
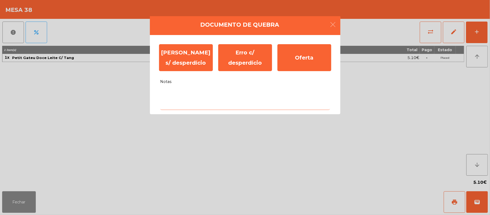
click at [184, 95] on textarea "Notas" at bounding box center [245, 98] width 170 height 22
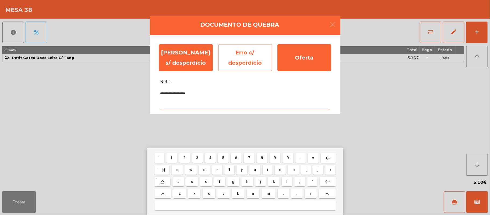
type textarea "**********"
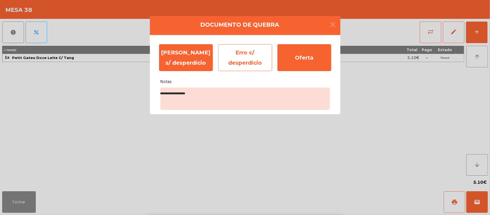
click at [243, 60] on div "Erro c/ desperdício" at bounding box center [245, 57] width 54 height 27
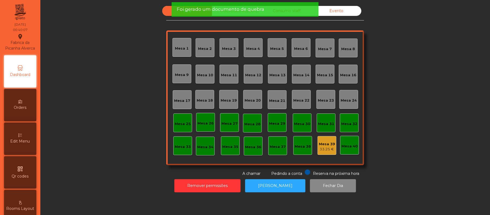
click at [326, 142] on div "Mesa 39" at bounding box center [327, 143] width 16 height 5
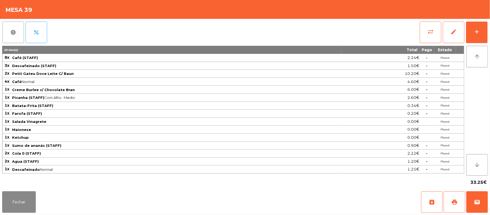
click at [15, 27] on button "report" at bounding box center [13, 33] width 22 height 22
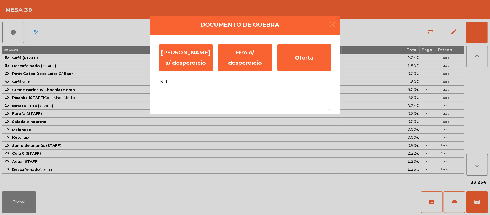
click at [179, 93] on textarea "Notas" at bounding box center [245, 98] width 170 height 22
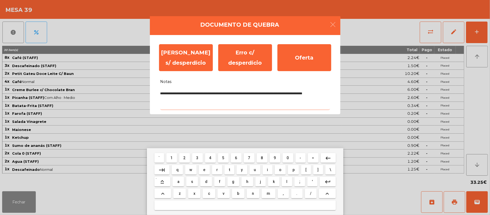
click at [231, 94] on textarea "**********" at bounding box center [245, 98] width 170 height 22
click at [234, 95] on textarea "**********" at bounding box center [245, 98] width 170 height 22
click at [237, 93] on textarea "**********" at bounding box center [245, 98] width 170 height 22
click at [234, 92] on textarea "**********" at bounding box center [245, 98] width 170 height 22
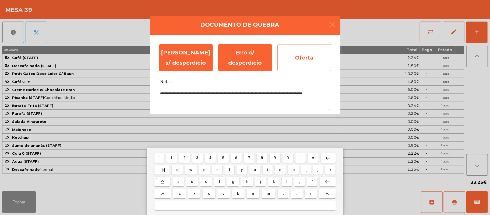
type textarea "**********"
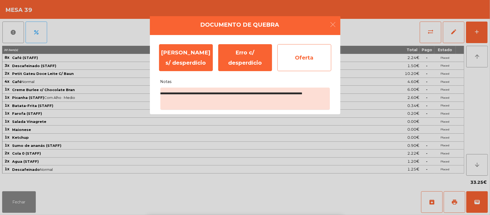
click at [311, 57] on div "Oferta" at bounding box center [304, 57] width 54 height 27
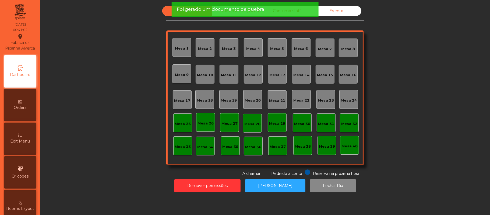
click at [342, 12] on div "Evento" at bounding box center [337, 11] width 50 height 10
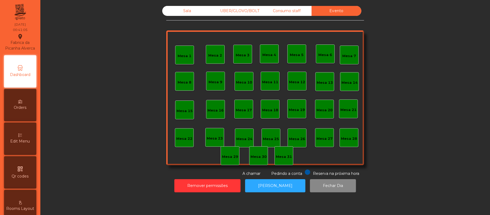
click at [284, 11] on div "Consumo staff" at bounding box center [287, 11] width 50 height 10
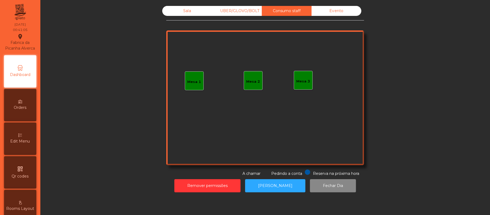
click at [234, 9] on div "UBER/GLOVO/BOLT" at bounding box center [237, 11] width 50 height 10
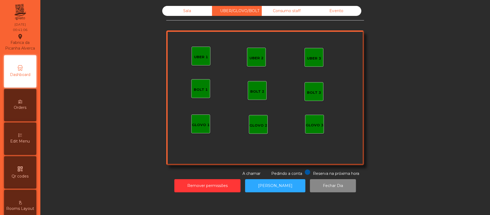
click at [185, 11] on div "Sala" at bounding box center [187, 11] width 50 height 10
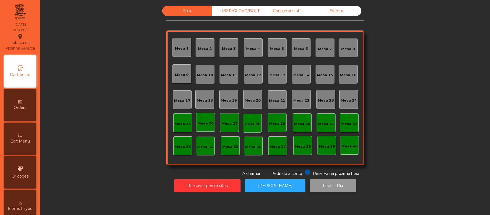
click at [336, 191] on button "Fechar Dia" at bounding box center [333, 185] width 46 height 13
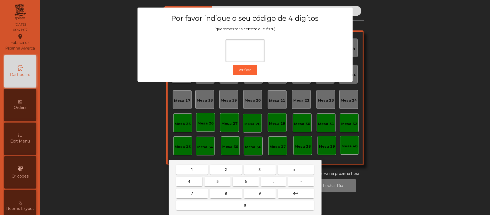
click at [226, 170] on span "2" at bounding box center [226, 169] width 2 height 4
click at [246, 182] on span "6" at bounding box center [246, 181] width 2 height 4
click at [195, 165] on button "1" at bounding box center [192, 170] width 32 height 10
click at [217, 181] on span "5" at bounding box center [217, 181] width 2 height 4
type input "****"
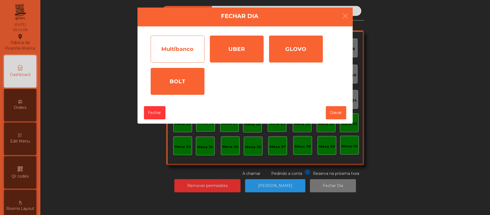
click at [185, 46] on div "Multibanco" at bounding box center [178, 49] width 54 height 27
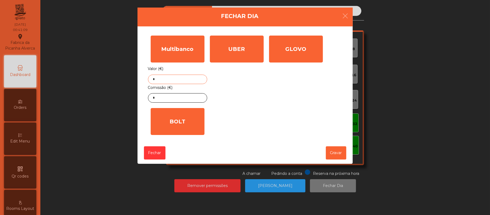
click at [191, 79] on input "*" at bounding box center [177, 79] width 59 height 9
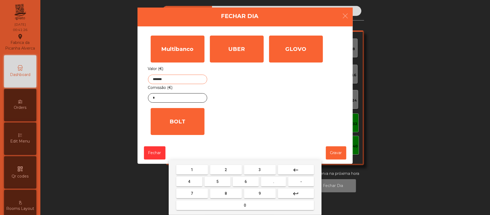
type input "*******"
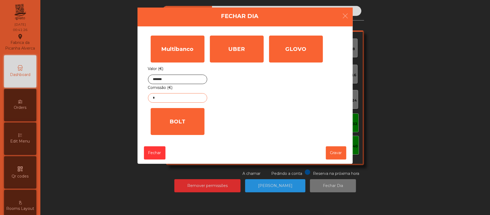
click at [173, 100] on input "*" at bounding box center [177, 97] width 59 height 9
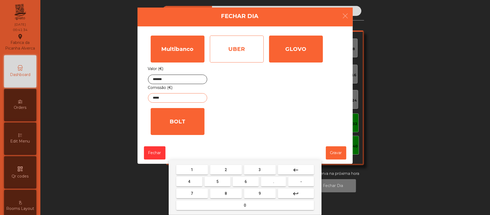
type input "*****"
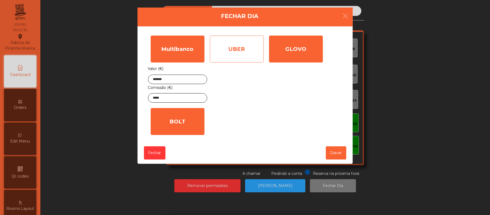
click at [243, 49] on div "UBER" at bounding box center [237, 49] width 54 height 27
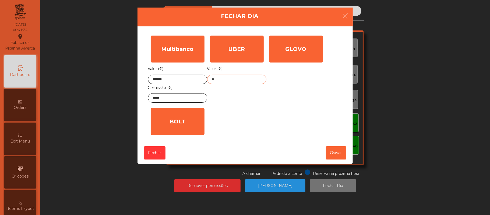
click at [241, 80] on input "*" at bounding box center [236, 79] width 59 height 9
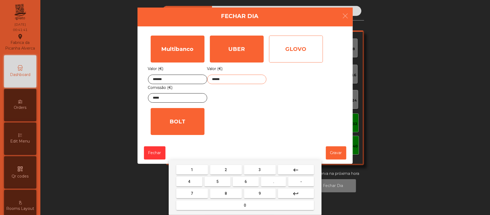
type input "******"
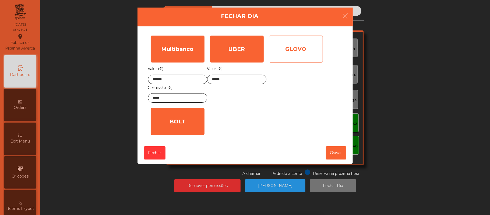
click at [293, 48] on div "GLOVO" at bounding box center [296, 49] width 54 height 27
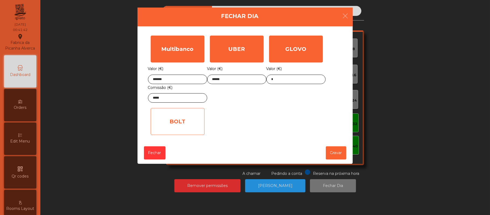
click at [185, 128] on div "BOLT" at bounding box center [178, 121] width 54 height 27
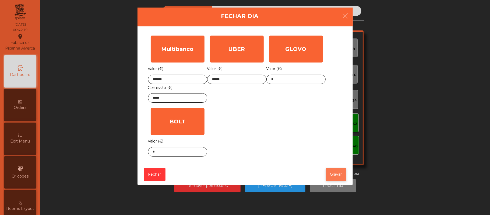
click at [337, 177] on button "Gravar" at bounding box center [336, 174] width 20 height 13
